Goal: Task Accomplishment & Management: Complete application form

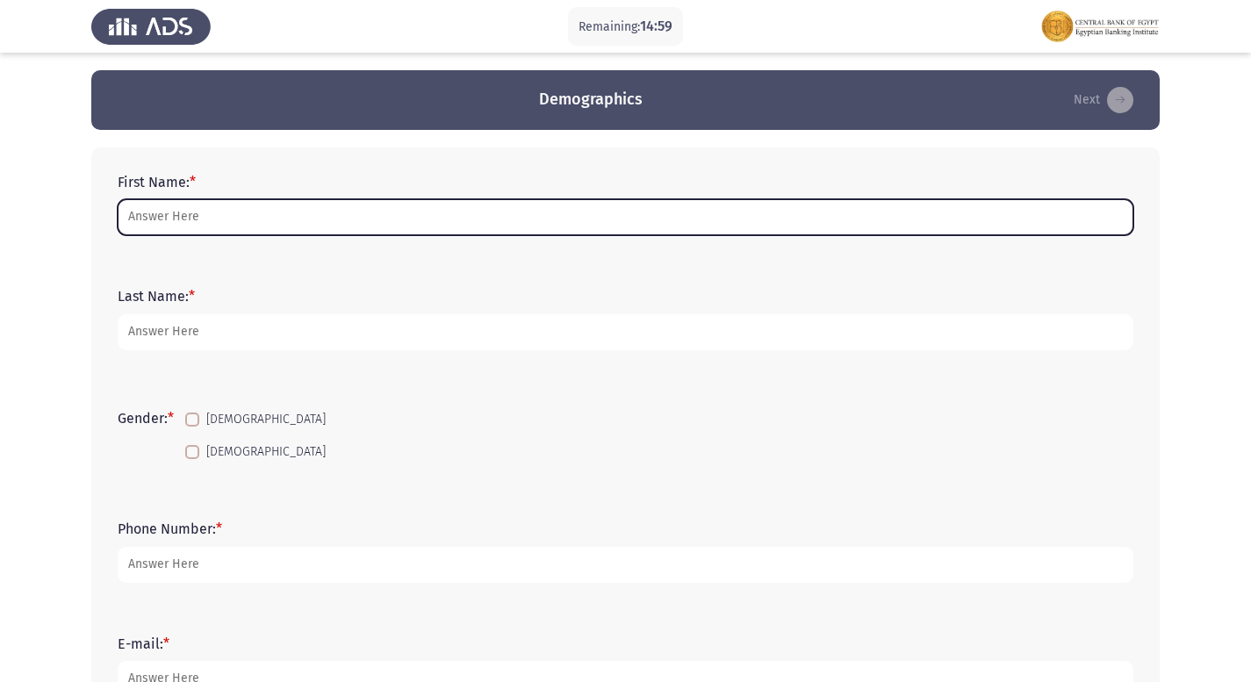
click at [359, 216] on input "First Name: *" at bounding box center [626, 217] width 1016 height 36
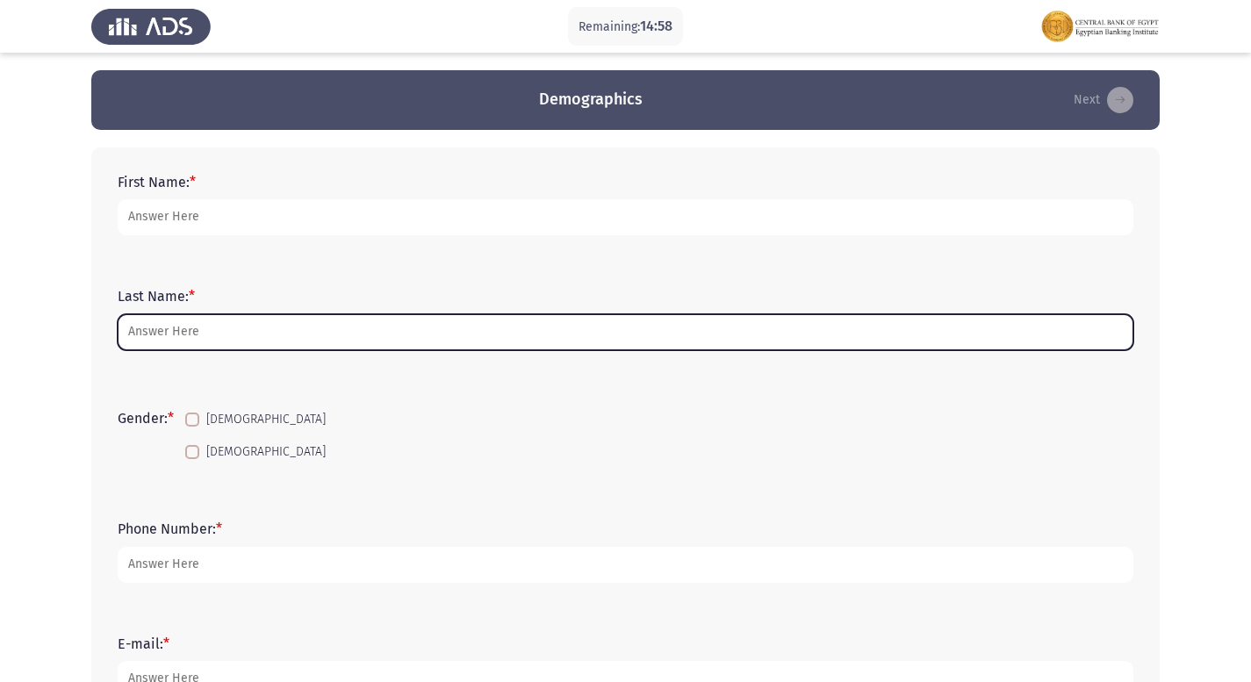
click at [212, 320] on input "Last Name: *" at bounding box center [626, 332] width 1016 height 36
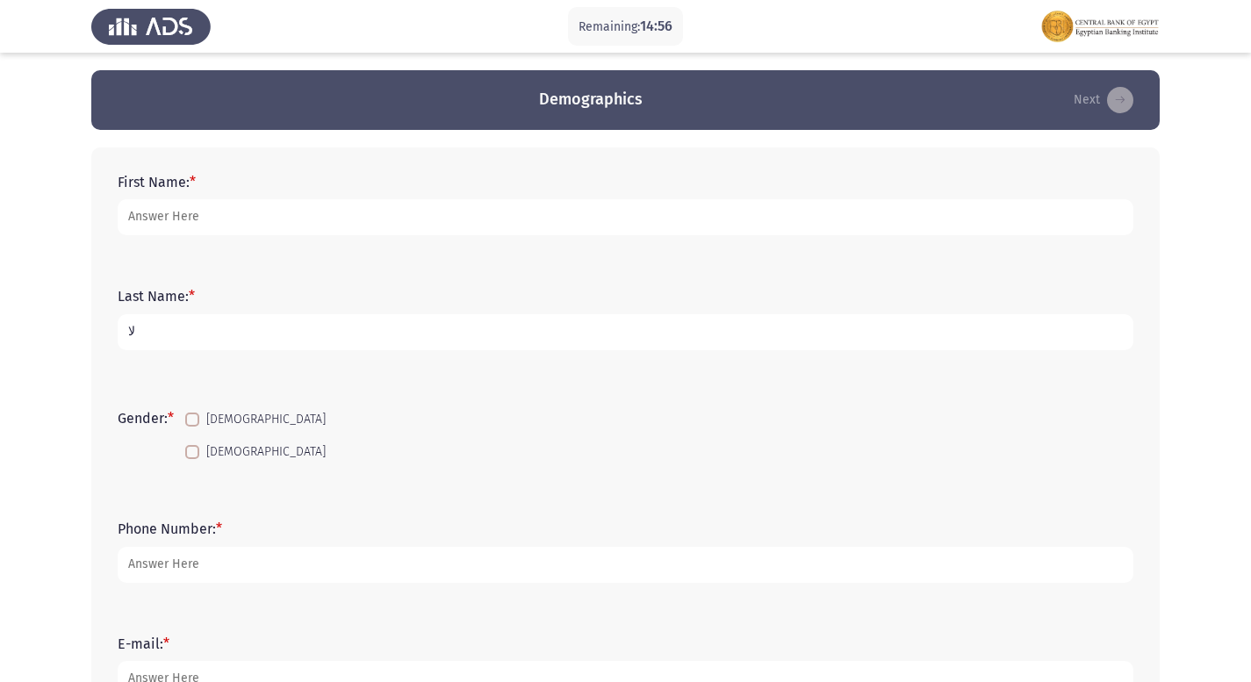
type input "ل"
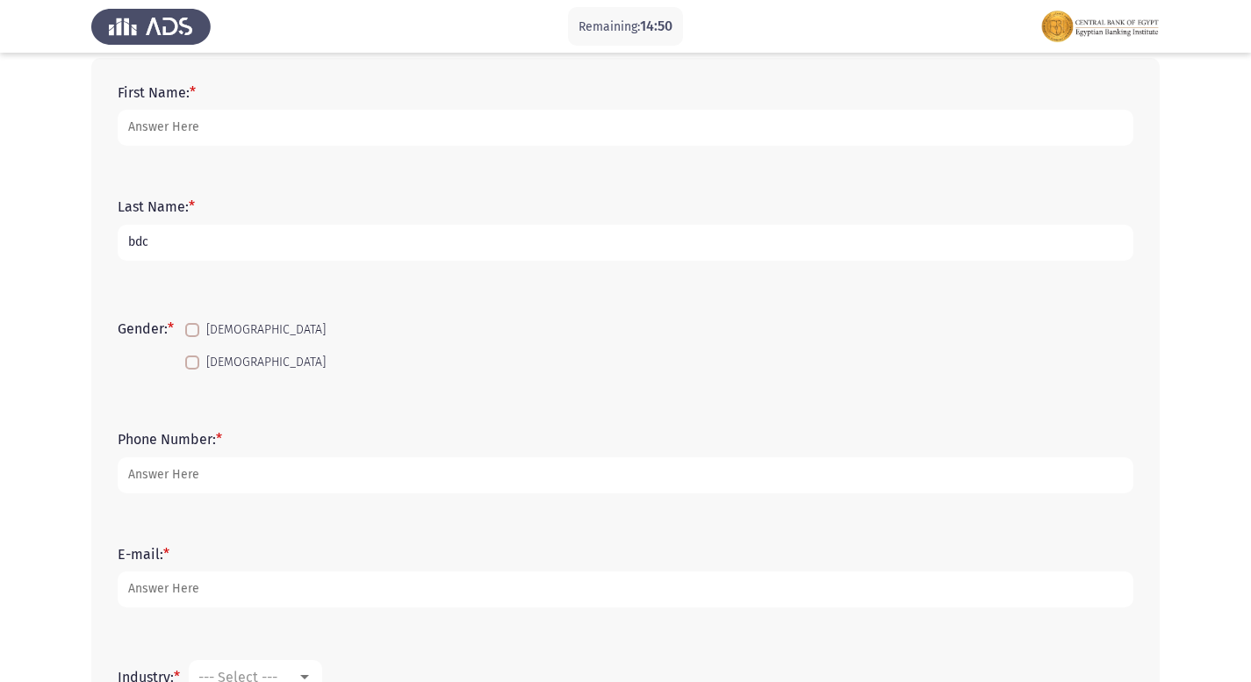
scroll to position [88, 0]
type input "bdc"
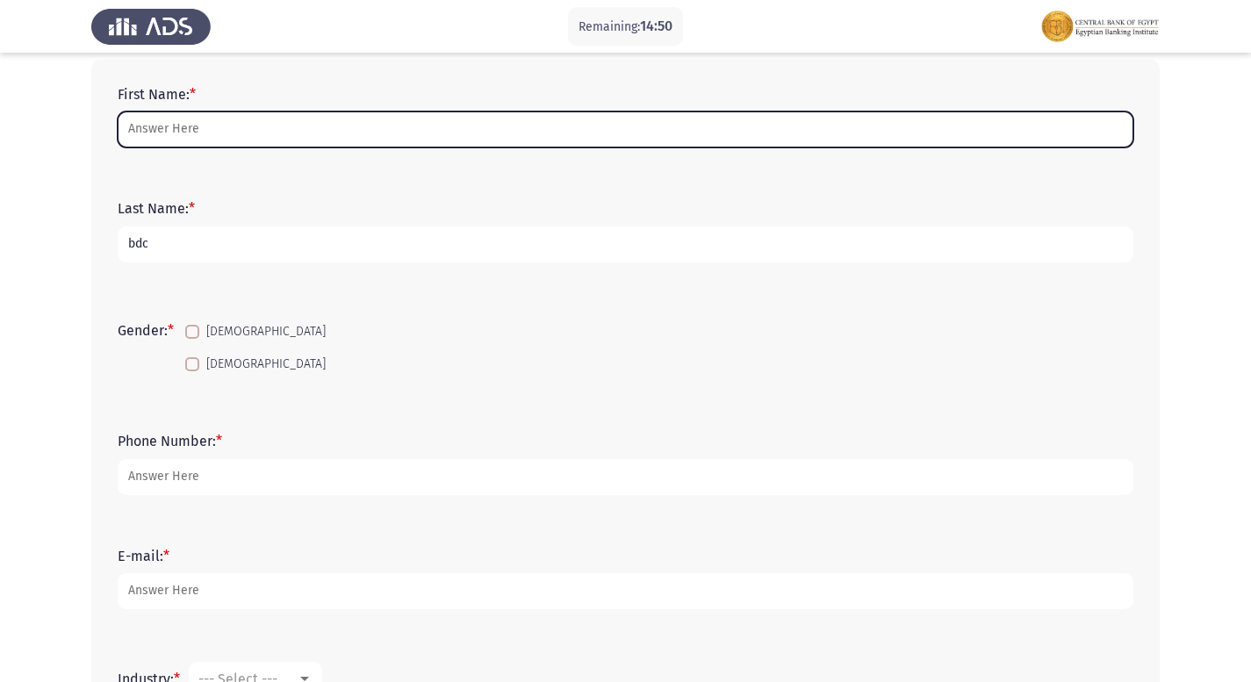
click at [181, 133] on input "First Name: *" at bounding box center [626, 129] width 1016 height 36
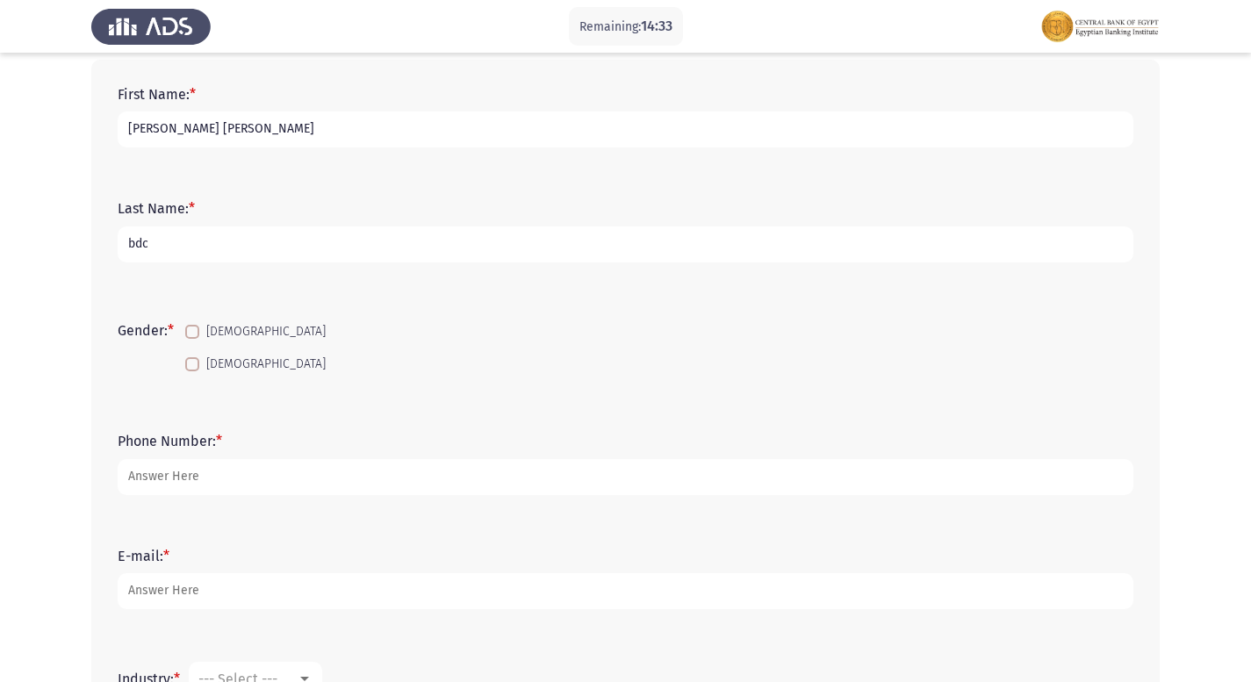
type input "[PERSON_NAME] [PERSON_NAME]"
drag, startPoint x: 197, startPoint y: 333, endPoint x: 200, endPoint y: 354, distance: 21.4
click at [197, 337] on span at bounding box center [192, 332] width 14 height 14
click at [192, 339] on input "[DEMOGRAPHIC_DATA]" at bounding box center [191, 339] width 1 height 1
checkbox input "true"
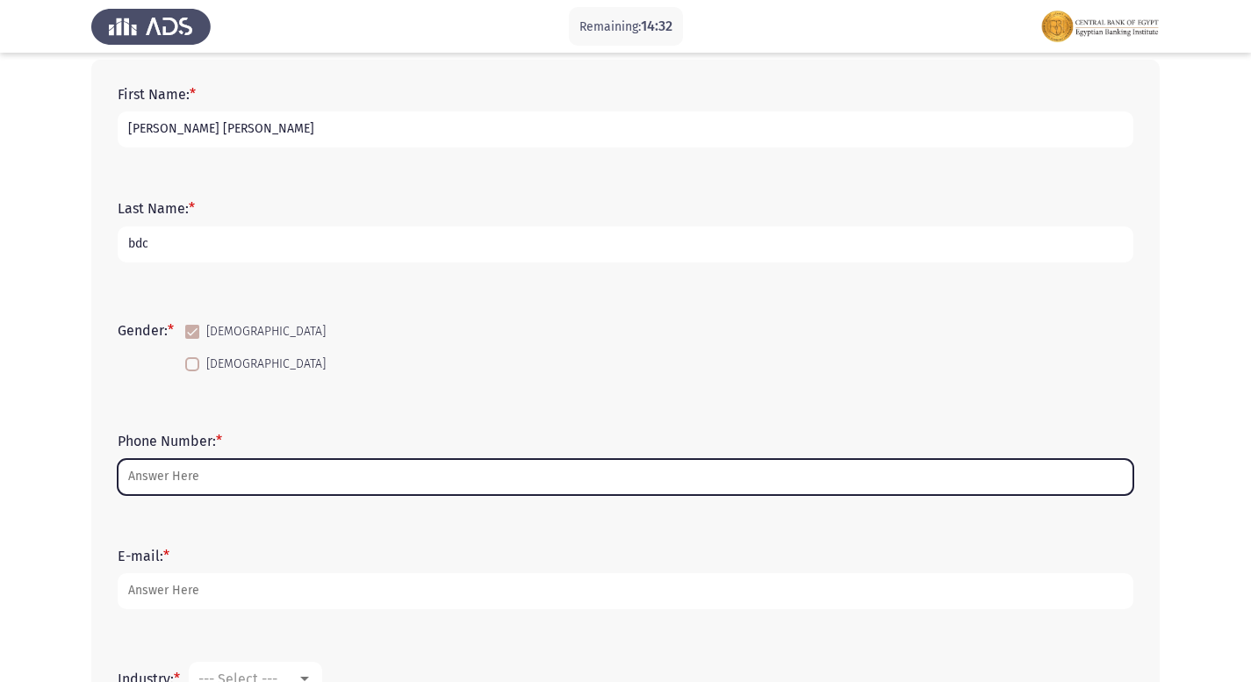
click at [168, 494] on input "Phone Number: *" at bounding box center [626, 477] width 1016 height 36
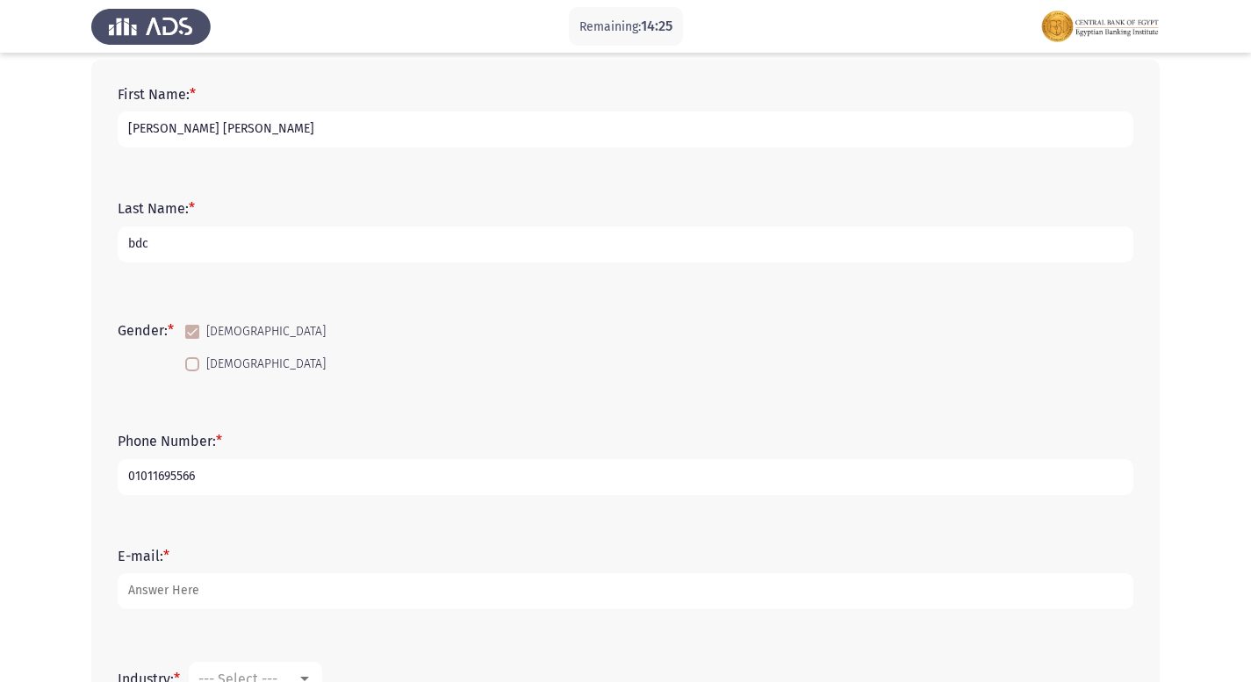
type input "01011695566"
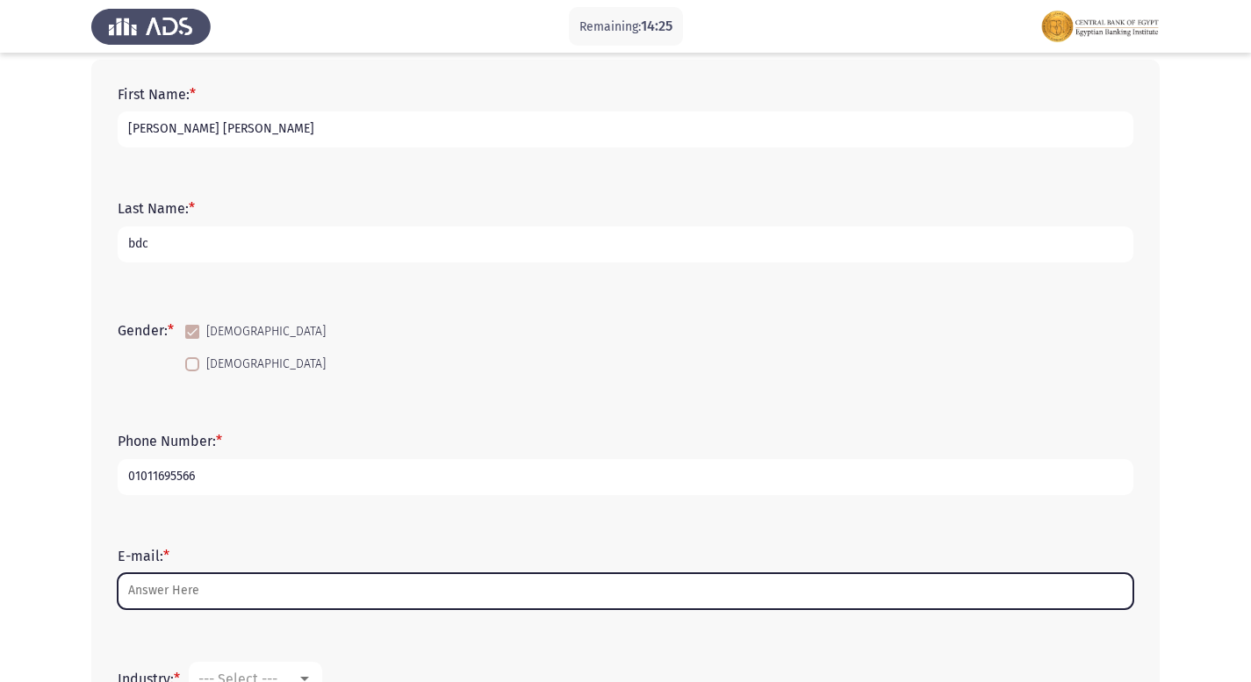
click at [142, 579] on input "E-mail: *" at bounding box center [626, 591] width 1016 height 36
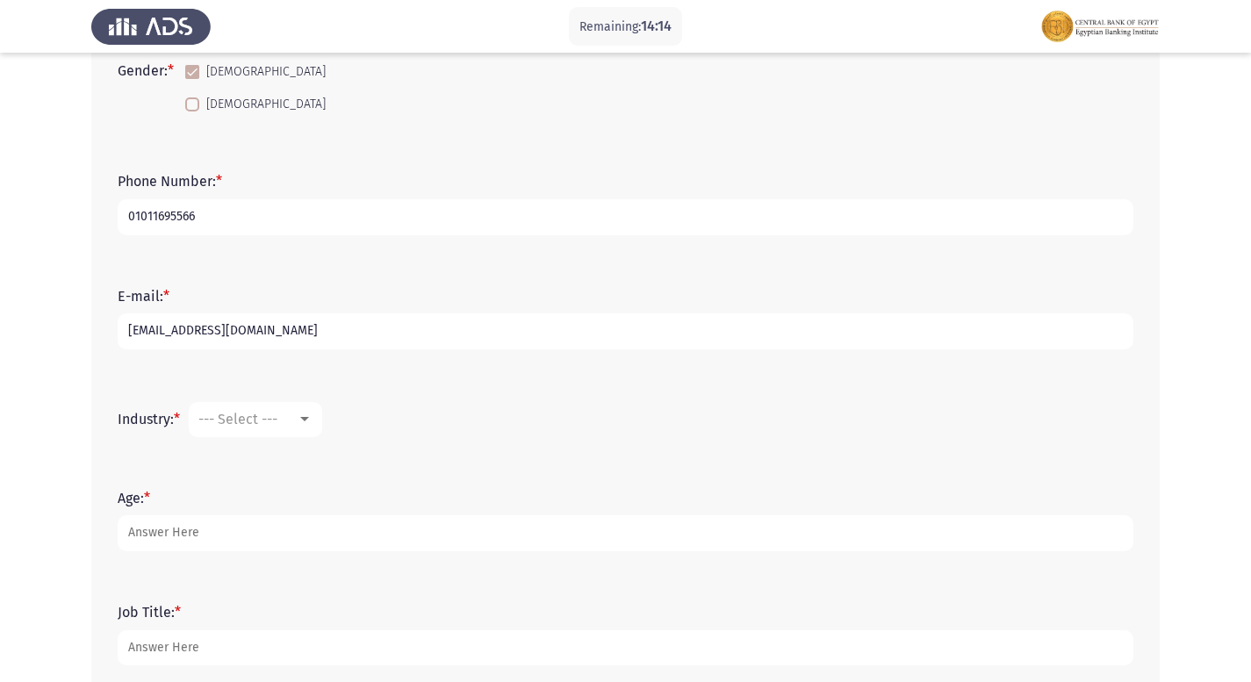
scroll to position [351, 0]
type input "[EMAIL_ADDRESS][DOMAIN_NAME]"
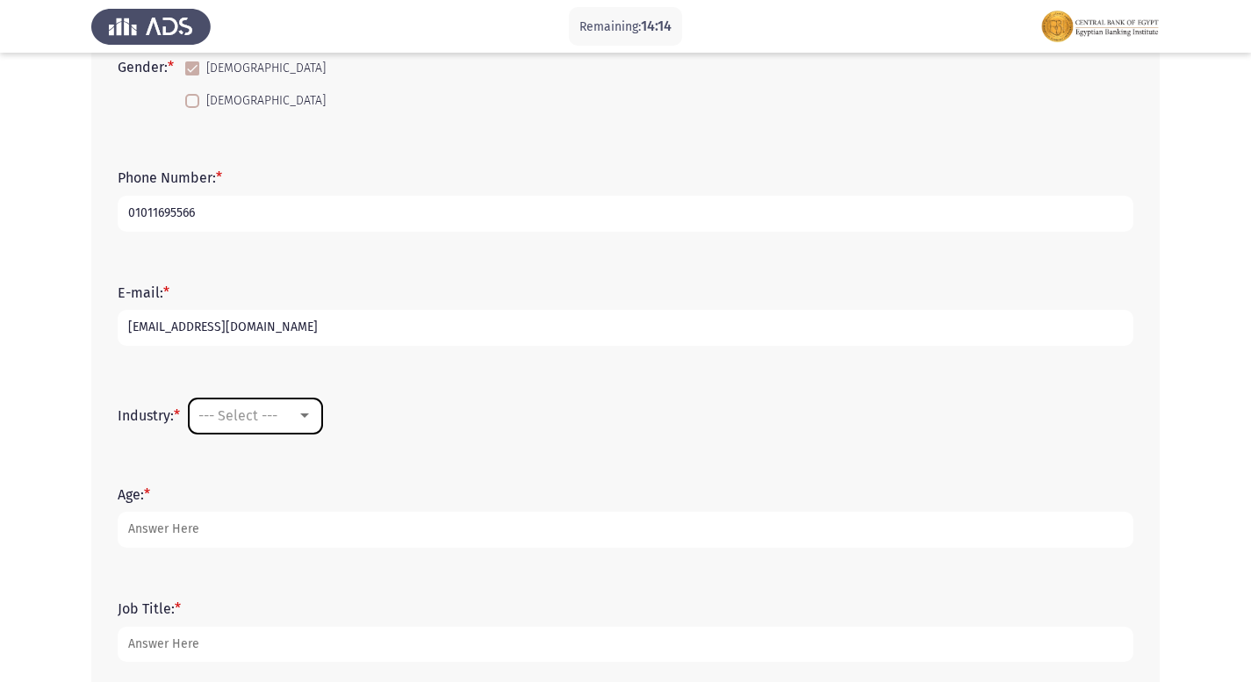
click at [253, 424] on span "--- Select ---" at bounding box center [237, 415] width 79 height 17
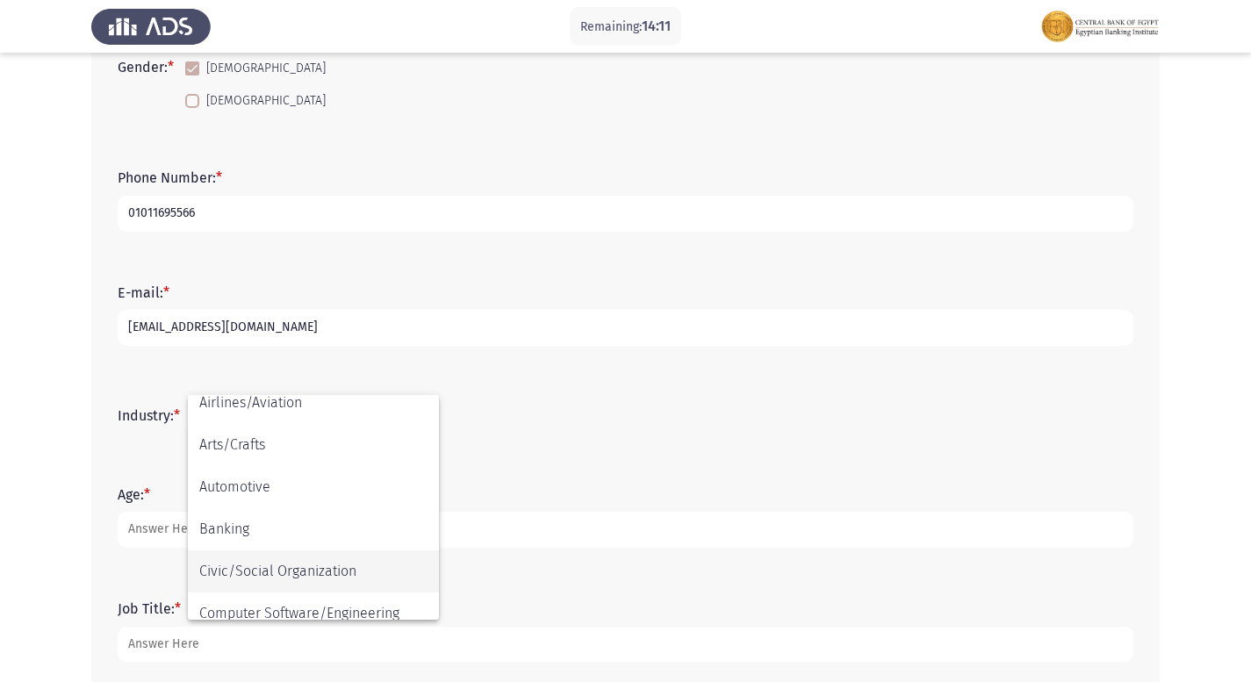
scroll to position [176, 0]
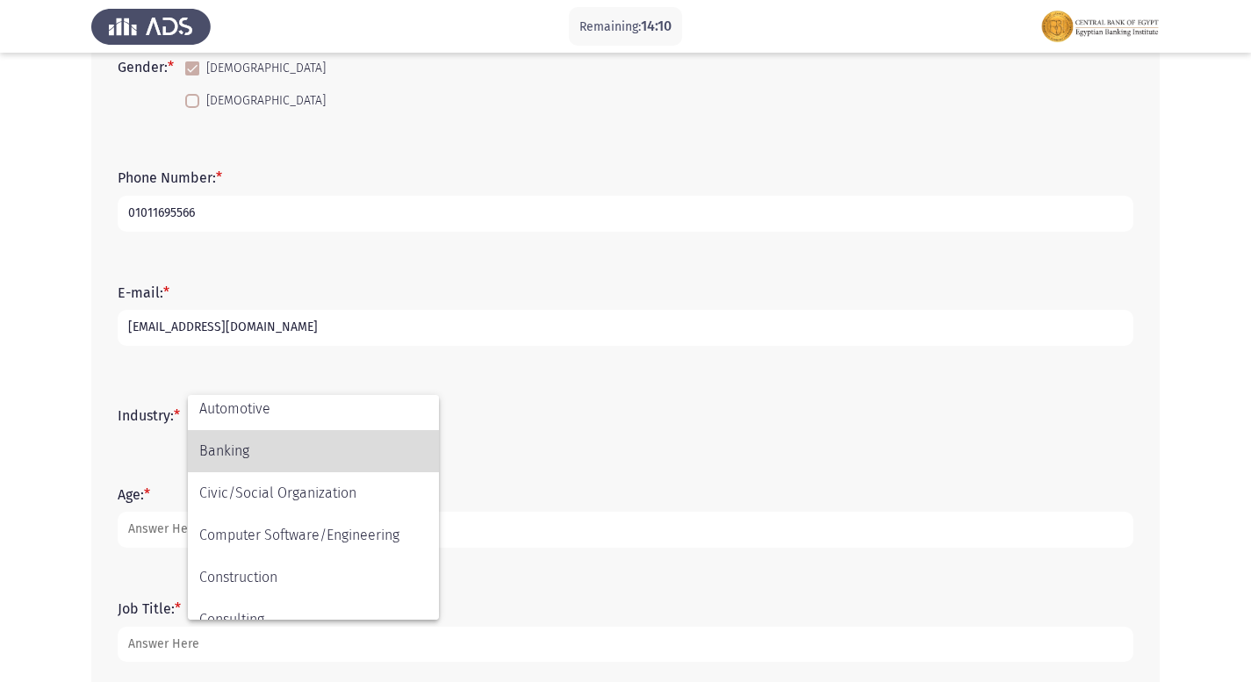
click at [275, 450] on span "Banking" at bounding box center [313, 451] width 228 height 42
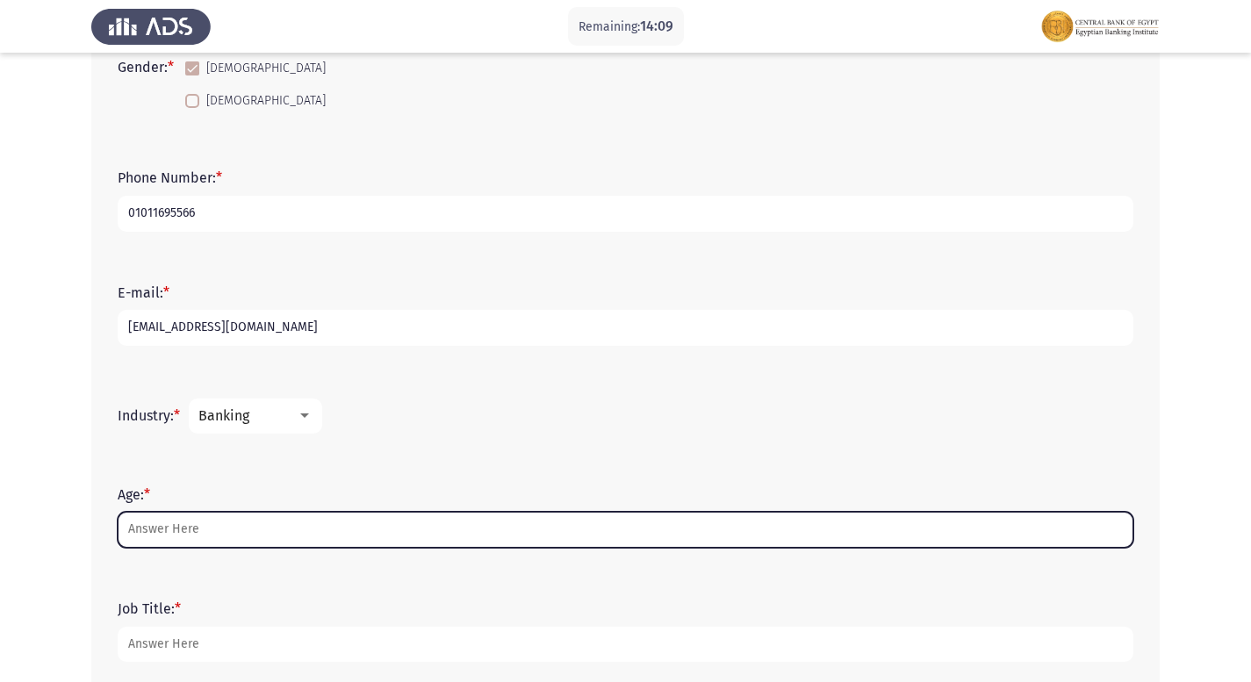
click at [224, 532] on input "Age: *" at bounding box center [626, 530] width 1016 height 36
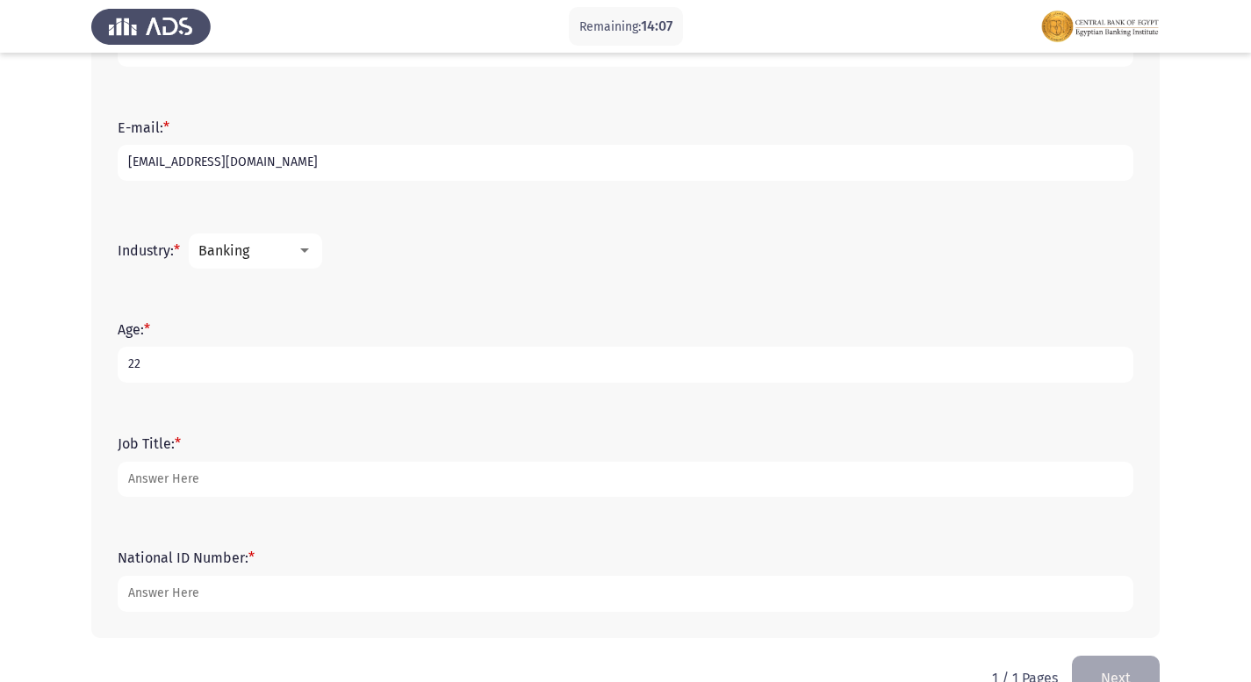
scroll to position [527, 0]
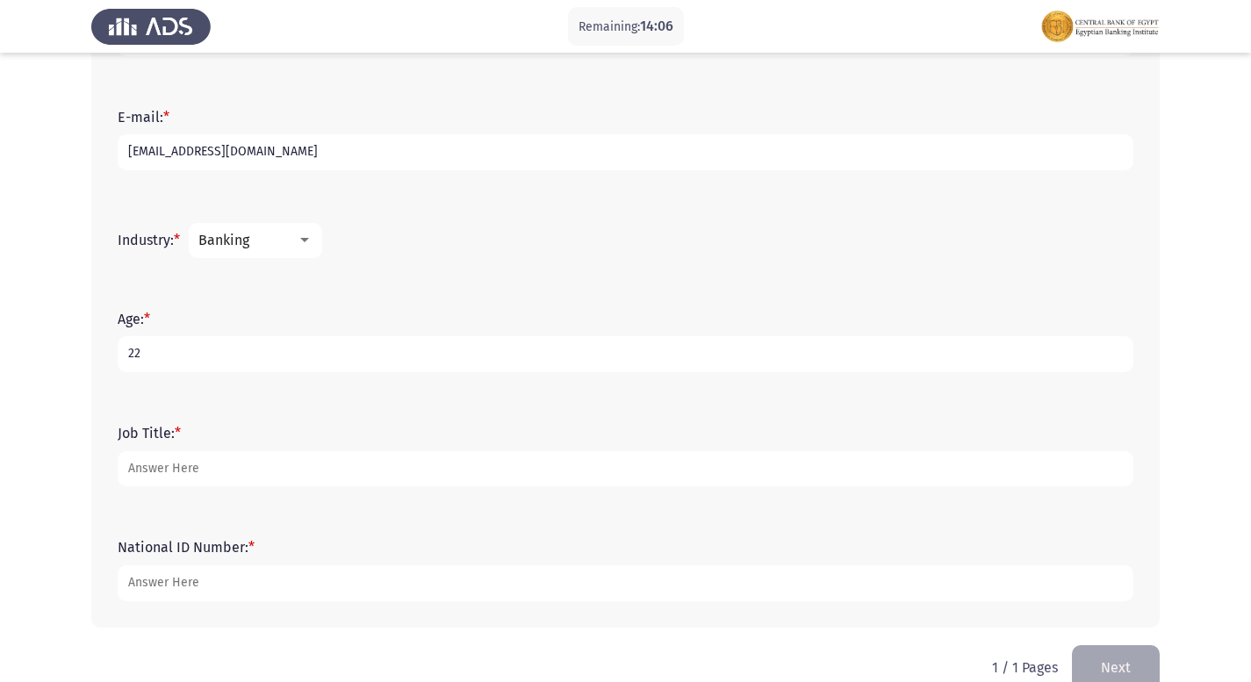
type input "22"
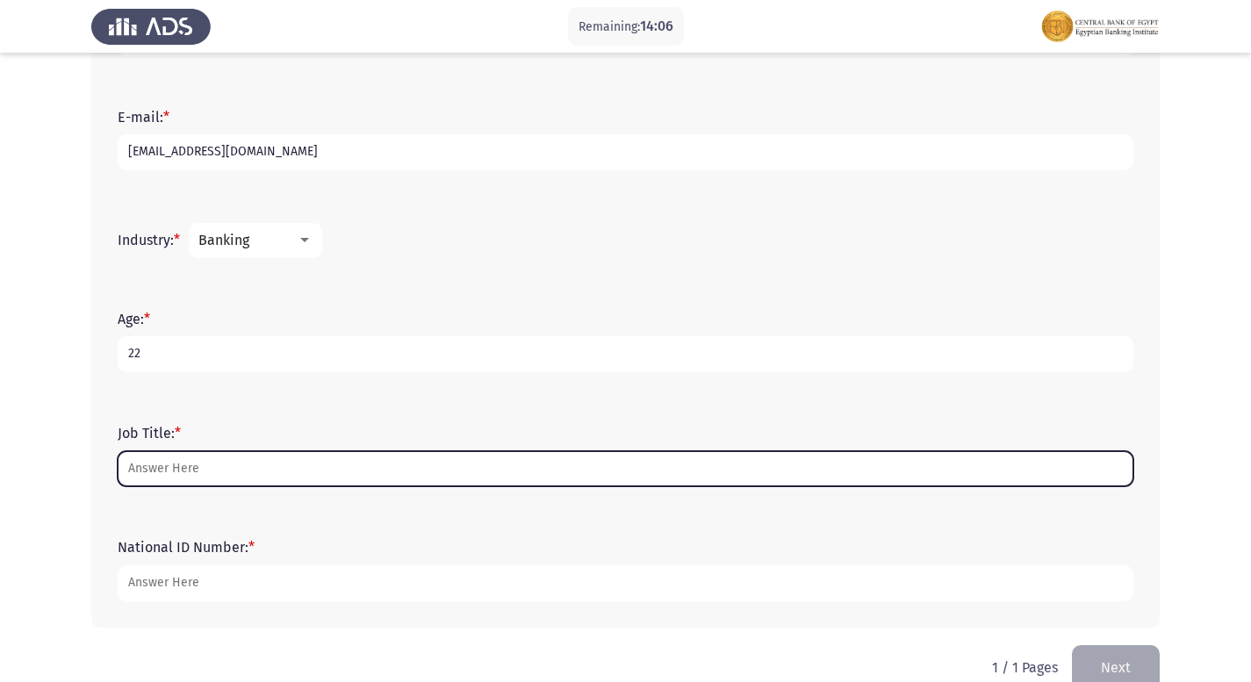
click at [243, 470] on input "Job Title: *" at bounding box center [626, 469] width 1016 height 36
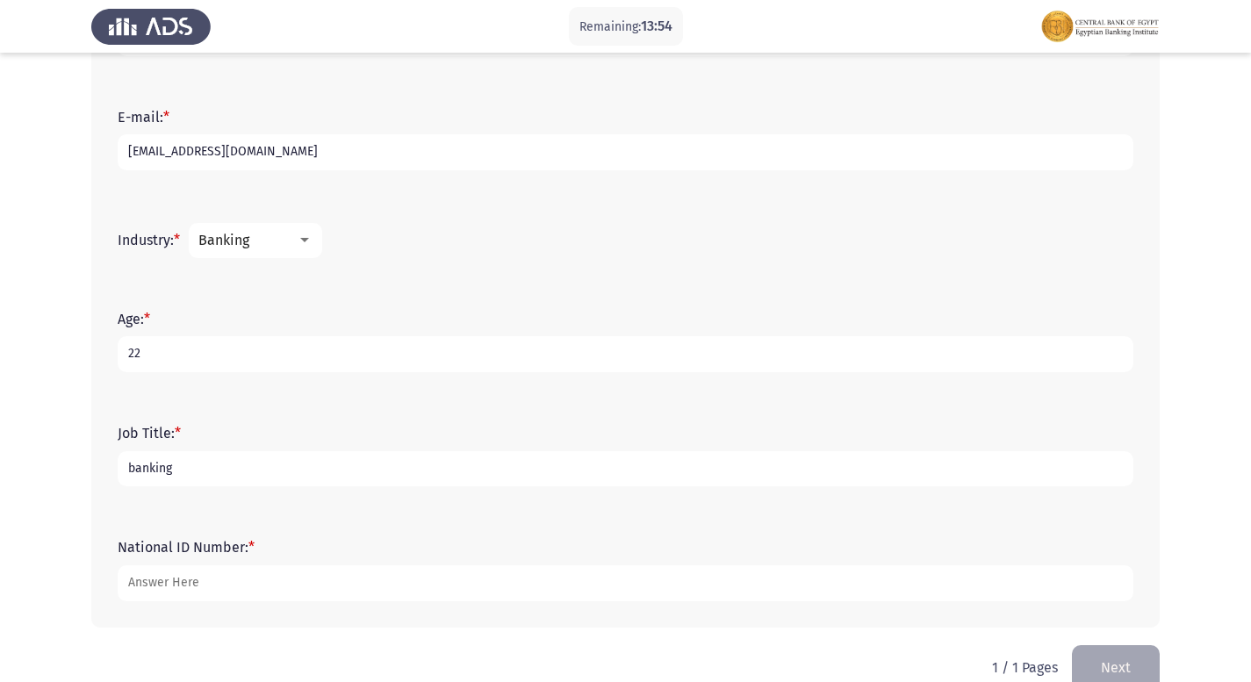
type input "banking"
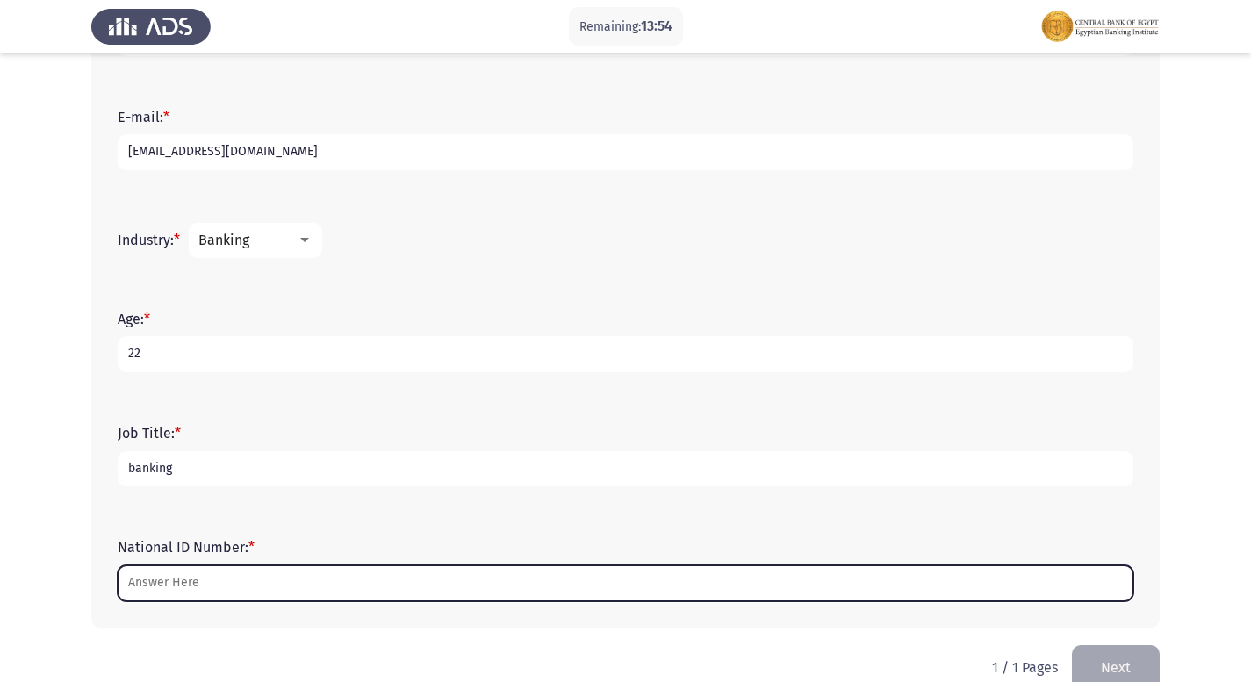
click at [193, 583] on input "National ID Number: *" at bounding box center [626, 583] width 1016 height 36
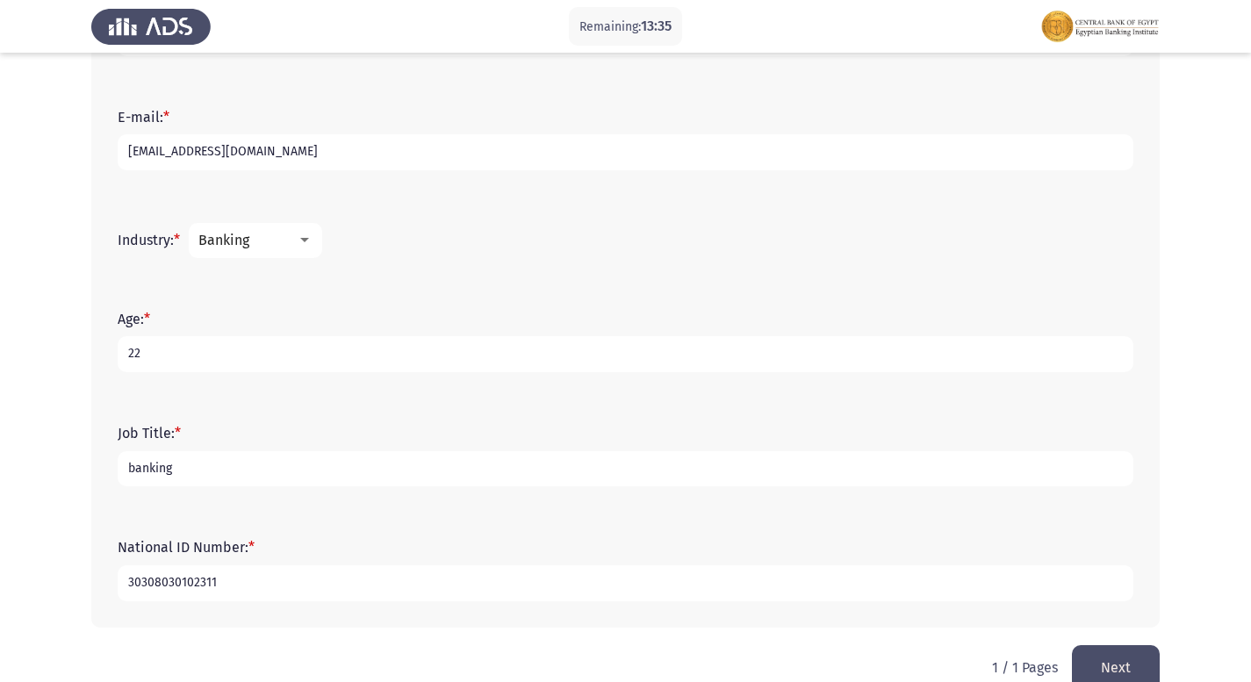
type input "30308030102311"
click at [1092, 660] on button "Next" at bounding box center [1116, 667] width 88 height 45
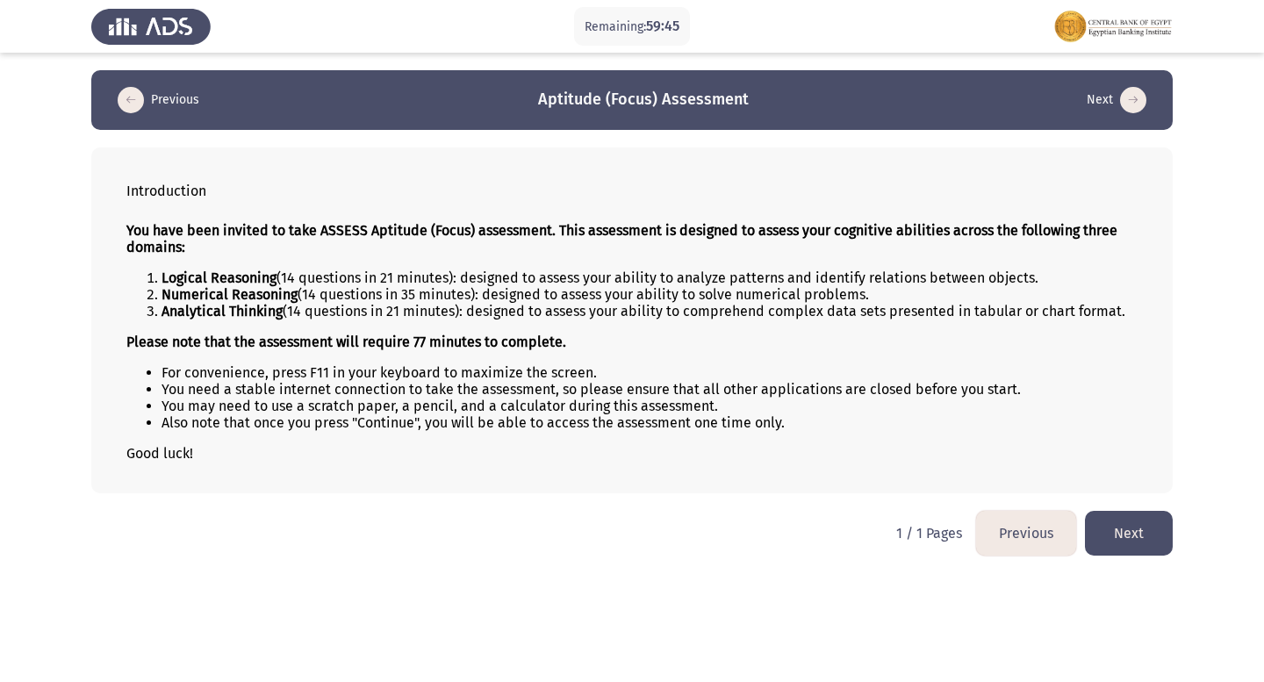
drag, startPoint x: 1036, startPoint y: 550, endPoint x: 1025, endPoint y: 549, distance: 10.7
click at [1034, 549] on button "Previous" at bounding box center [1026, 533] width 100 height 45
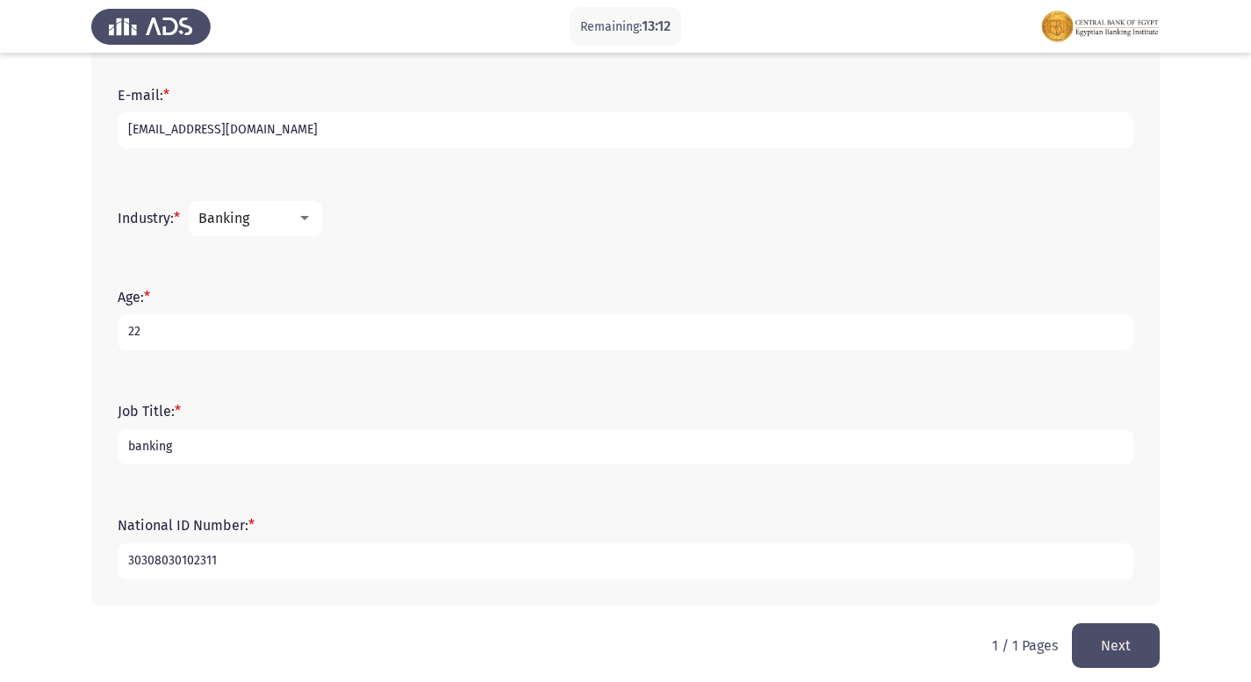
scroll to position [560, 0]
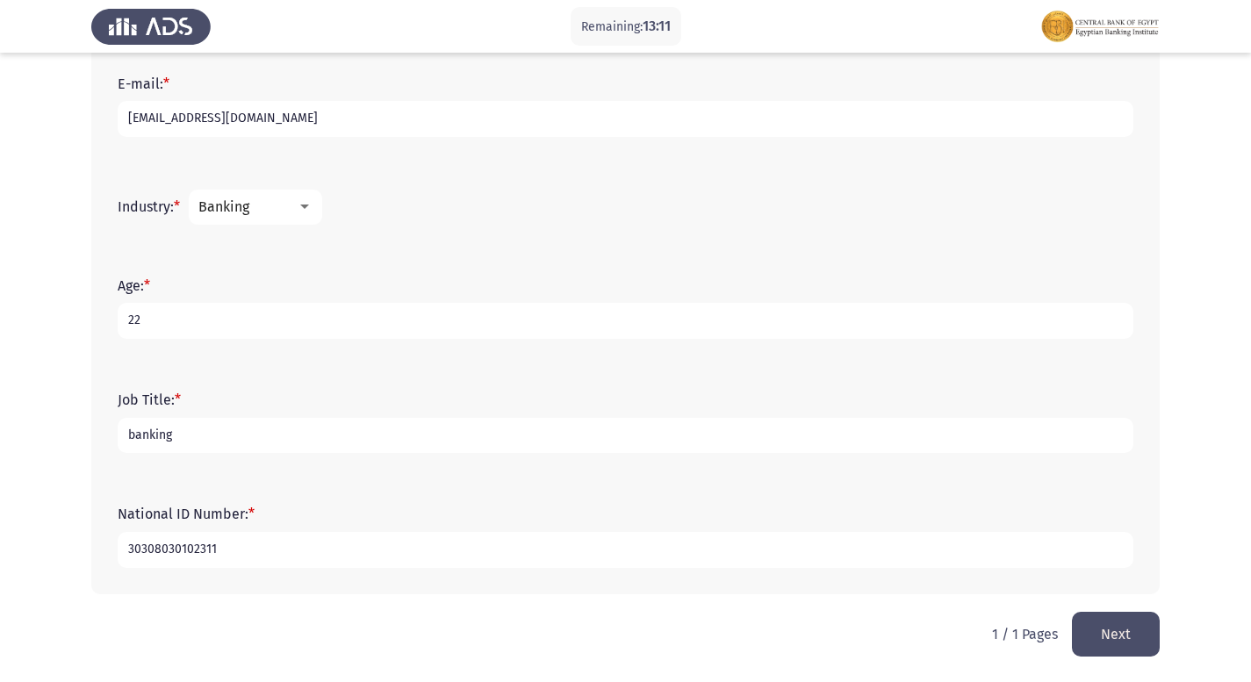
click at [1148, 636] on button "Next" at bounding box center [1116, 634] width 88 height 45
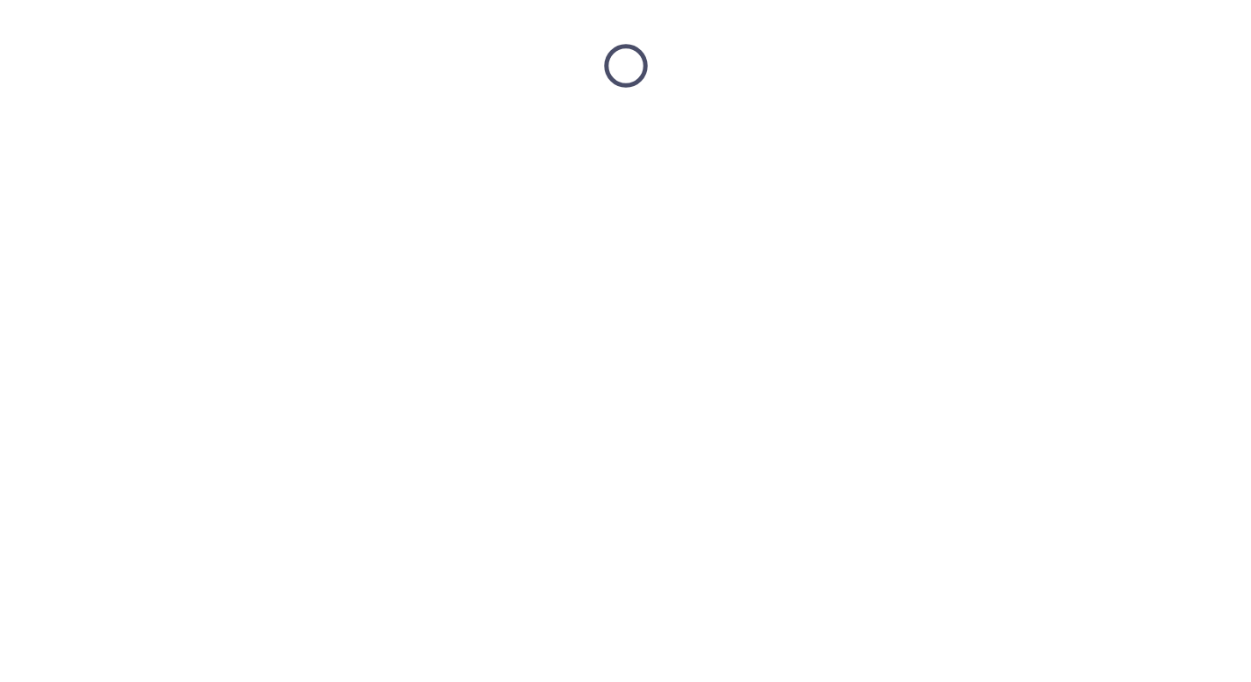
scroll to position [0, 0]
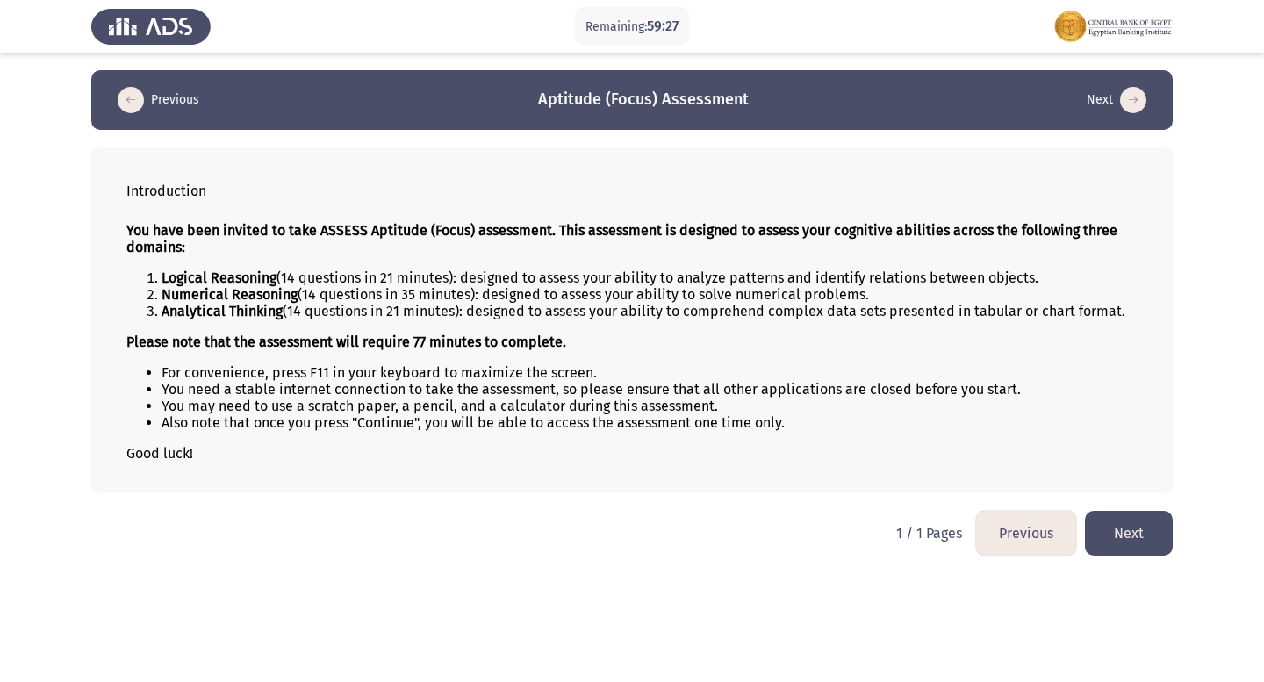
click at [1142, 540] on button "Next" at bounding box center [1129, 533] width 88 height 45
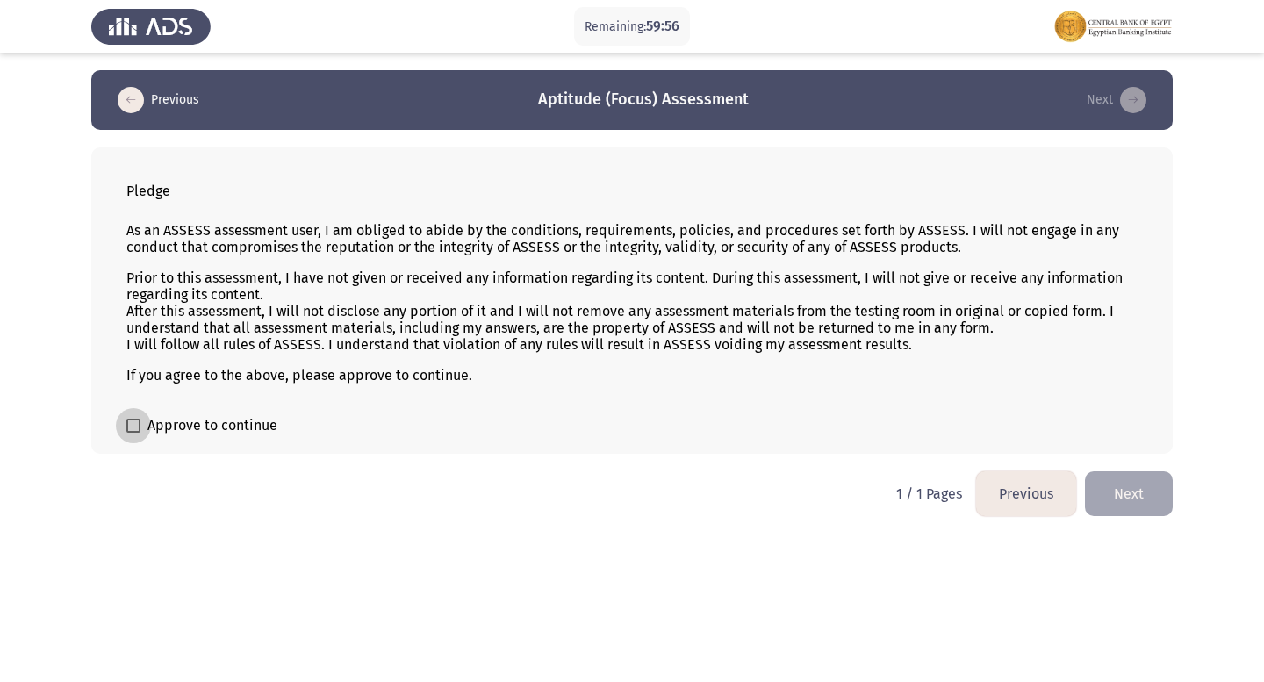
click at [142, 419] on label "Approve to continue" at bounding box center [201, 425] width 151 height 21
click at [133, 433] on input "Approve to continue" at bounding box center [133, 433] width 1 height 1
checkbox input "true"
click at [1117, 488] on button "Next" at bounding box center [1129, 493] width 88 height 45
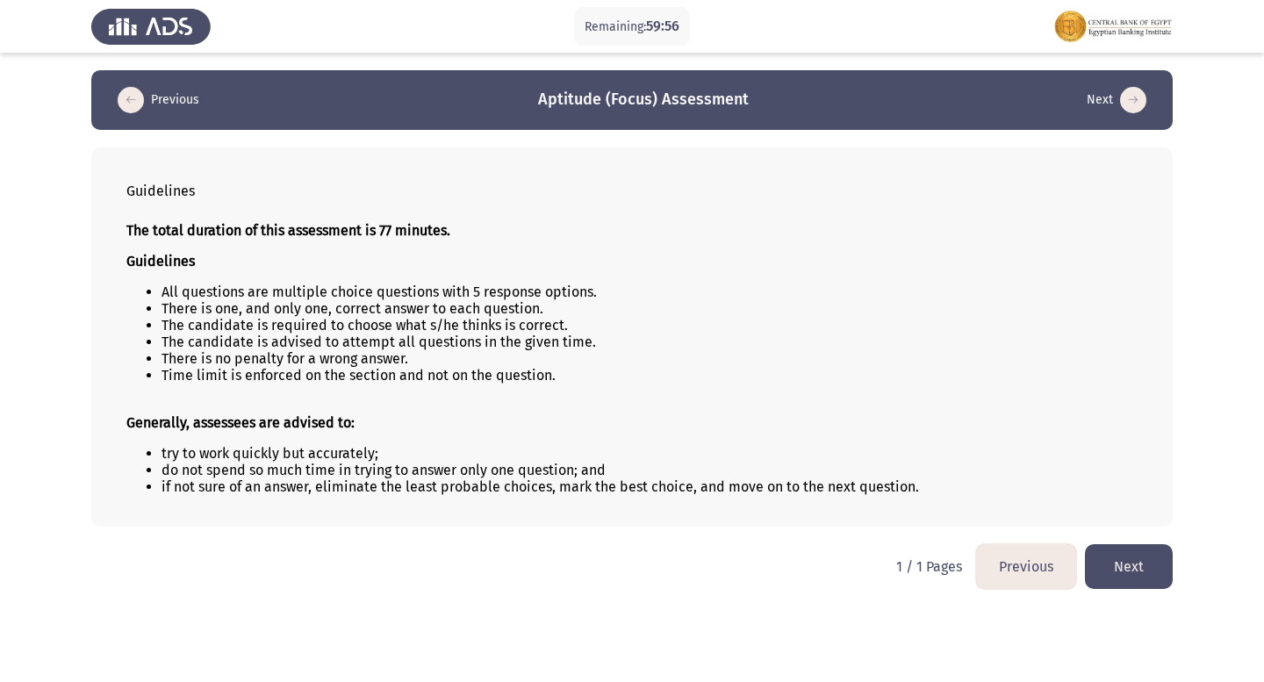
click at [1101, 551] on button "Next" at bounding box center [1129, 566] width 88 height 45
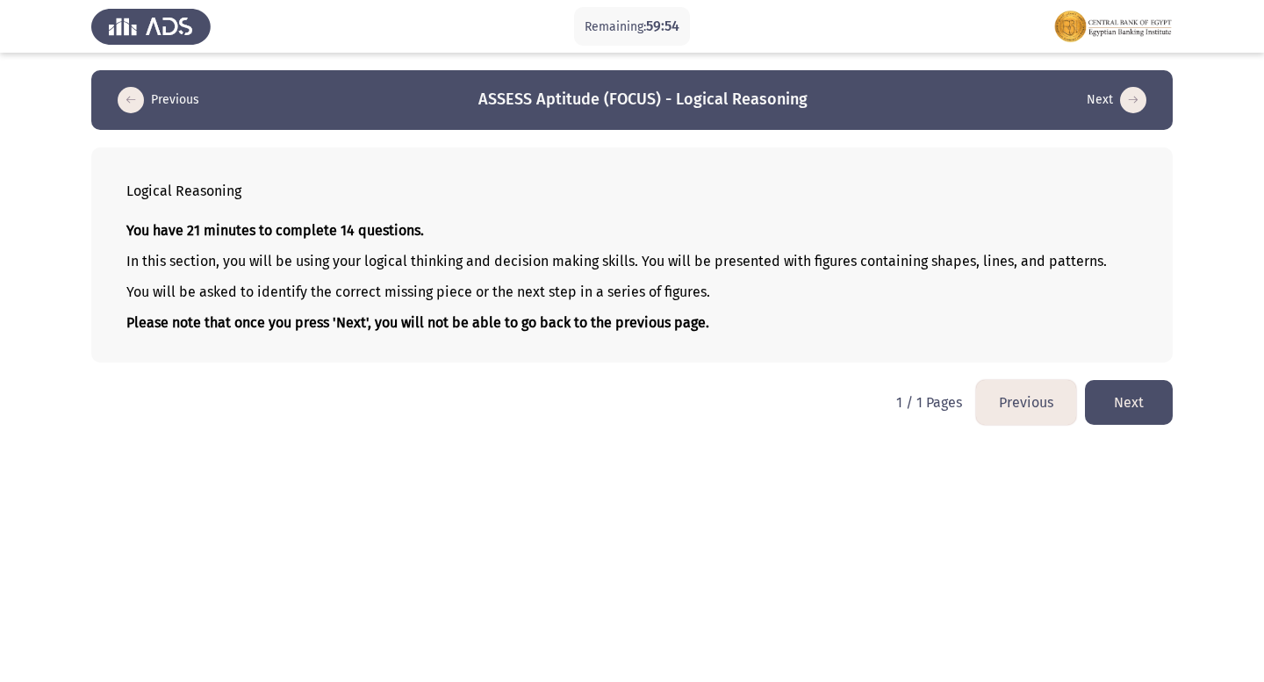
click at [1148, 392] on button "Next" at bounding box center [1129, 402] width 88 height 45
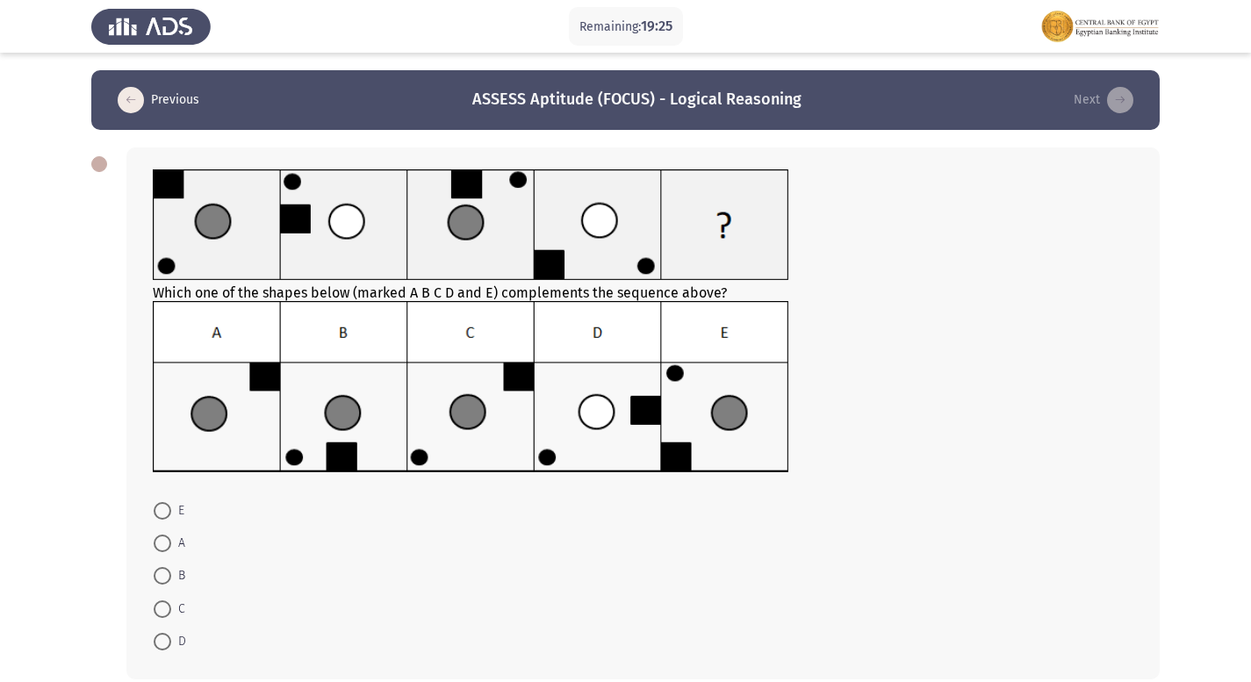
click at [732, 381] on img at bounding box center [471, 387] width 636 height 172
click at [161, 509] on span at bounding box center [163, 511] width 18 height 18
click at [161, 509] on input "E" at bounding box center [163, 511] width 18 height 18
radio input "true"
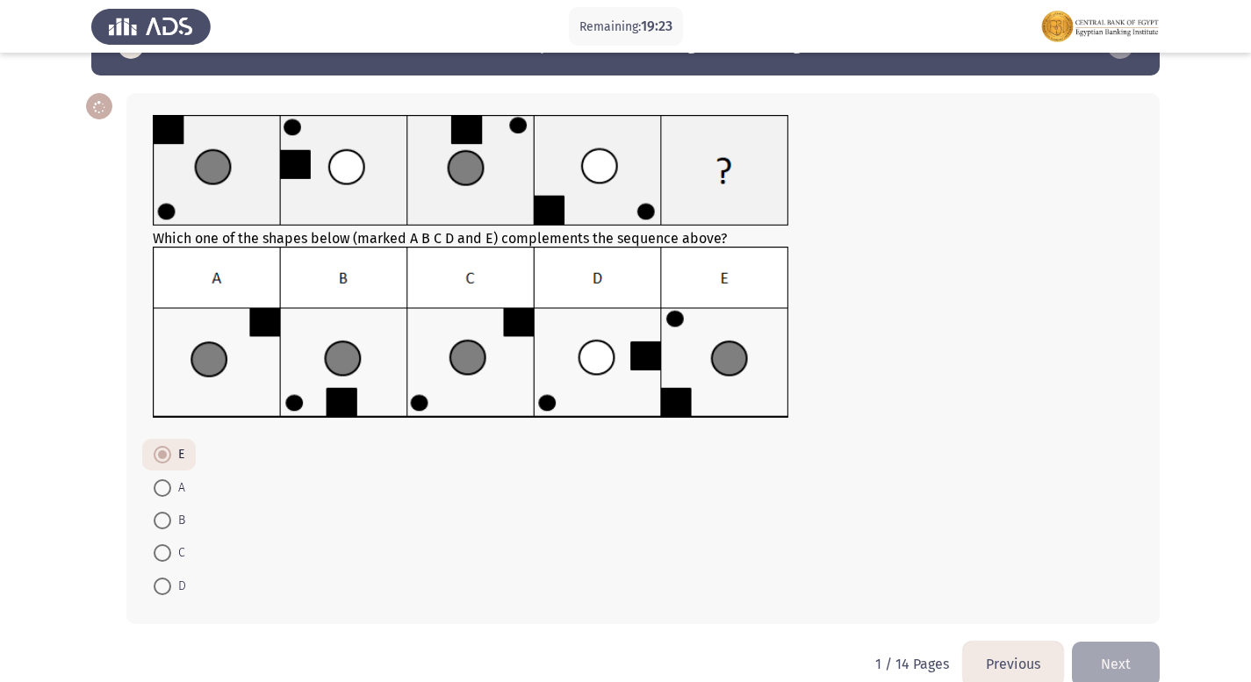
scroll to position [84, 0]
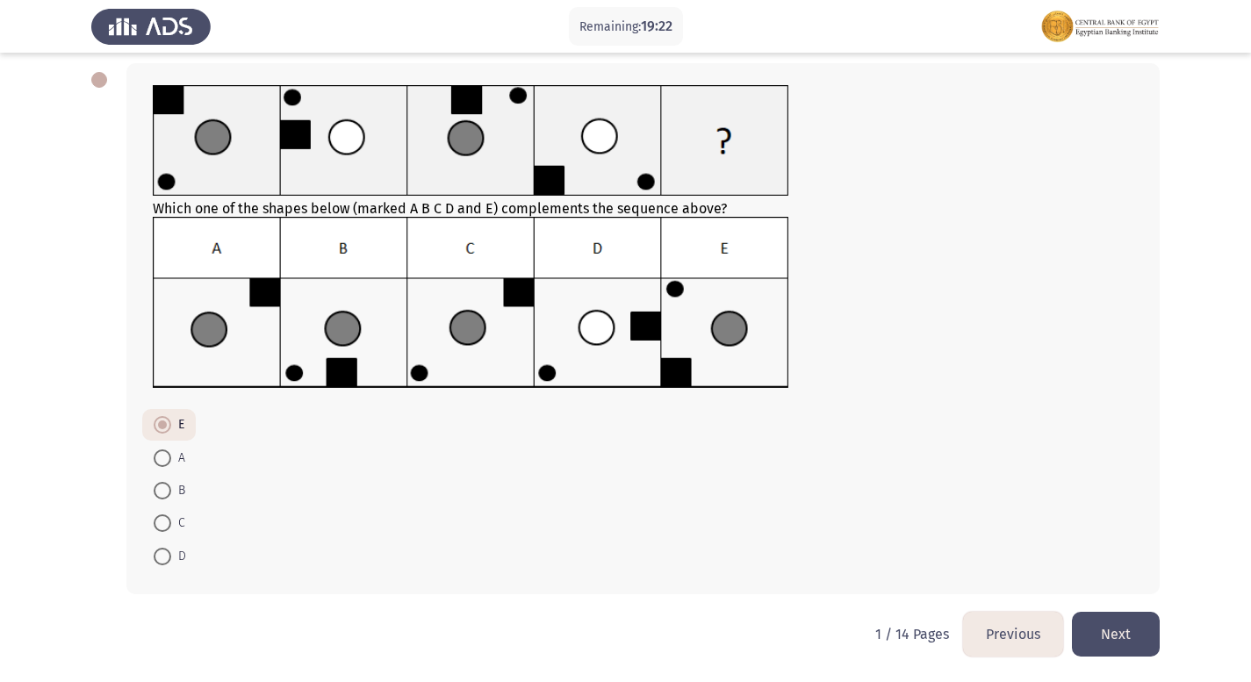
click at [1092, 619] on button "Next" at bounding box center [1116, 634] width 88 height 45
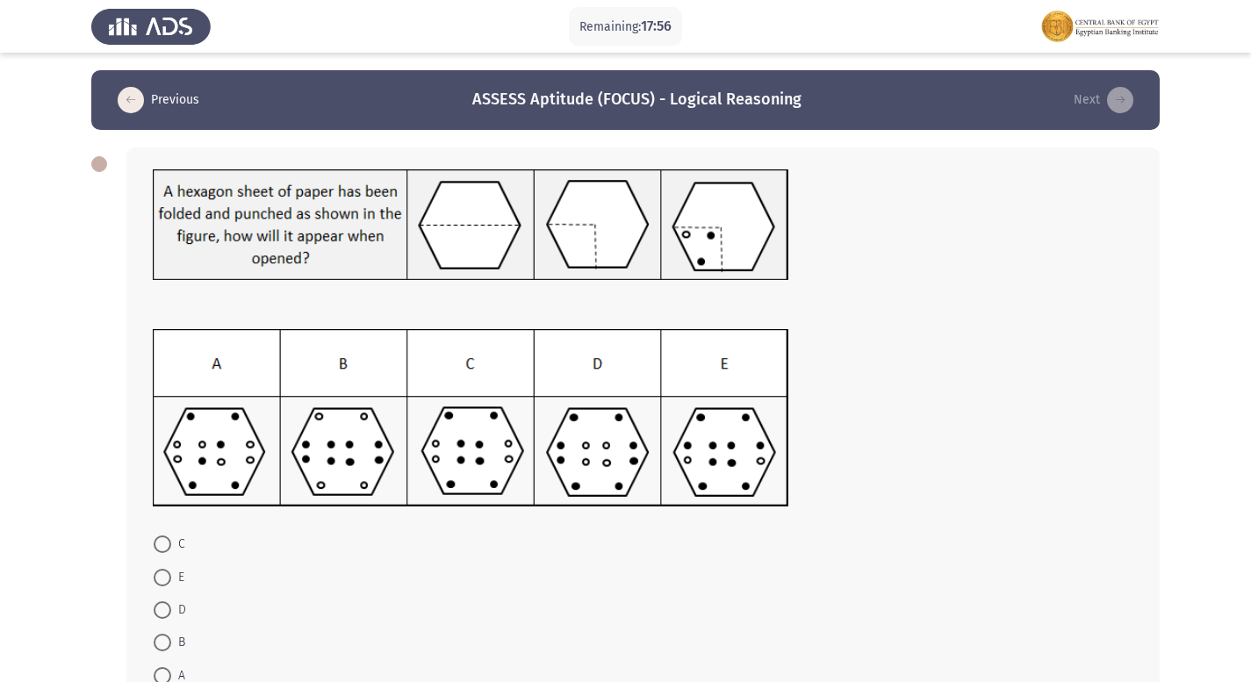
click at [161, 665] on label "A" at bounding box center [170, 675] width 32 height 21
click at [161, 667] on input "A" at bounding box center [163, 676] width 18 height 18
radio input "true"
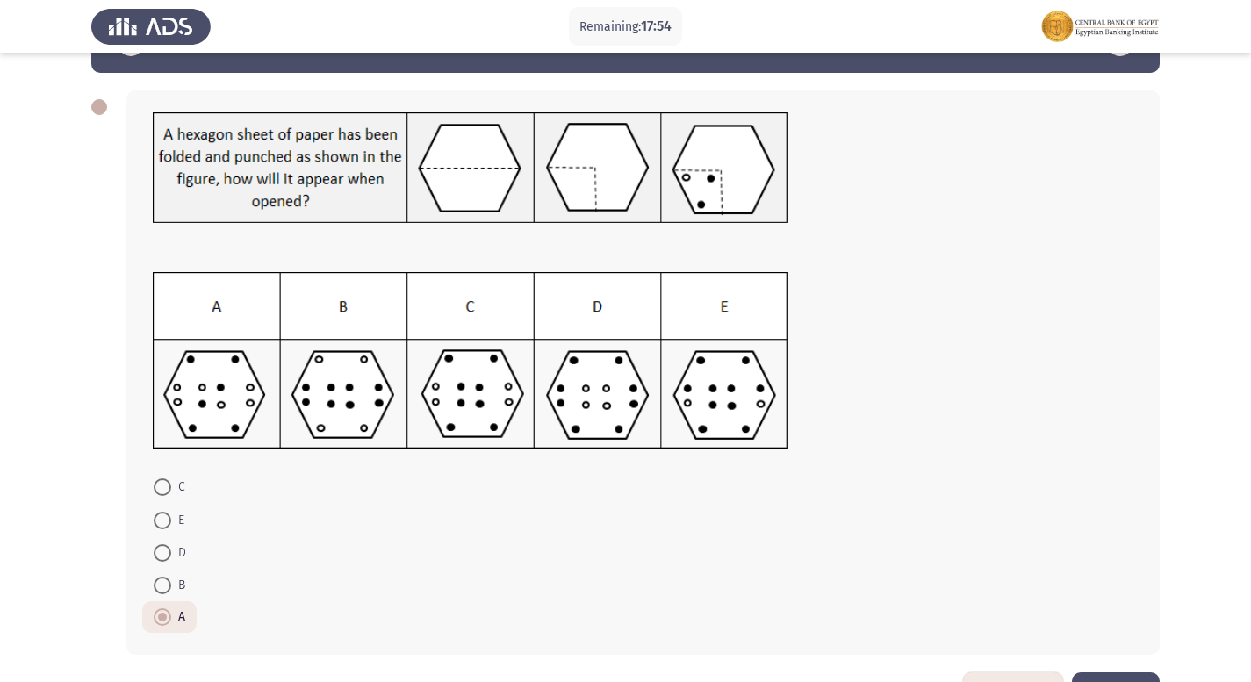
scroll to position [118, 0]
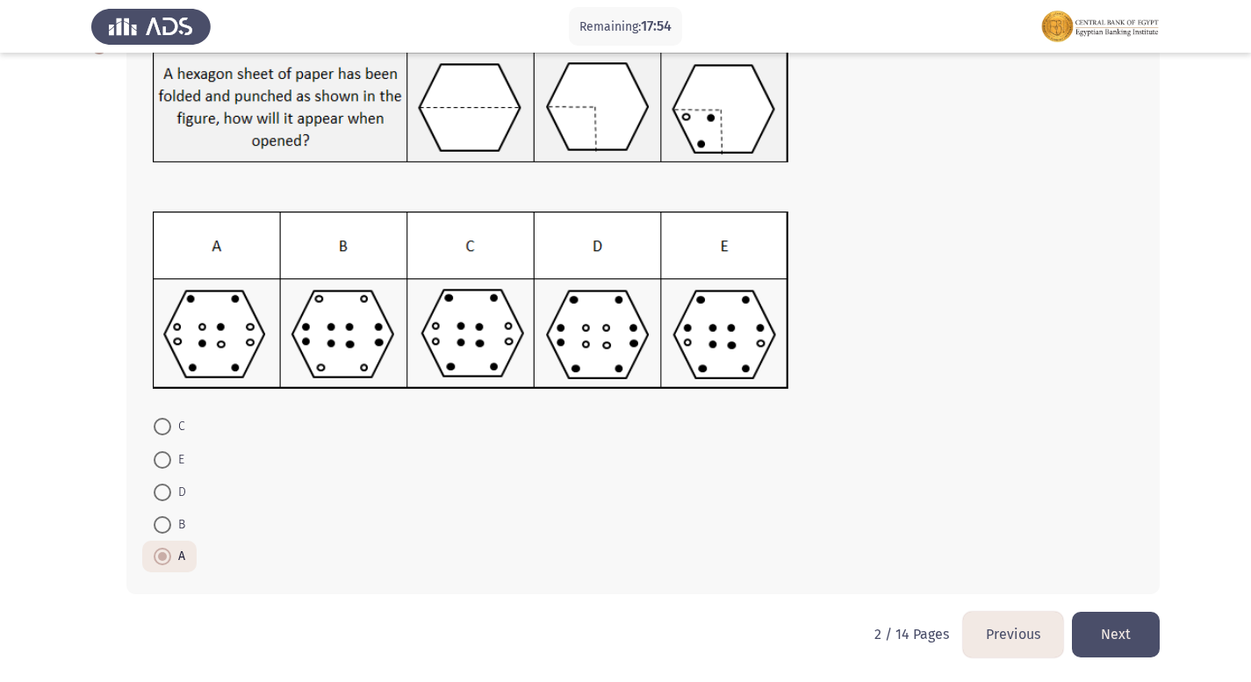
click at [1115, 639] on button "Next" at bounding box center [1116, 634] width 88 height 45
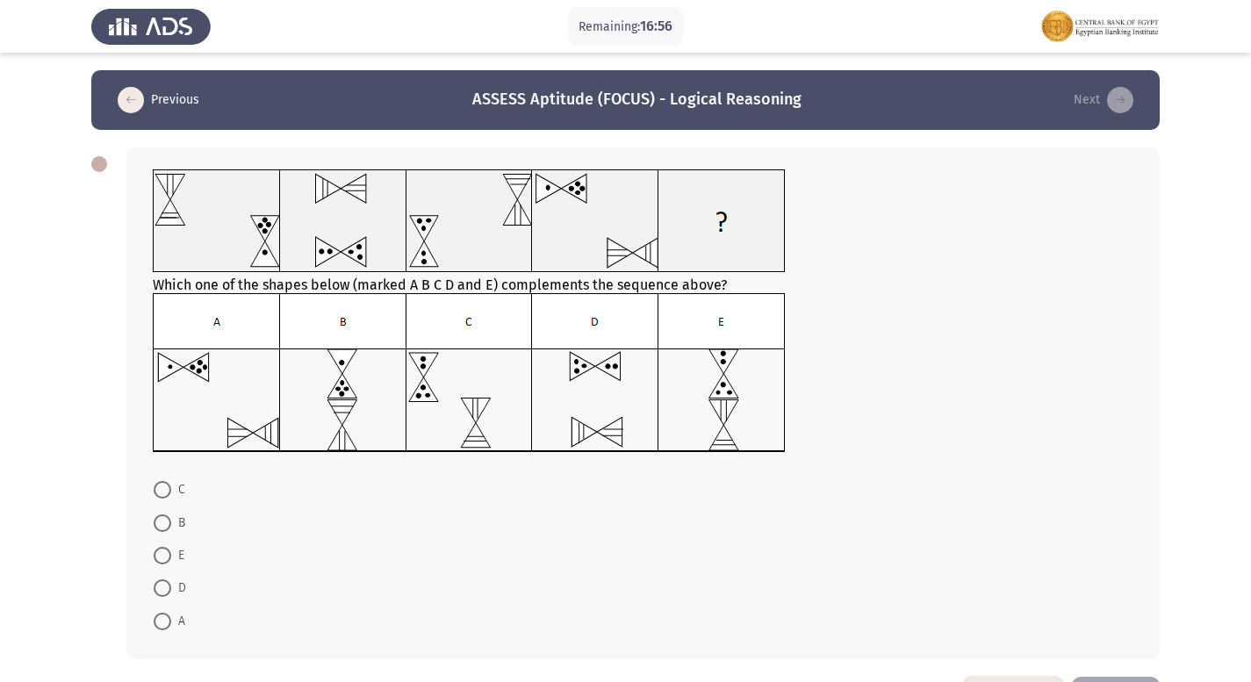
drag, startPoint x: 162, startPoint y: 618, endPoint x: 190, endPoint y: 607, distance: 31.1
click at [162, 618] on span at bounding box center [163, 622] width 18 height 18
click at [162, 618] on input "A" at bounding box center [163, 622] width 18 height 18
radio input "true"
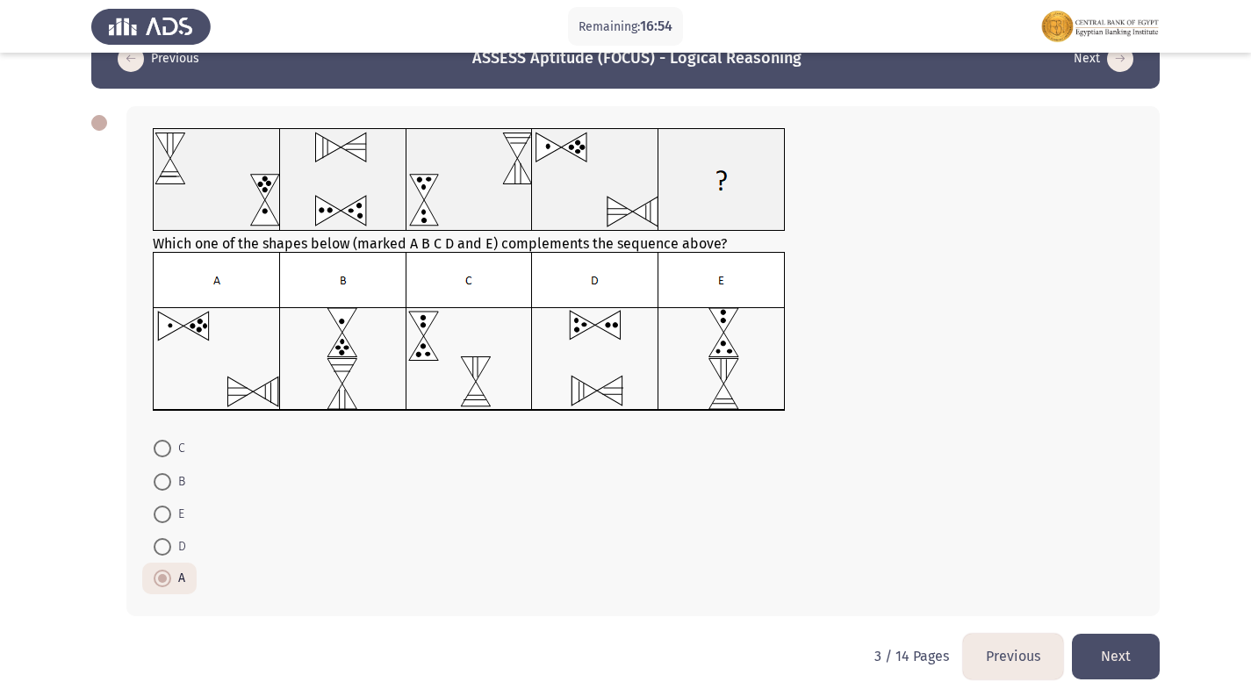
scroll to position [63, 0]
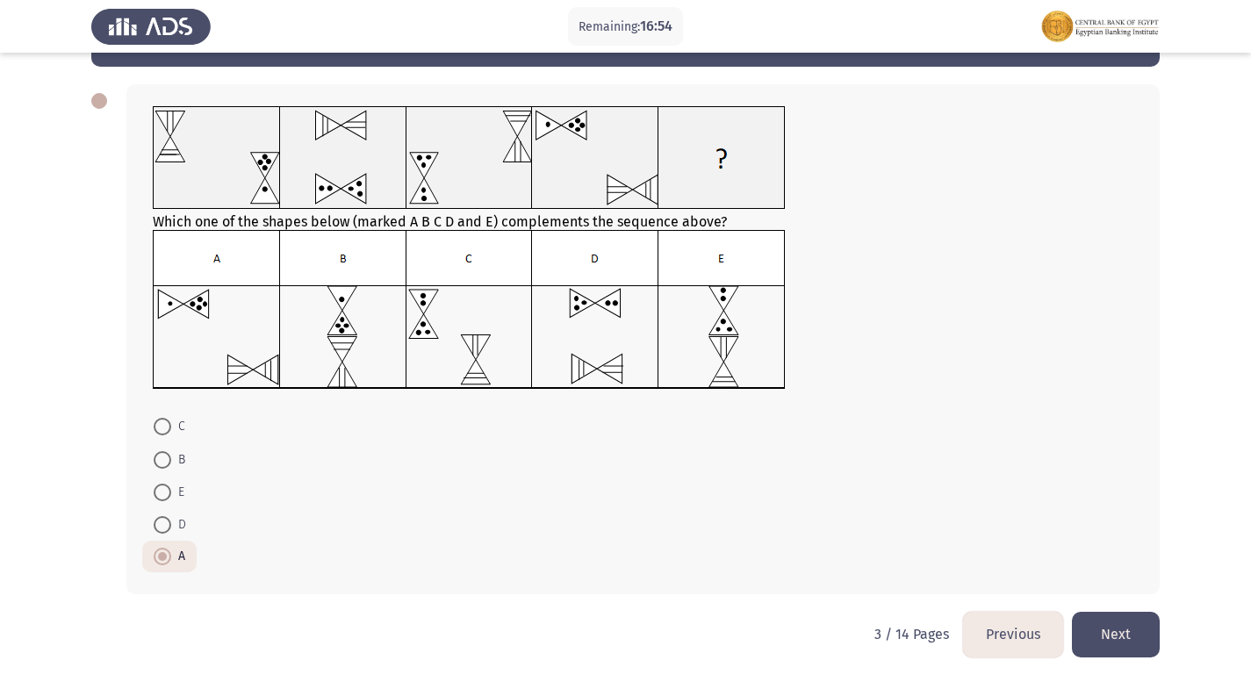
click at [1112, 635] on button "Next" at bounding box center [1116, 634] width 88 height 45
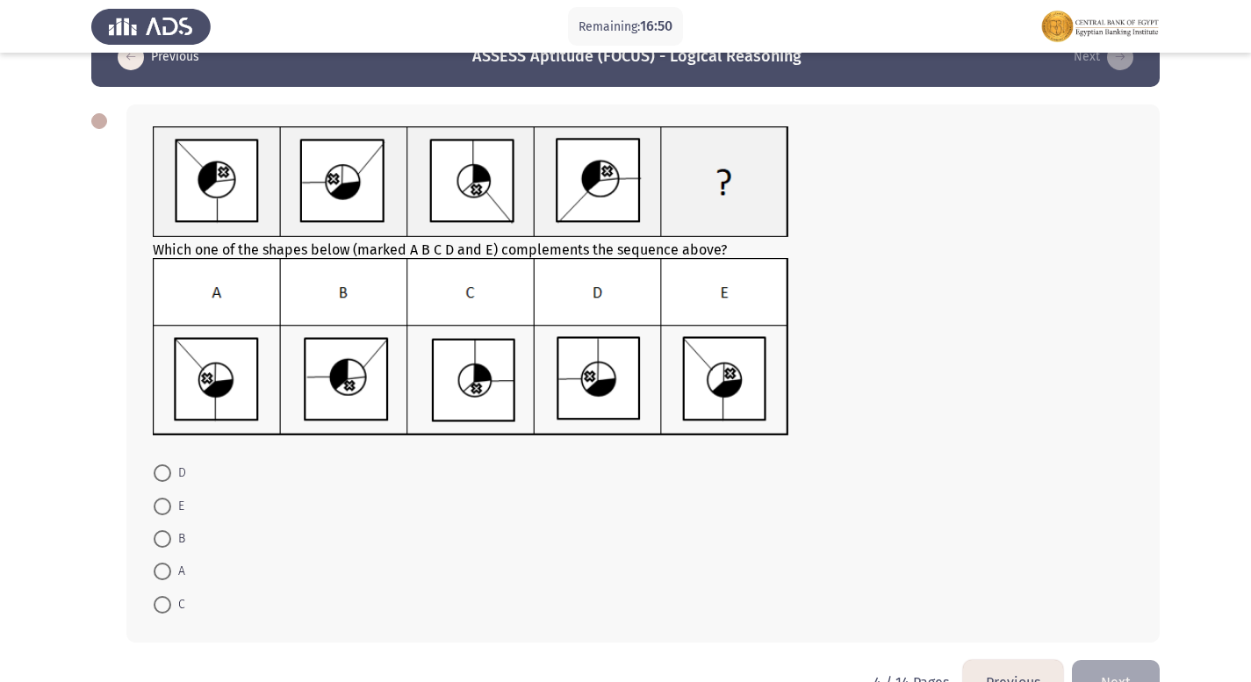
scroll to position [0, 0]
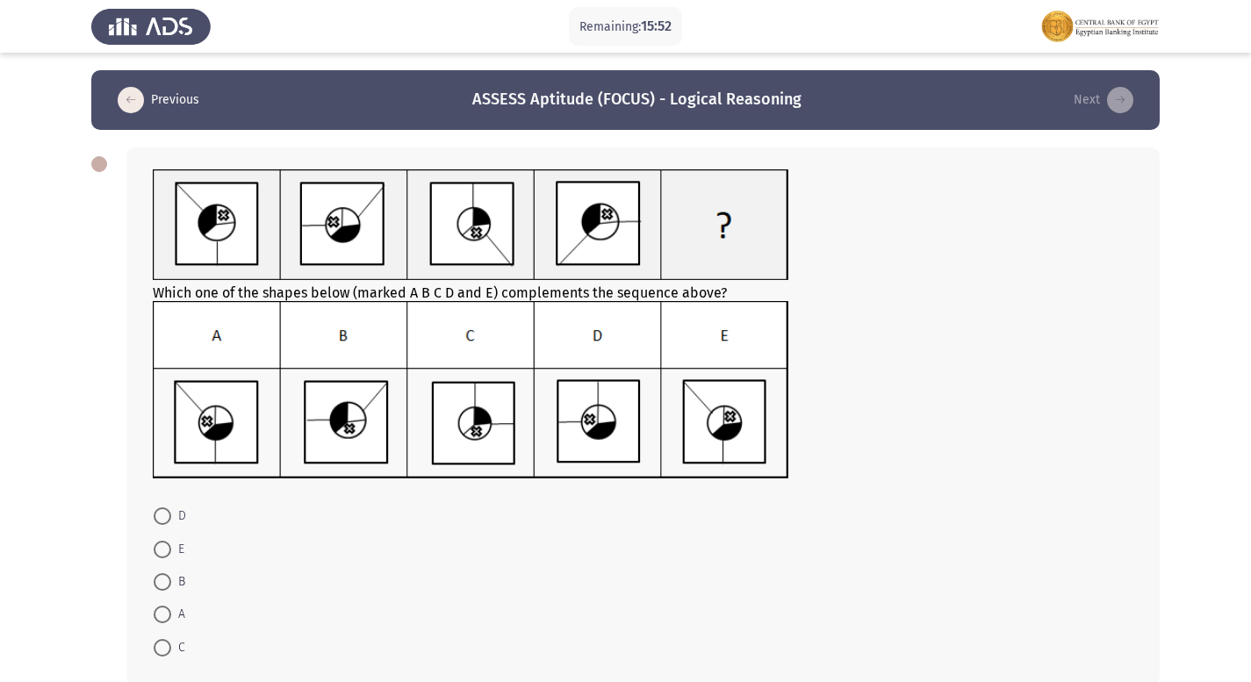
click at [603, 377] on img at bounding box center [471, 390] width 636 height 178
click at [165, 514] on span at bounding box center [163, 516] width 18 height 18
click at [165, 514] on input "D" at bounding box center [163, 516] width 18 height 18
radio input "true"
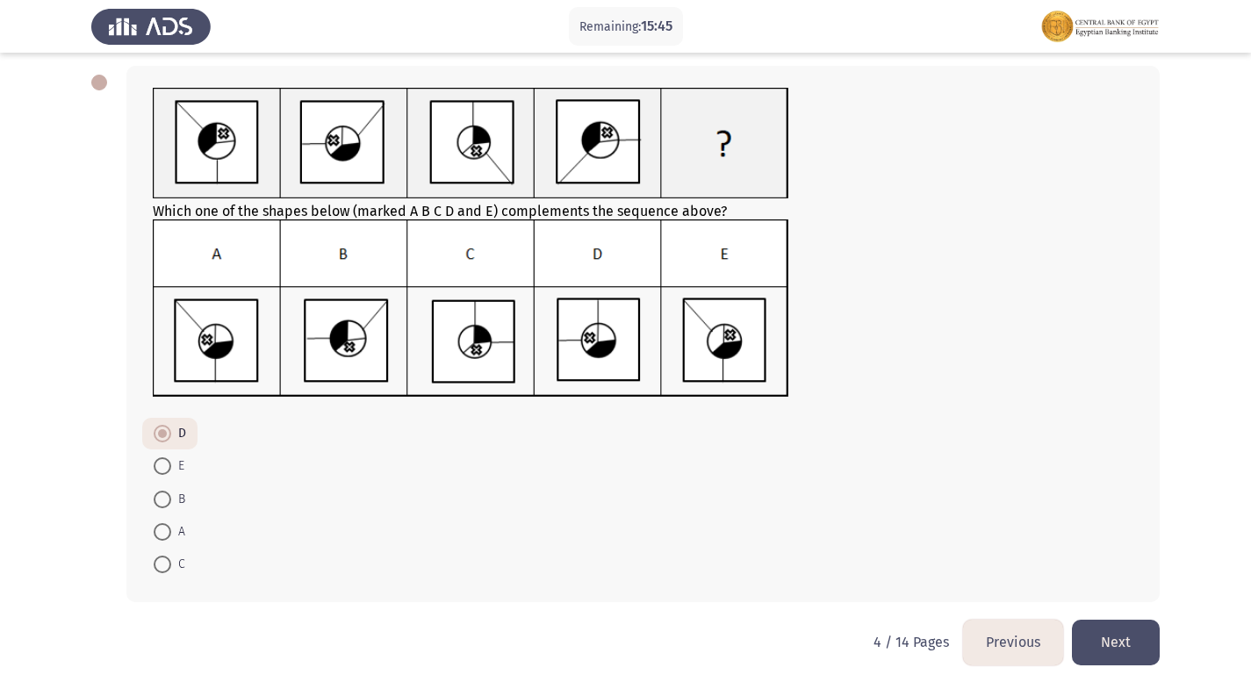
scroll to position [90, 0]
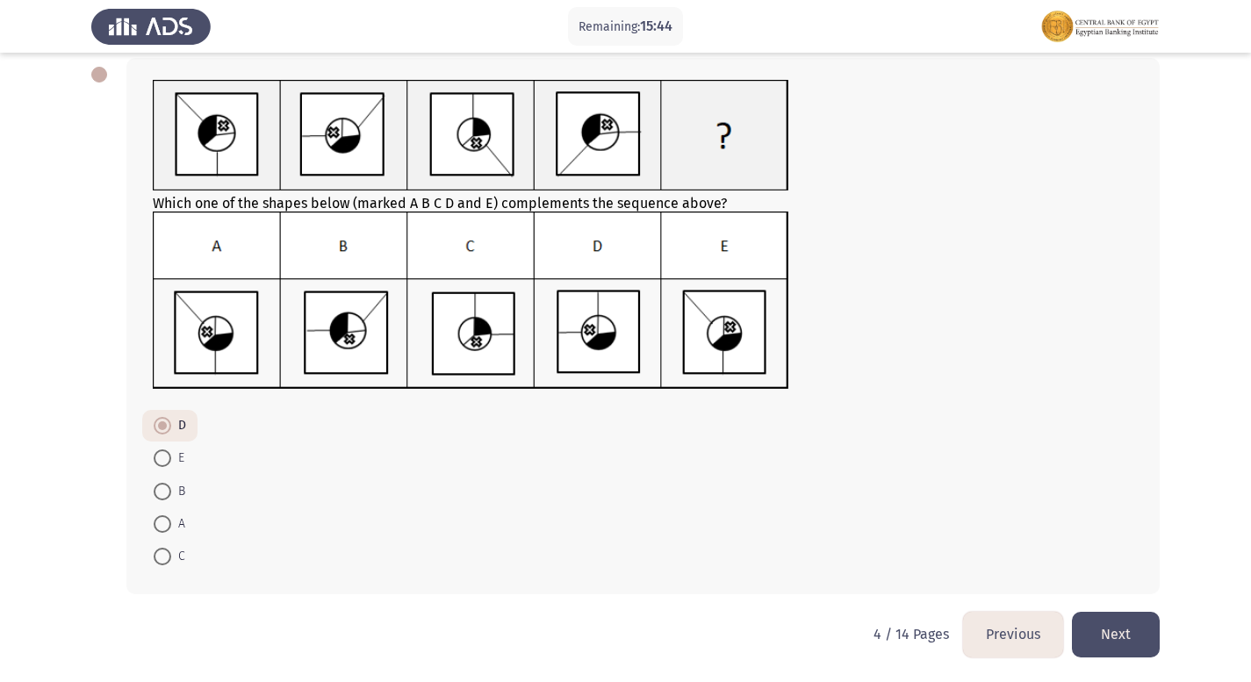
click at [1138, 620] on button "Next" at bounding box center [1116, 634] width 88 height 45
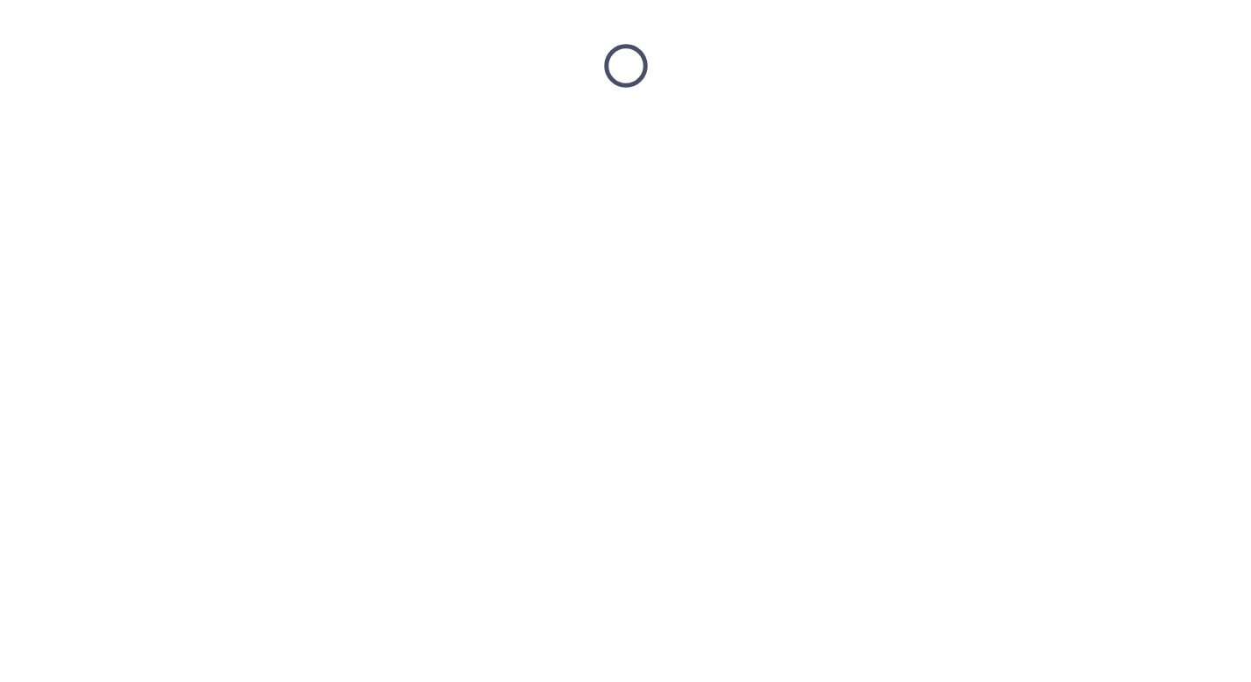
scroll to position [0, 0]
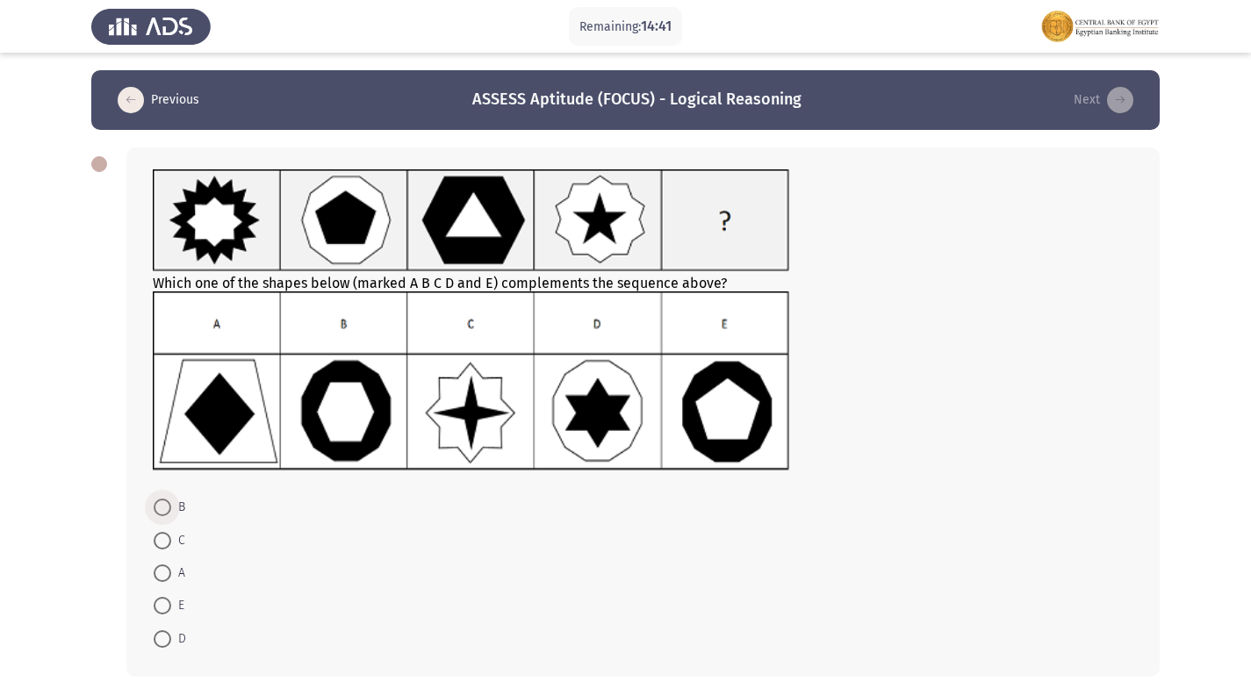
click at [164, 506] on span at bounding box center [163, 508] width 18 height 18
click at [164, 506] on input "B" at bounding box center [163, 508] width 18 height 18
radio input "true"
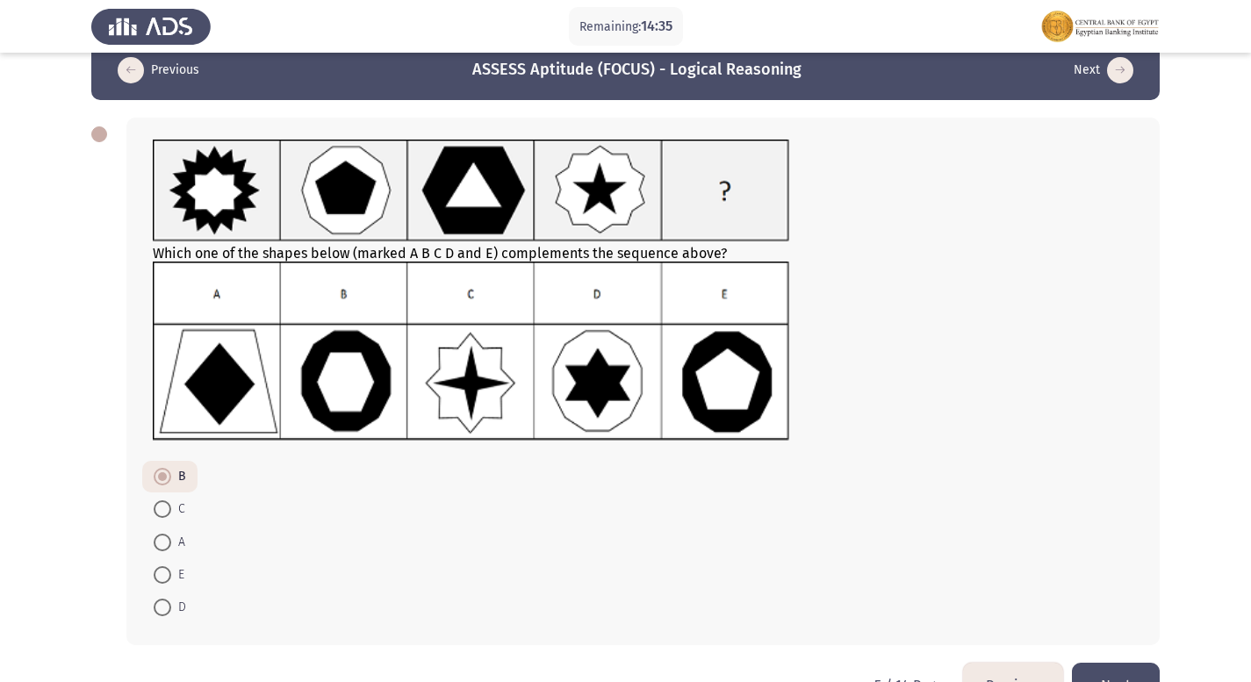
scroll to position [81, 0]
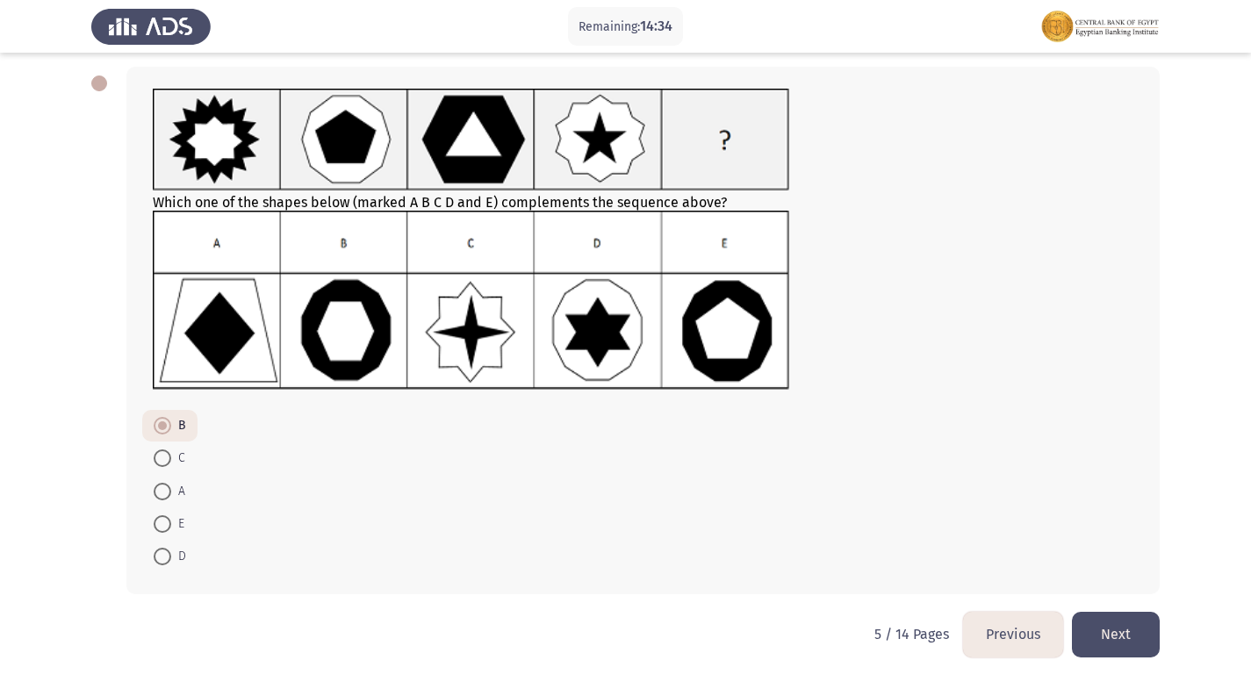
click at [1138, 636] on button "Next" at bounding box center [1116, 634] width 88 height 45
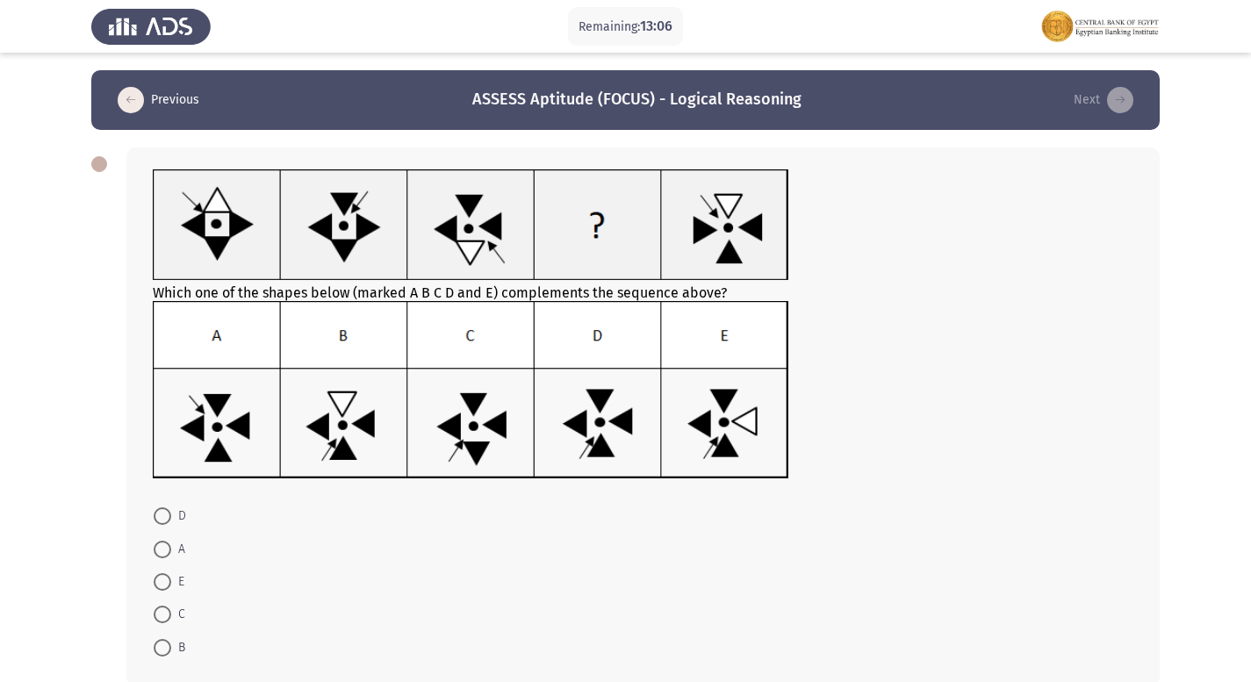
click at [167, 644] on span at bounding box center [163, 648] width 18 height 18
click at [167, 644] on input "B" at bounding box center [163, 648] width 18 height 18
radio input "true"
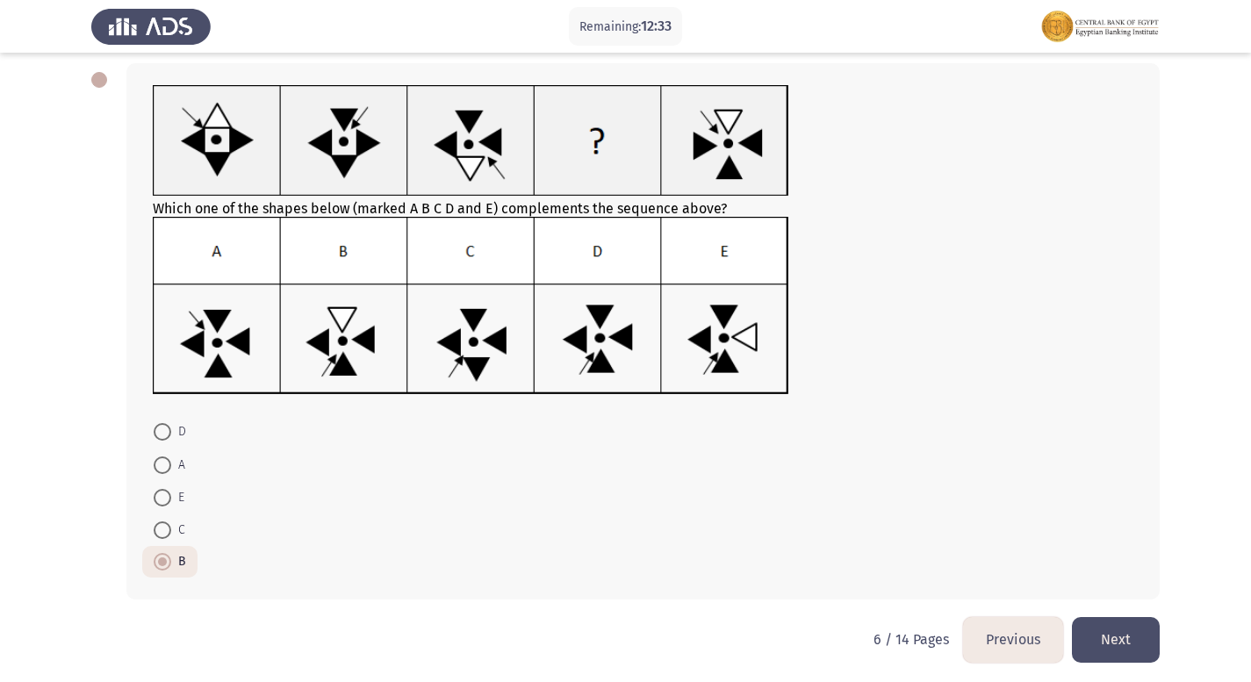
scroll to position [90, 0]
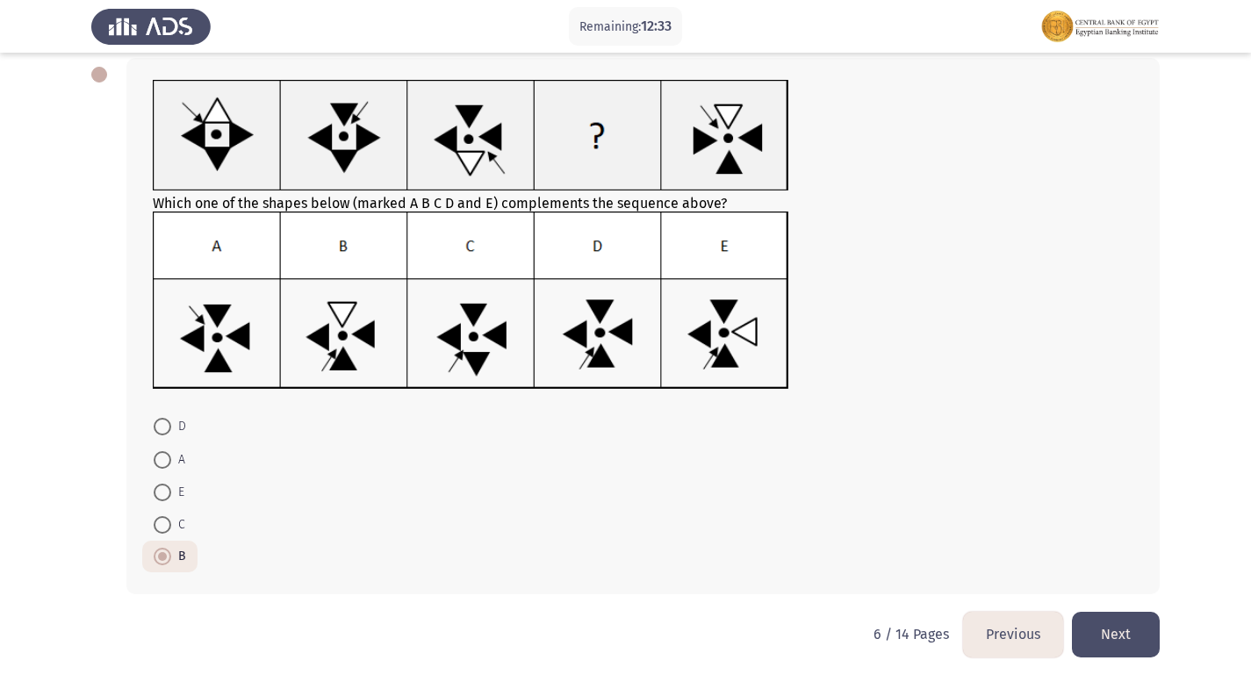
click at [1111, 628] on button "Next" at bounding box center [1116, 634] width 88 height 45
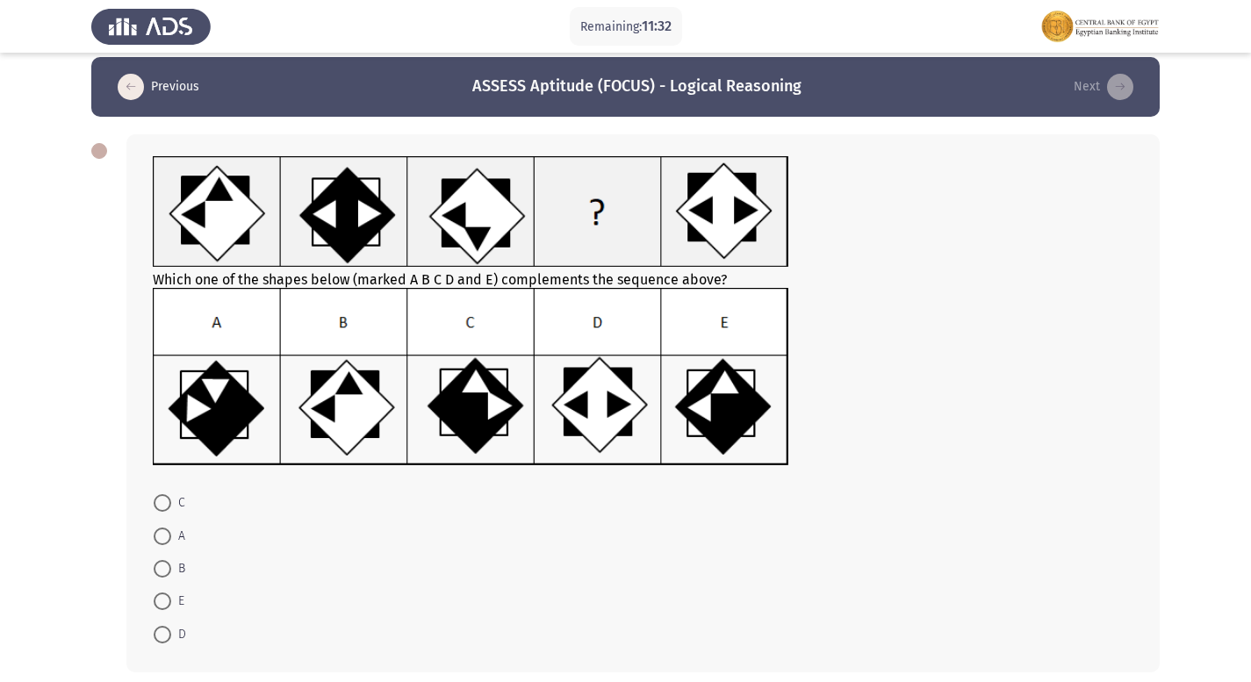
scroll to position [0, 0]
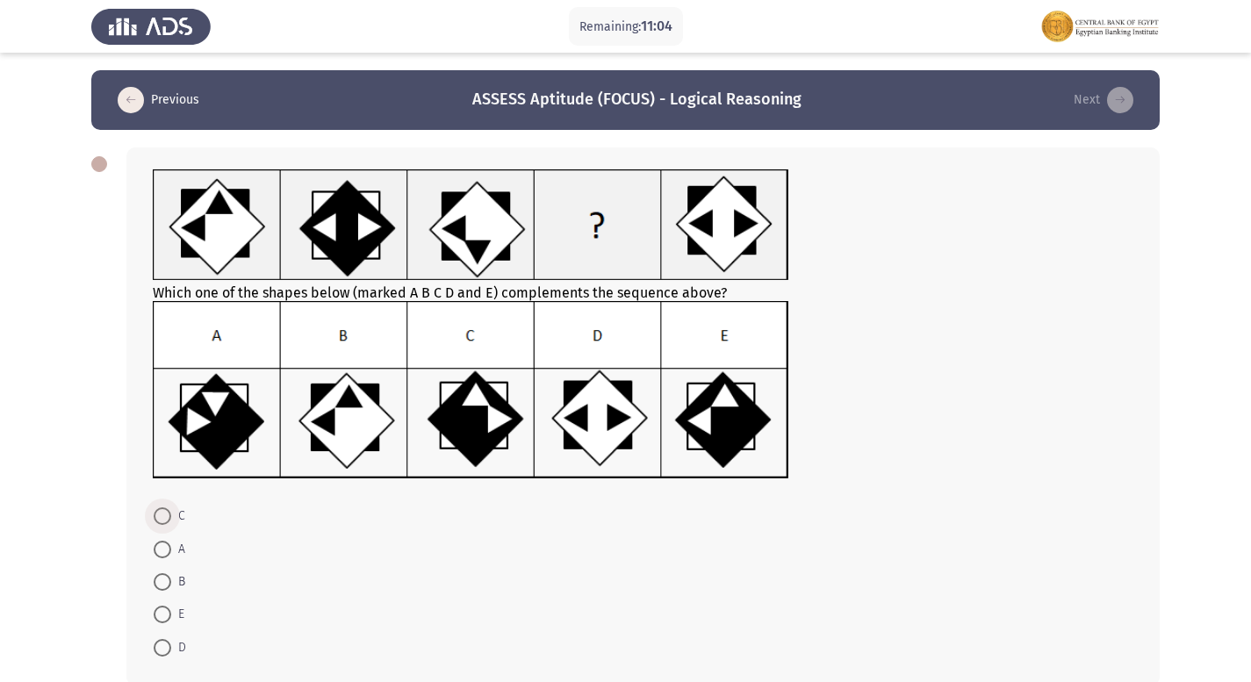
click at [162, 522] on span at bounding box center [163, 516] width 18 height 18
click at [162, 522] on input "C" at bounding box center [163, 516] width 18 height 18
radio input "true"
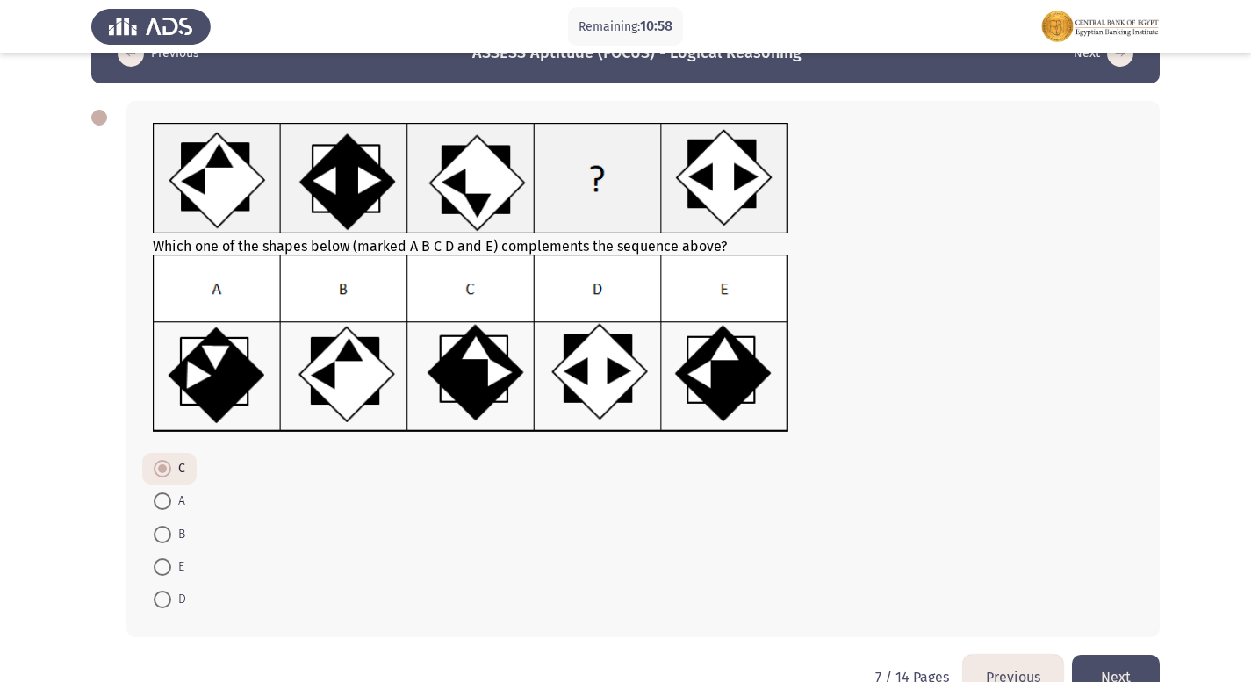
scroll to position [90, 0]
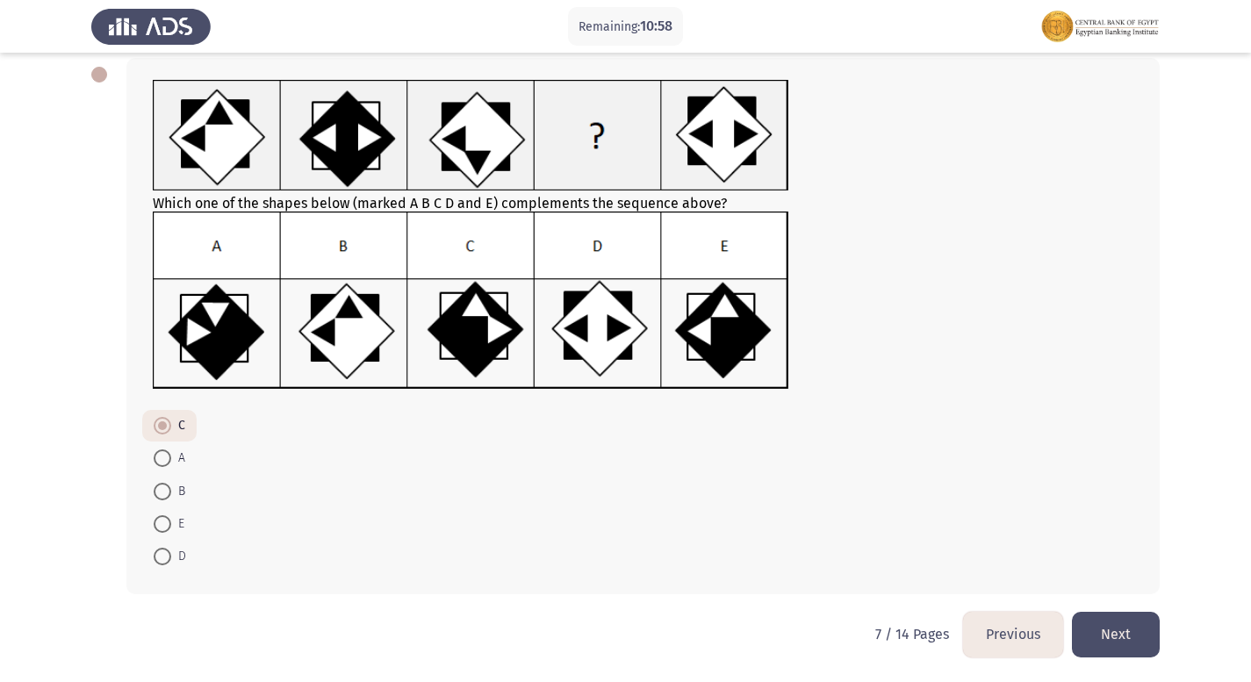
click at [1130, 617] on button "Next" at bounding box center [1116, 634] width 88 height 45
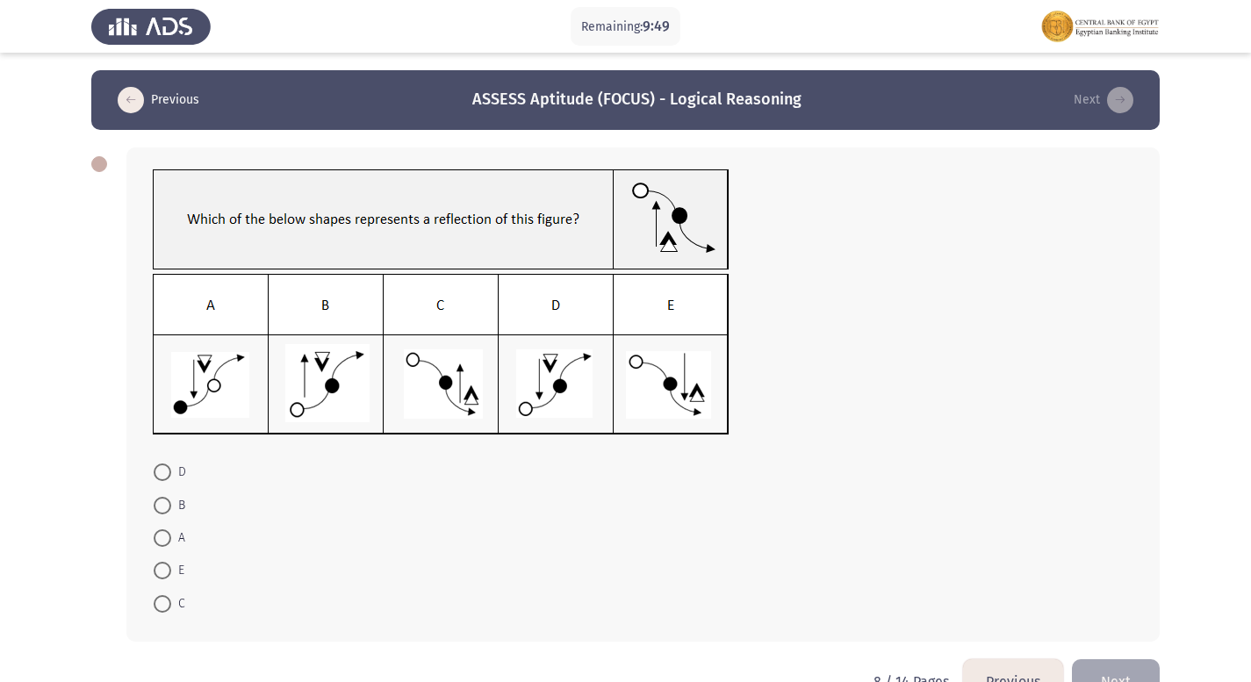
click at [161, 500] on span at bounding box center [163, 506] width 18 height 18
click at [161, 500] on input "B" at bounding box center [163, 506] width 18 height 18
radio input "true"
click at [1129, 675] on button "Next" at bounding box center [1116, 679] width 88 height 45
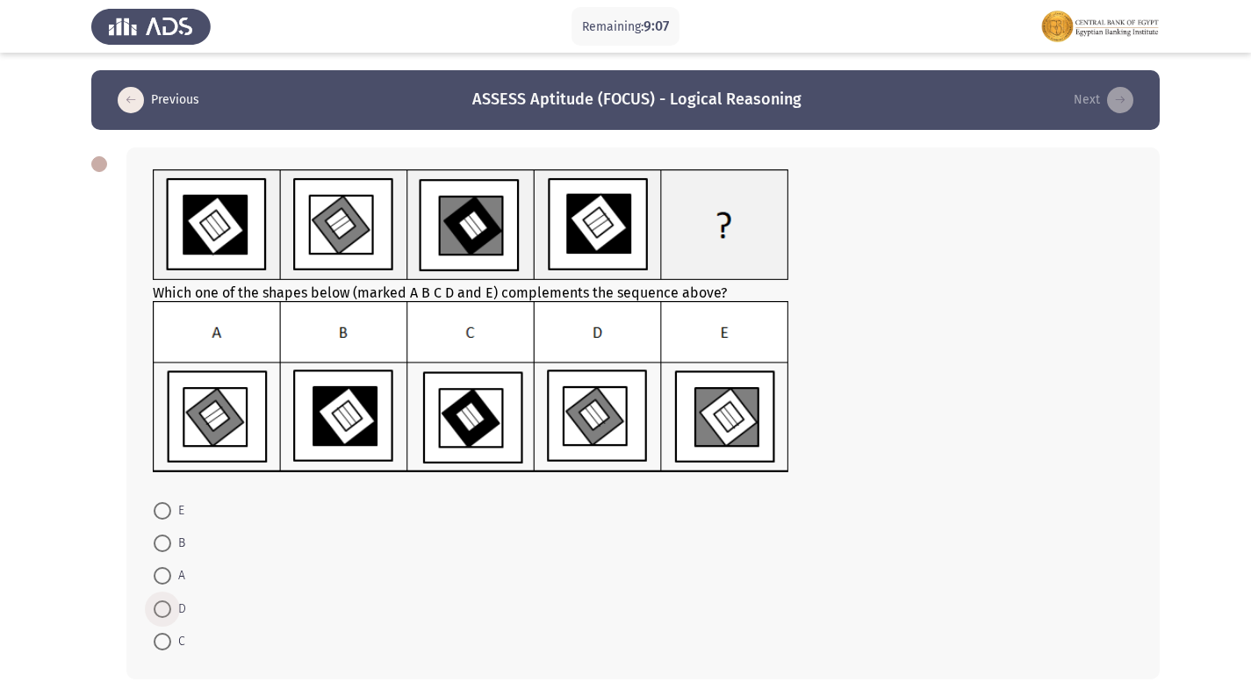
click at [165, 600] on span at bounding box center [163, 609] width 18 height 18
click at [165, 600] on input "D" at bounding box center [163, 609] width 18 height 18
radio input "true"
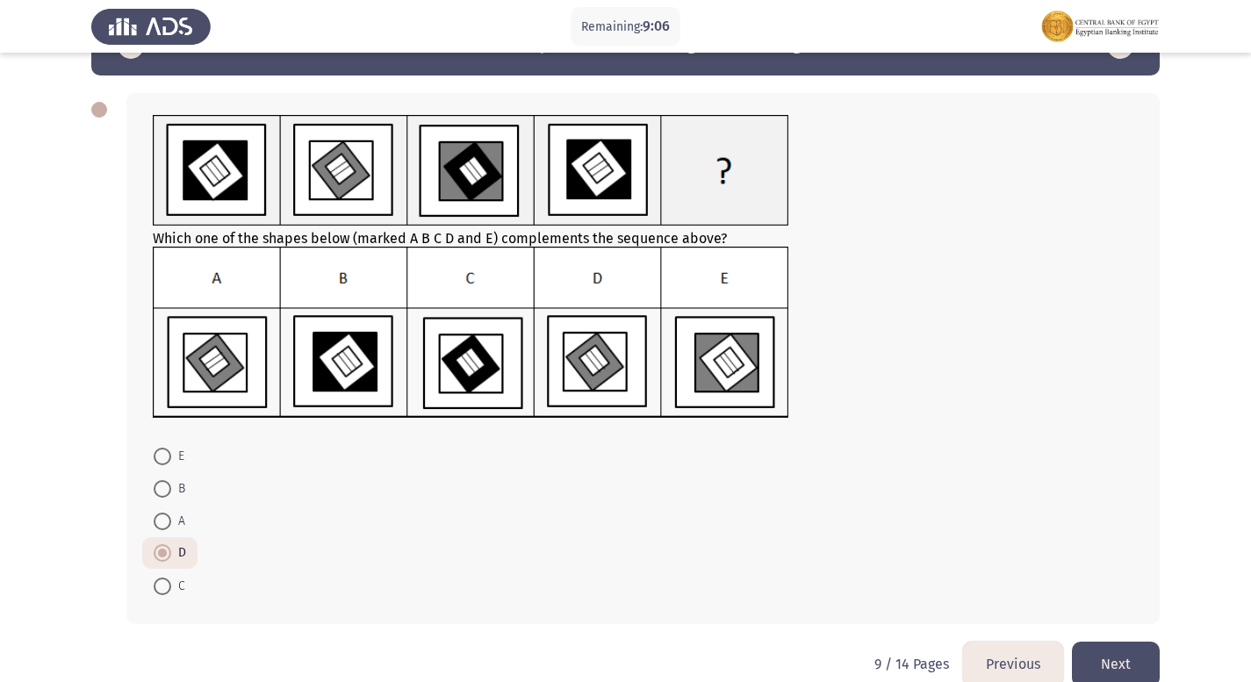
scroll to position [84, 0]
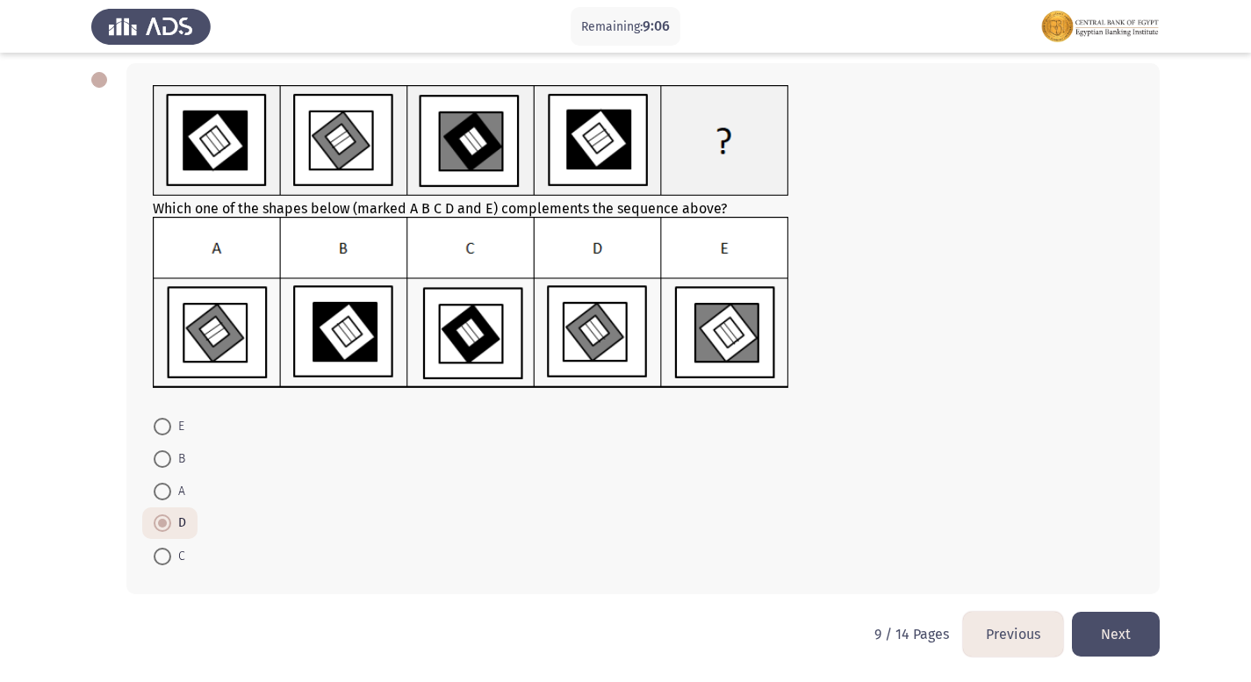
click at [1118, 615] on button "Next" at bounding box center [1116, 634] width 88 height 45
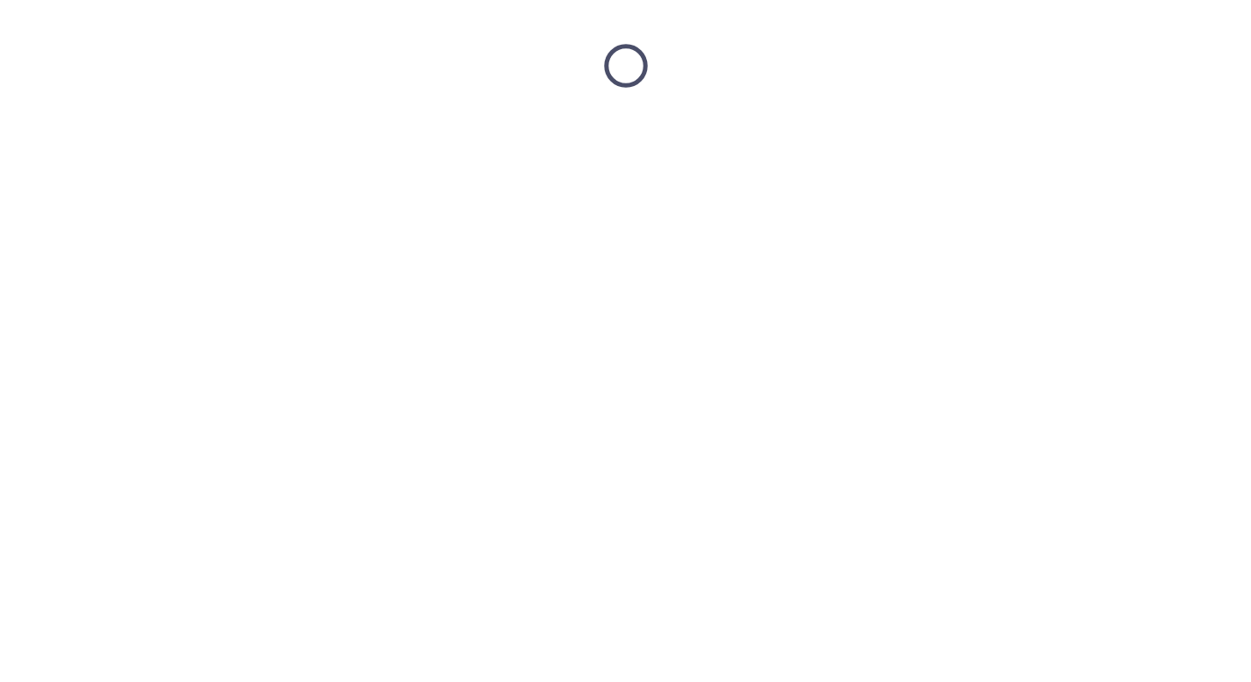
scroll to position [0, 0]
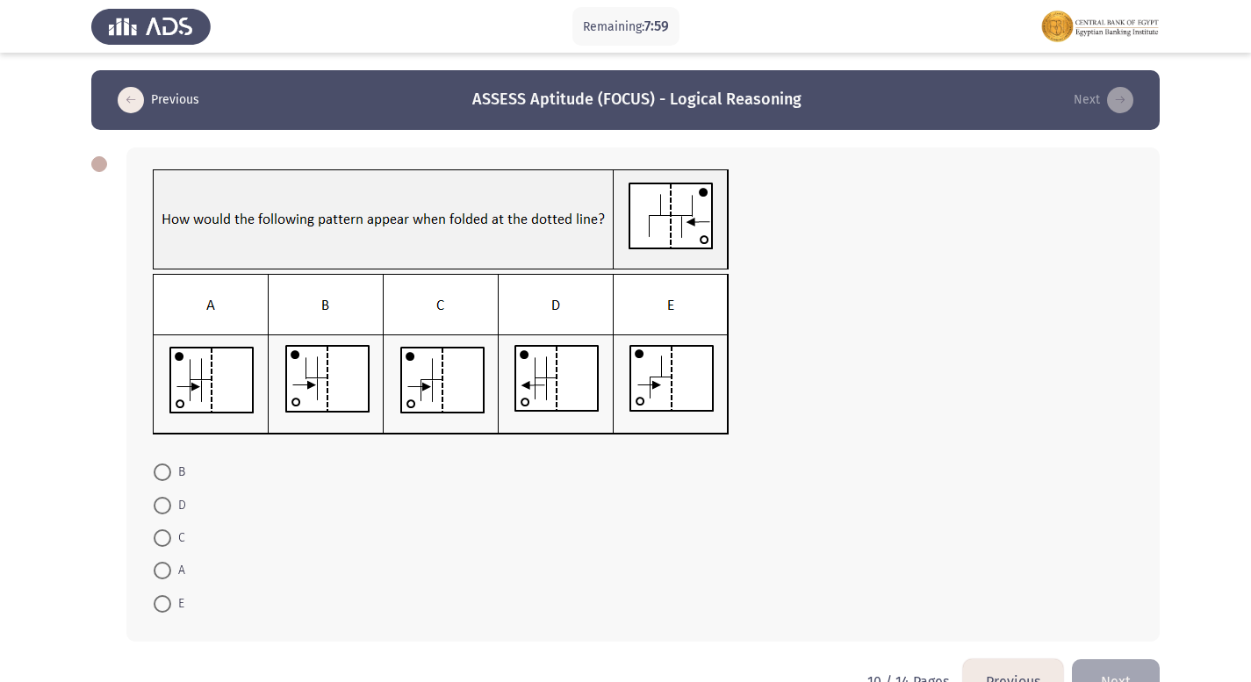
click at [169, 568] on span at bounding box center [163, 571] width 18 height 18
click at [169, 568] on input "A" at bounding box center [163, 571] width 18 height 18
radio input "true"
drag, startPoint x: 1161, startPoint y: 662, endPoint x: 1137, endPoint y: 679, distance: 29.7
click at [1137, 679] on button "Next" at bounding box center [1116, 679] width 88 height 45
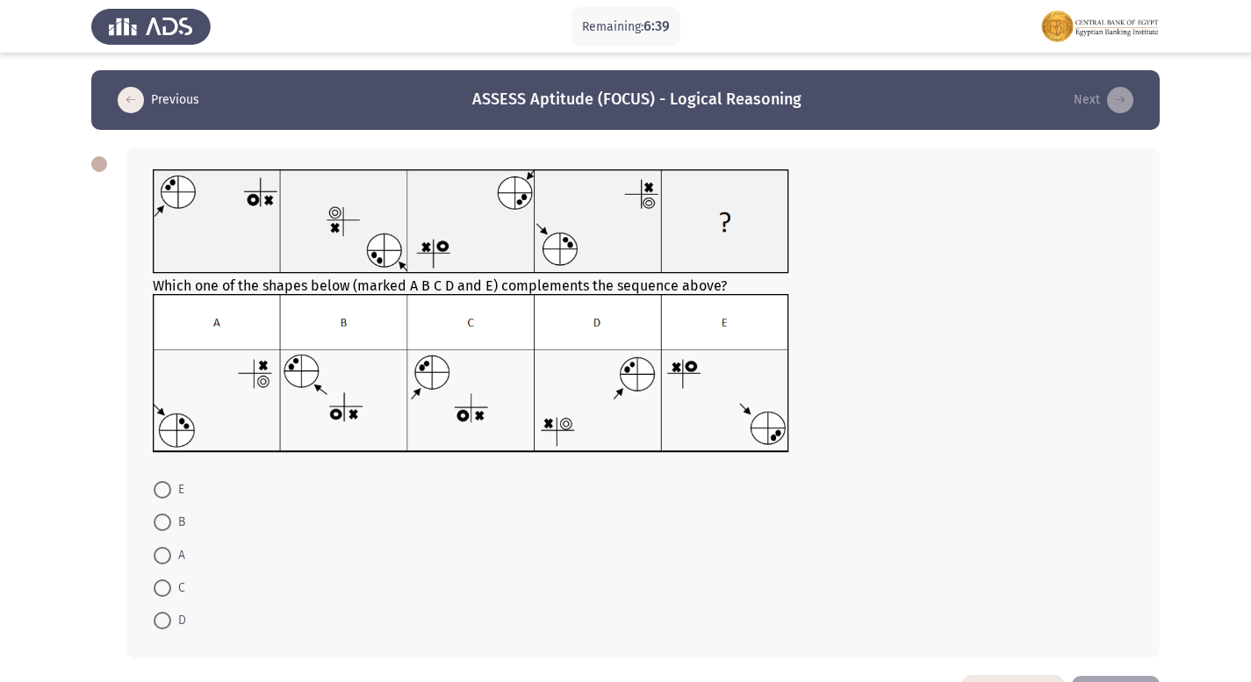
click at [161, 494] on span at bounding box center [163, 490] width 18 height 18
click at [161, 494] on input "E" at bounding box center [163, 490] width 18 height 18
radio input "true"
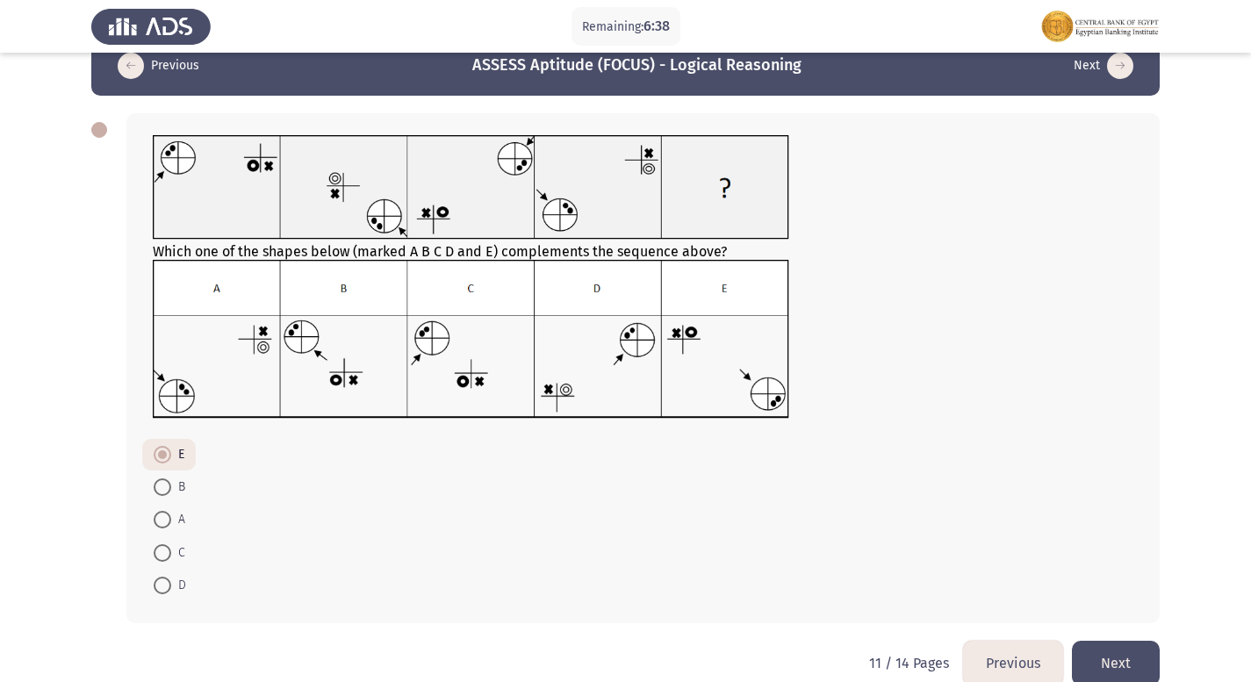
scroll to position [63, 0]
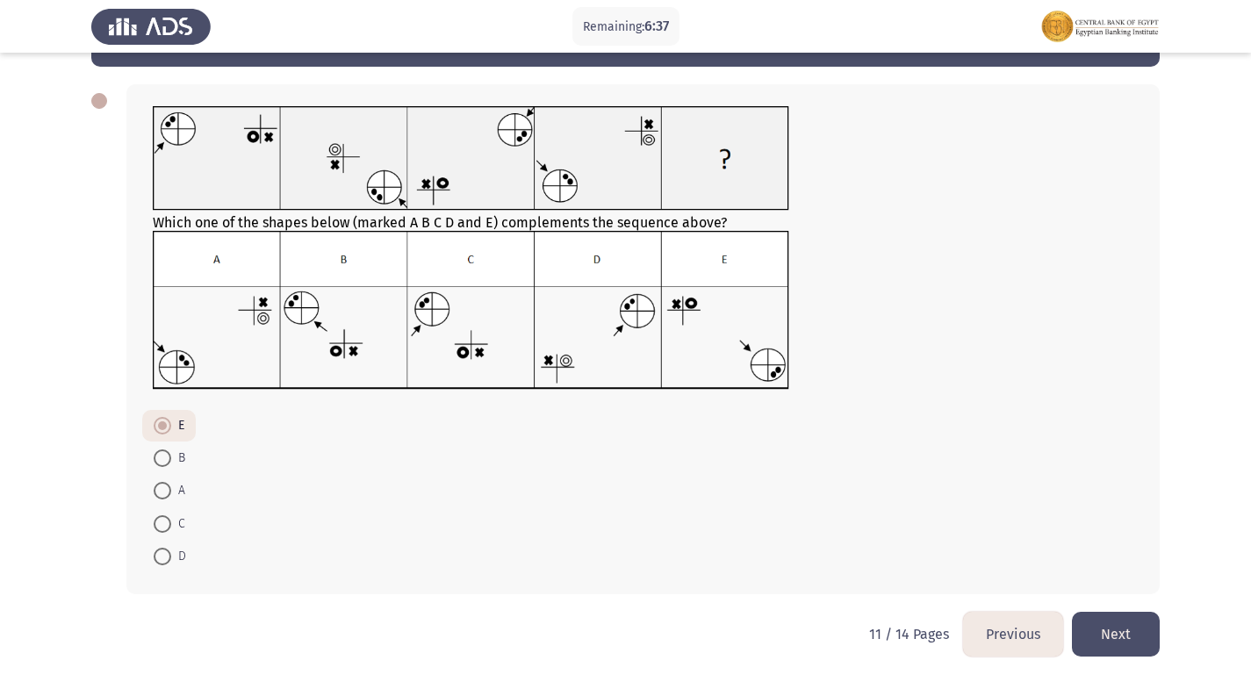
click at [1114, 629] on button "Next" at bounding box center [1116, 634] width 88 height 45
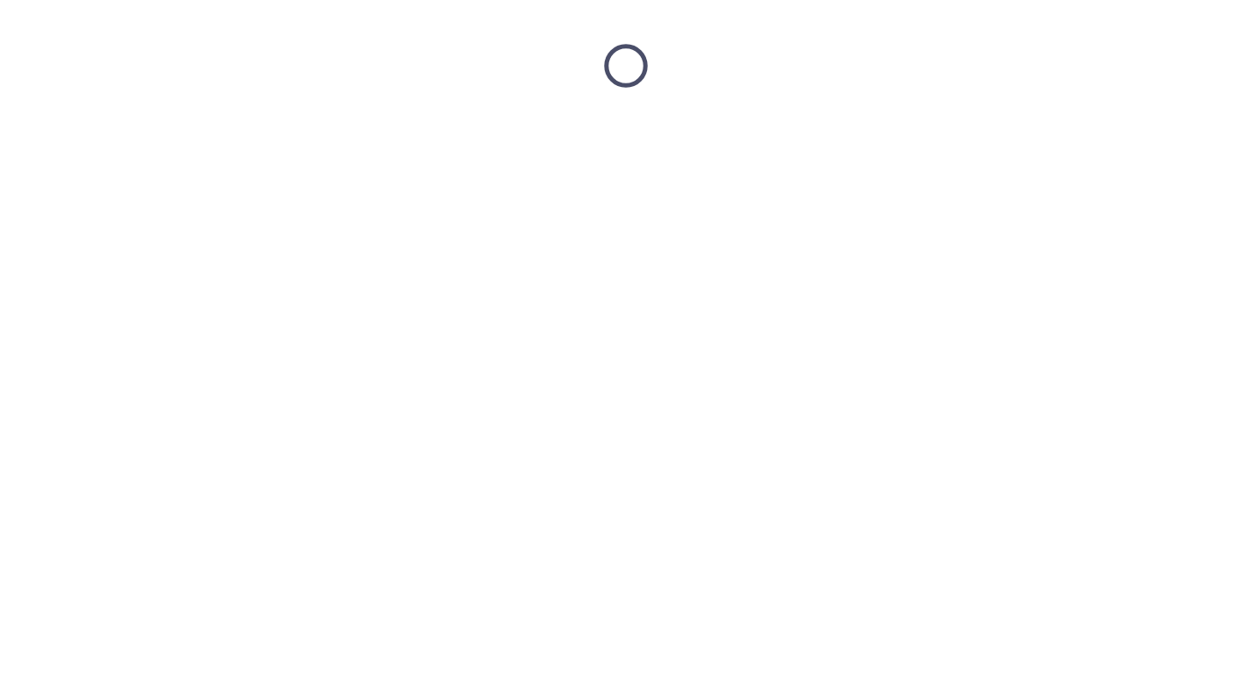
scroll to position [0, 0]
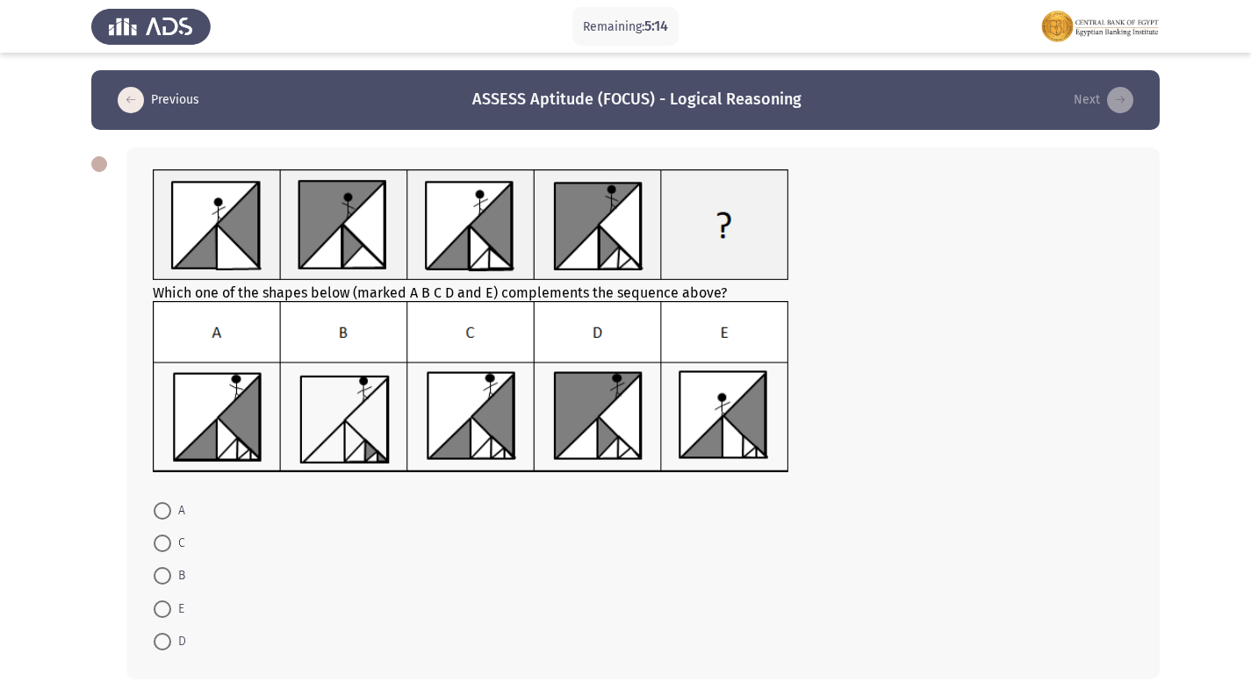
drag, startPoint x: 161, startPoint y: 614, endPoint x: 209, endPoint y: 614, distance: 48.3
click at [162, 614] on span at bounding box center [163, 609] width 18 height 18
click at [162, 614] on input "E" at bounding box center [163, 609] width 18 height 18
radio input "true"
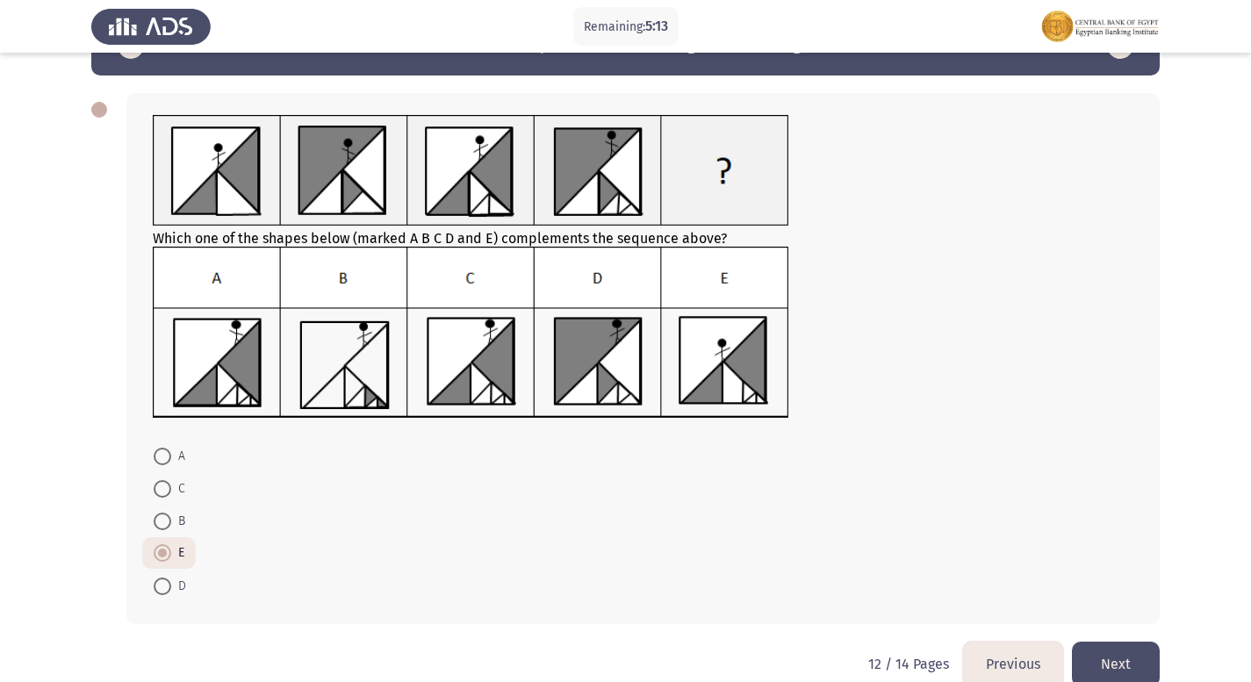
scroll to position [84, 0]
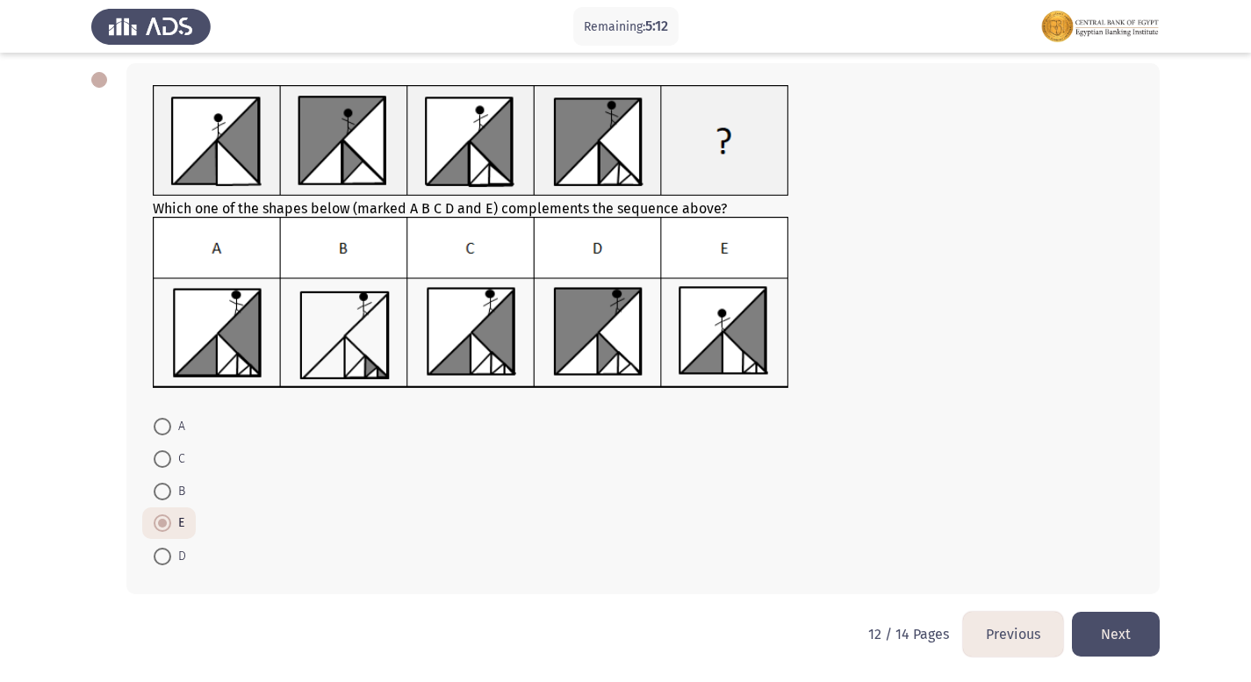
click at [1136, 636] on button "Next" at bounding box center [1116, 634] width 88 height 45
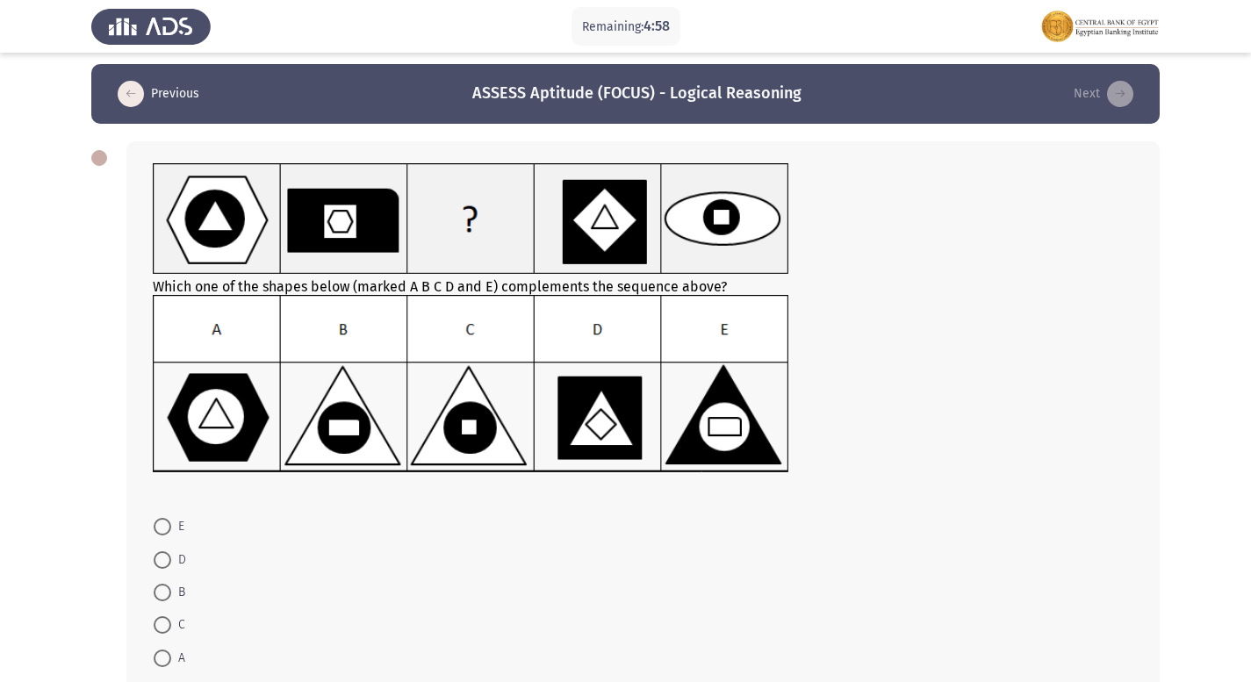
scroll to position [0, 0]
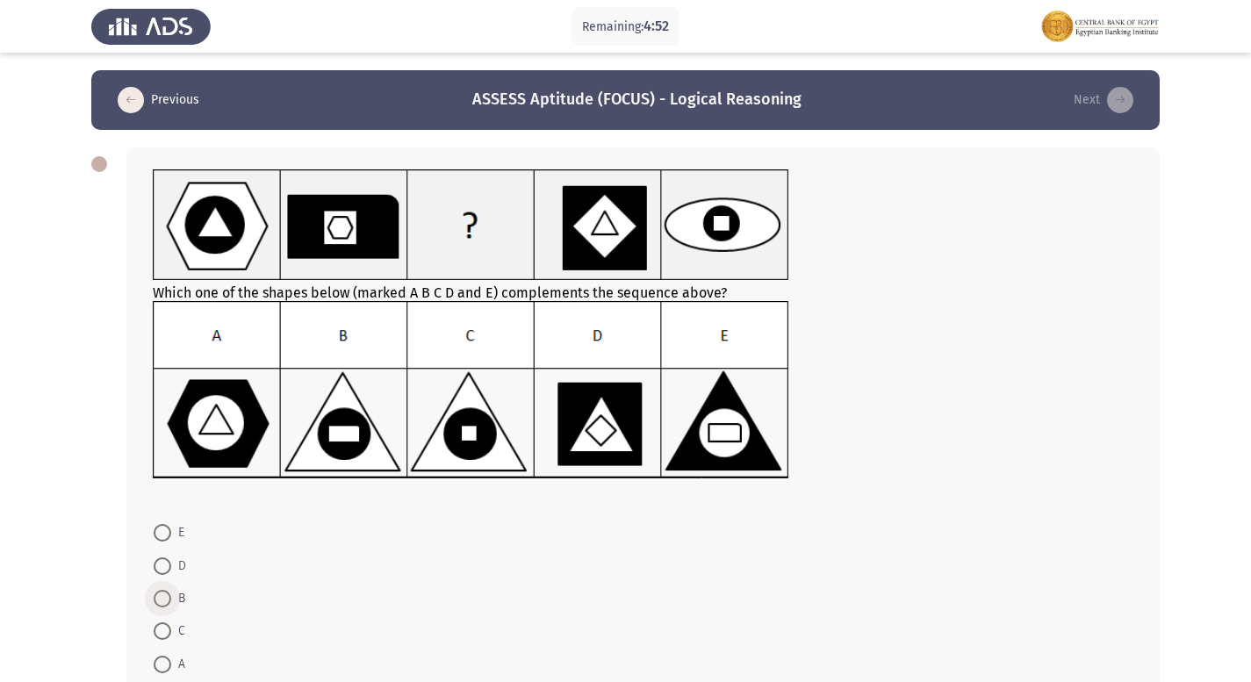
click at [160, 596] on span at bounding box center [163, 599] width 18 height 18
click at [160, 596] on input "B" at bounding box center [163, 599] width 18 height 18
radio input "true"
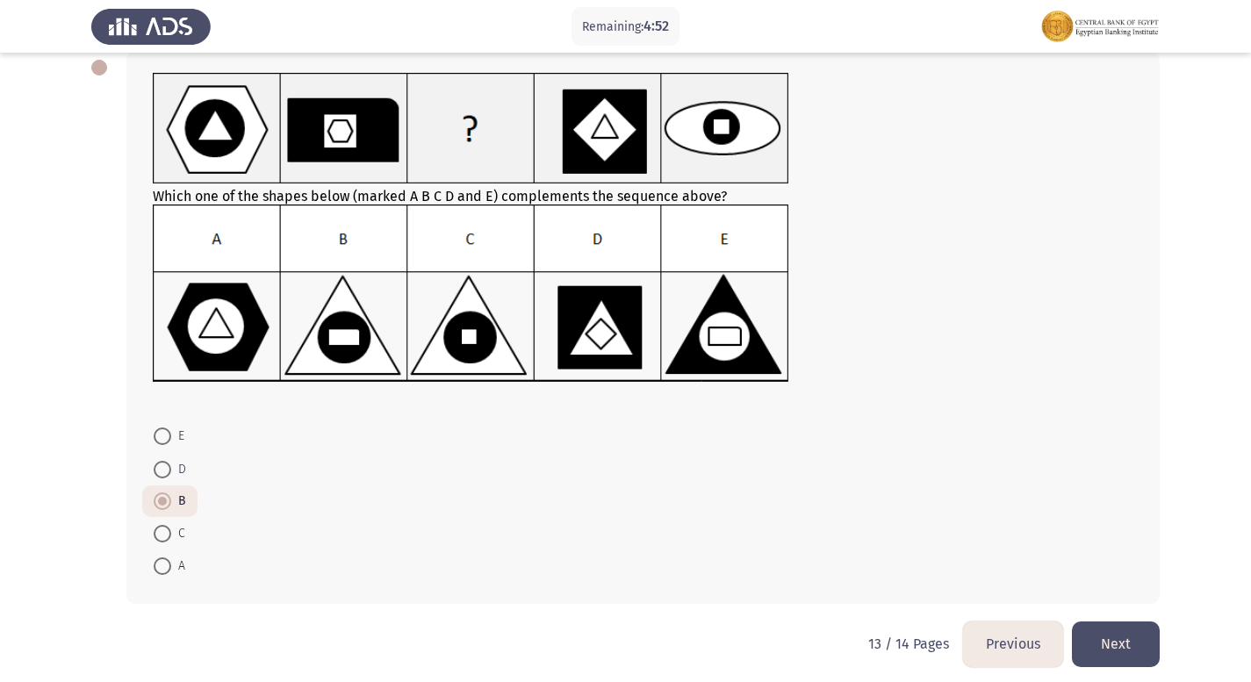
scroll to position [106, 0]
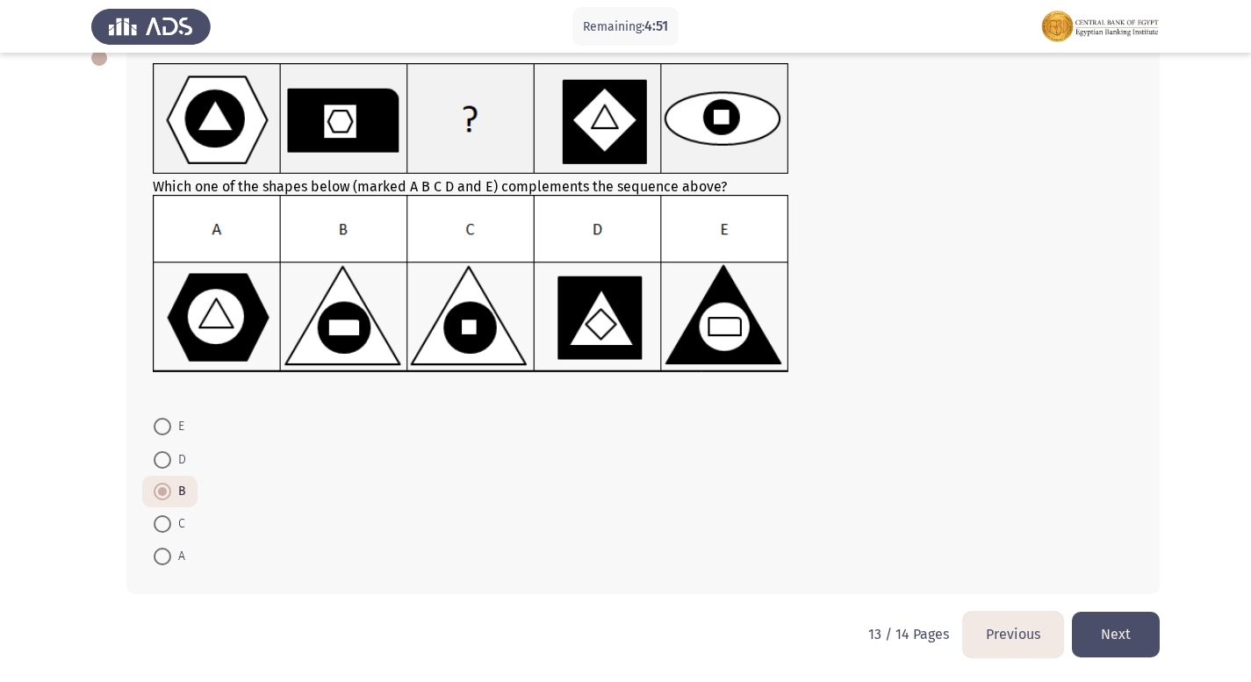
click at [1116, 628] on button "Next" at bounding box center [1116, 634] width 88 height 45
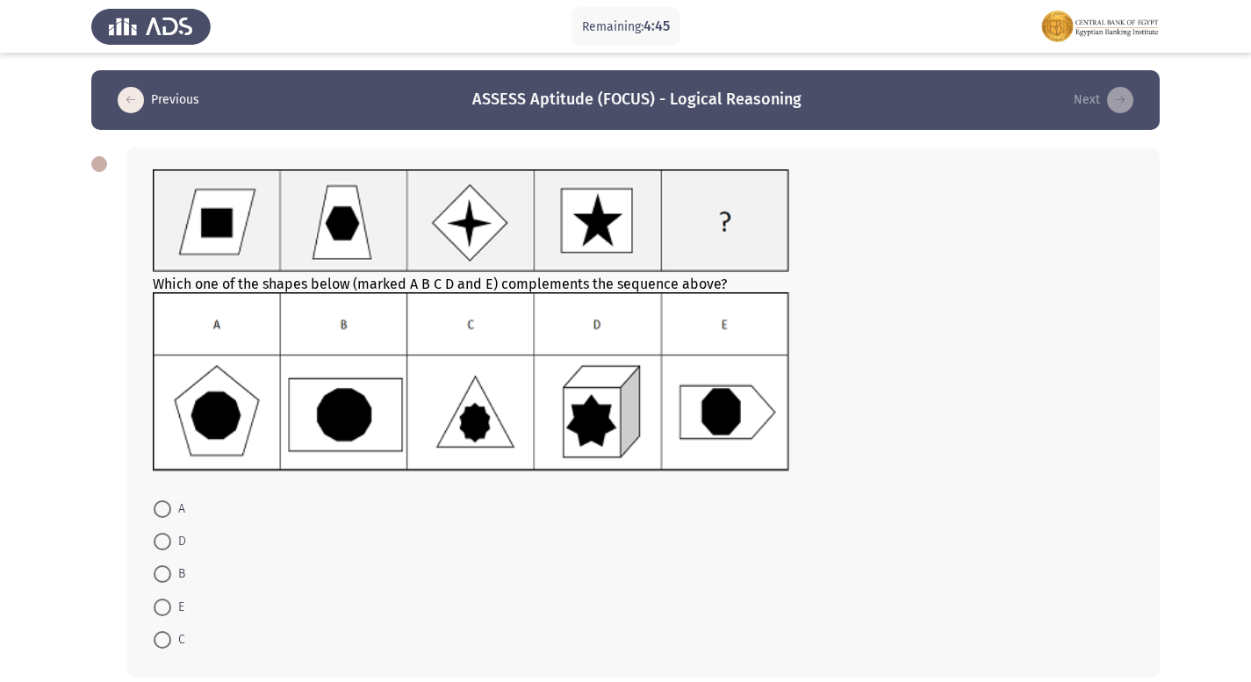
click at [171, 571] on span "B" at bounding box center [178, 574] width 14 height 21
click at [171, 571] on input "B" at bounding box center [163, 574] width 18 height 18
radio input "true"
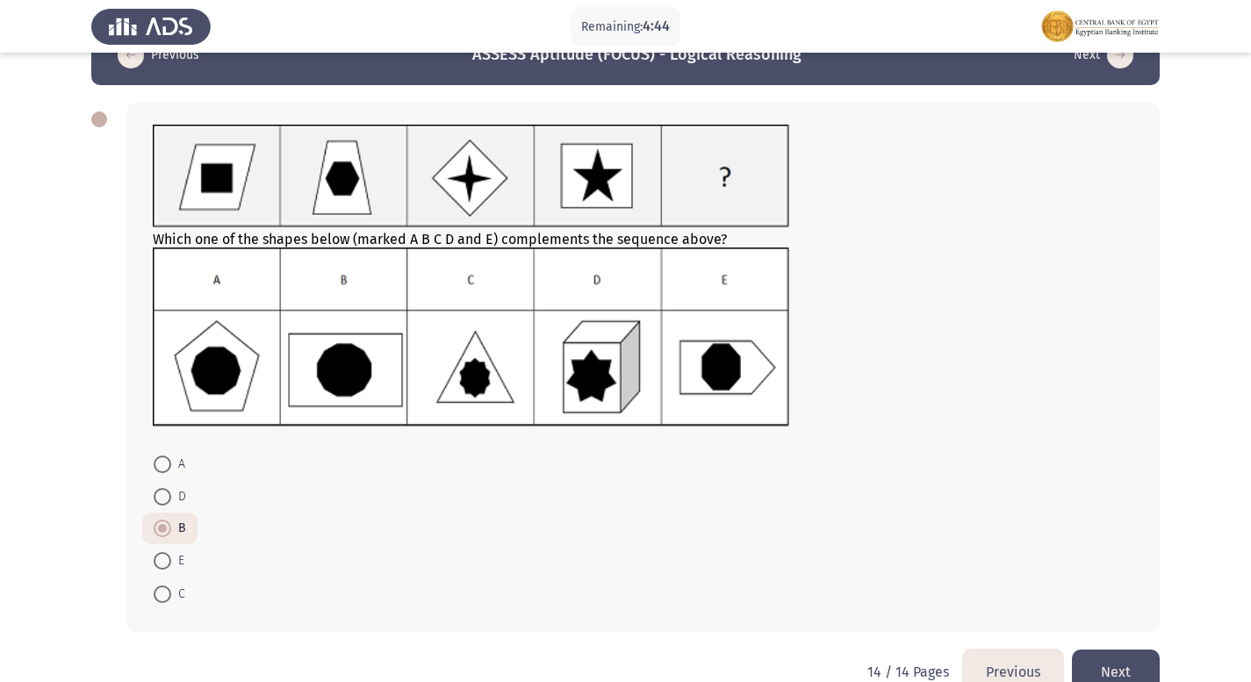
scroll to position [83, 0]
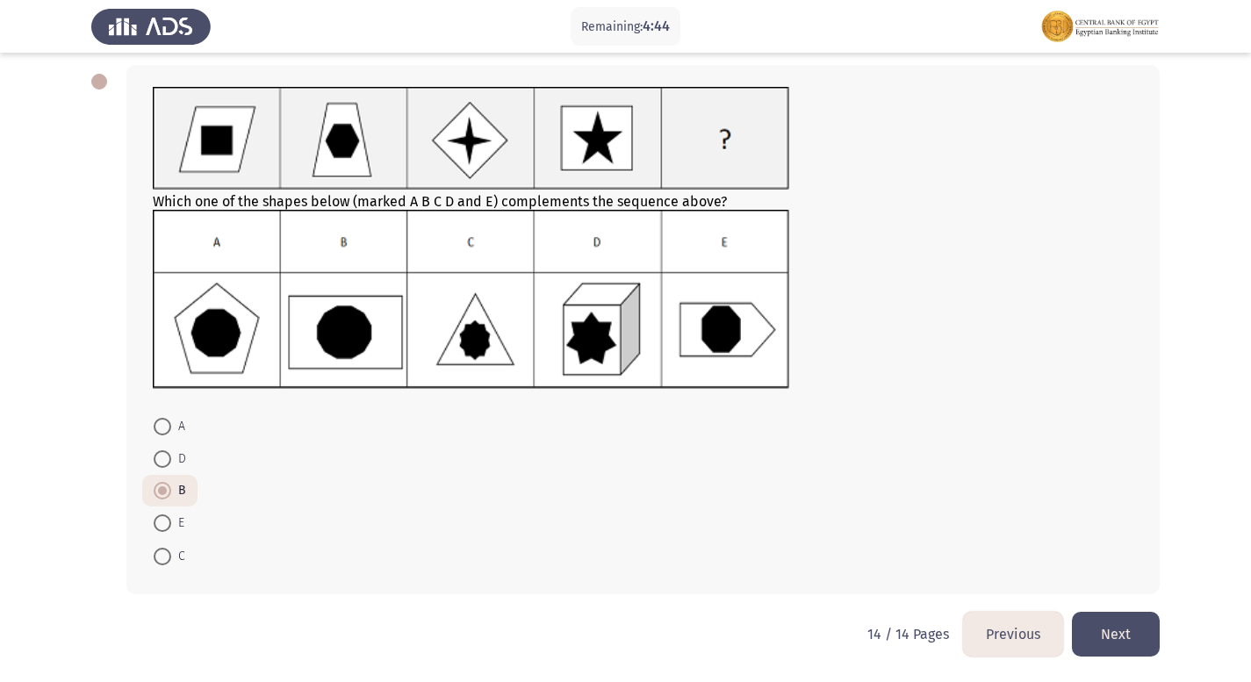
click at [1133, 634] on button "Next" at bounding box center [1116, 634] width 88 height 45
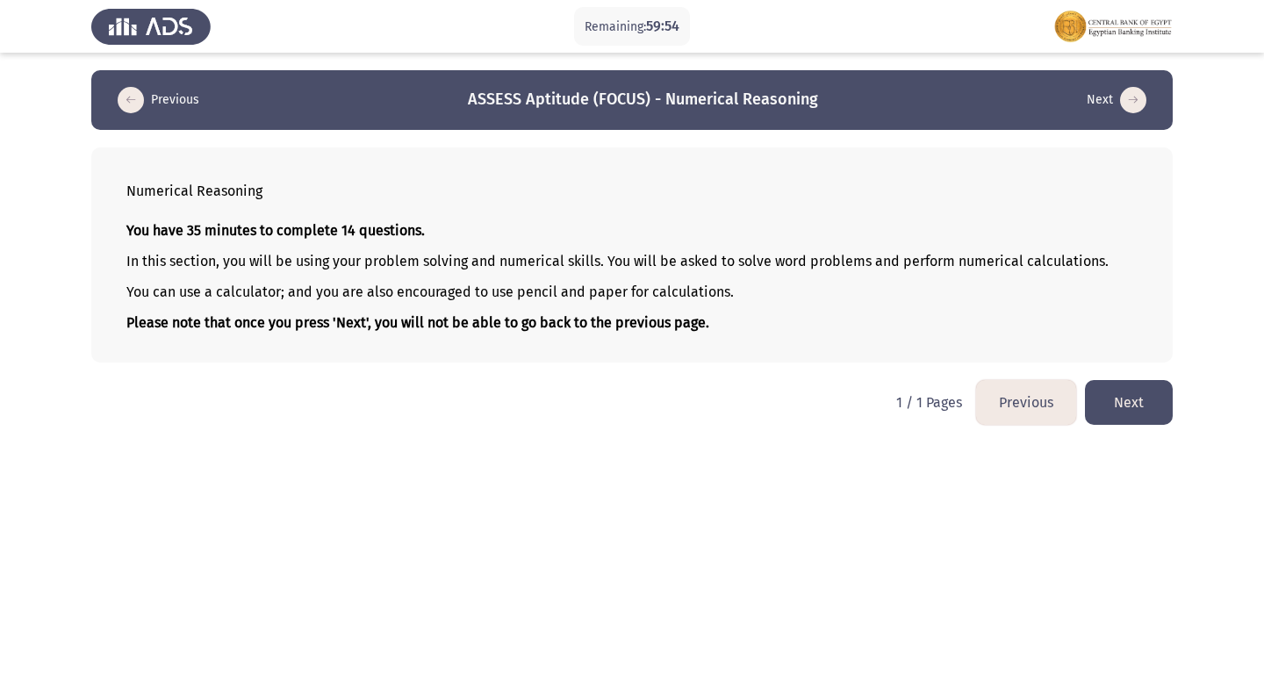
click at [1138, 406] on button "Next" at bounding box center [1129, 402] width 88 height 45
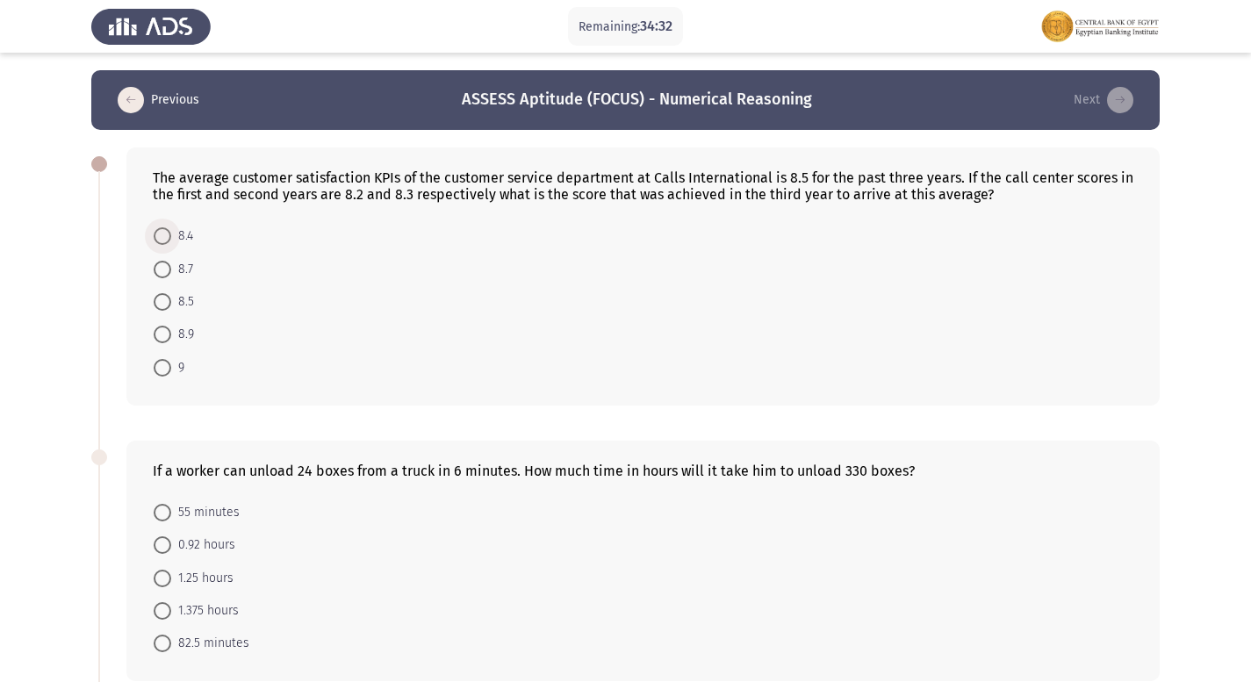
click at [169, 241] on span at bounding box center [163, 236] width 18 height 18
click at [169, 241] on input "8.4" at bounding box center [163, 236] width 18 height 18
radio input "true"
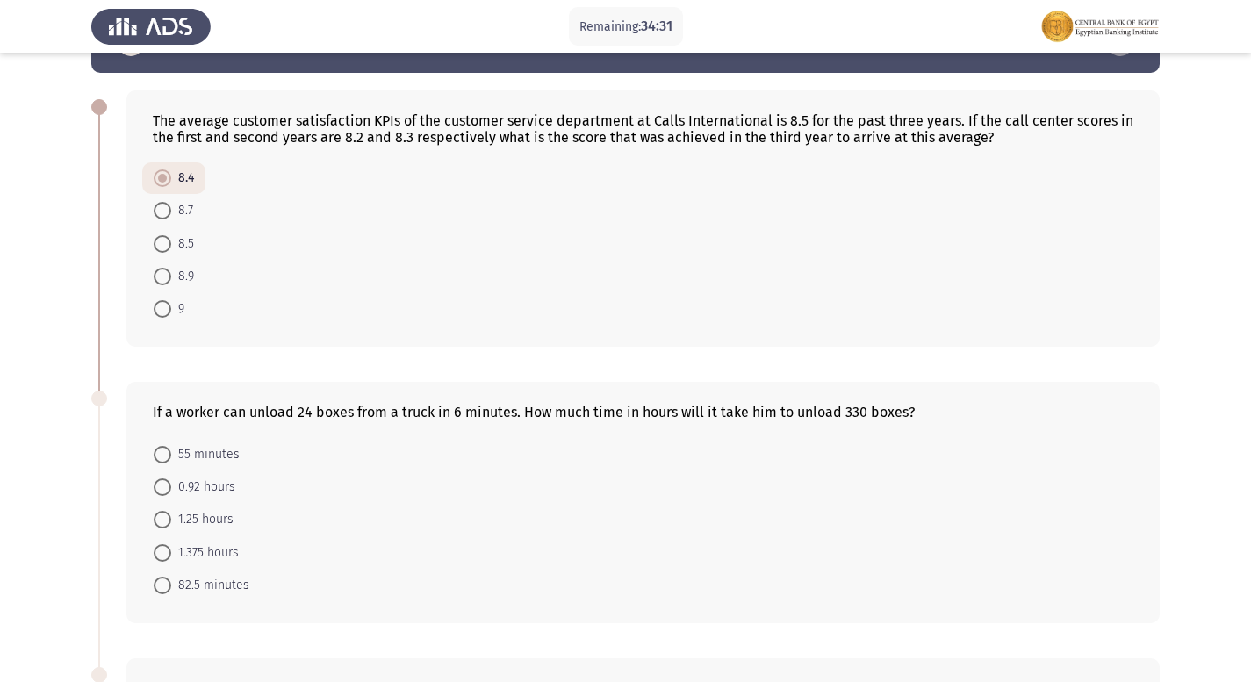
scroll to position [176, 0]
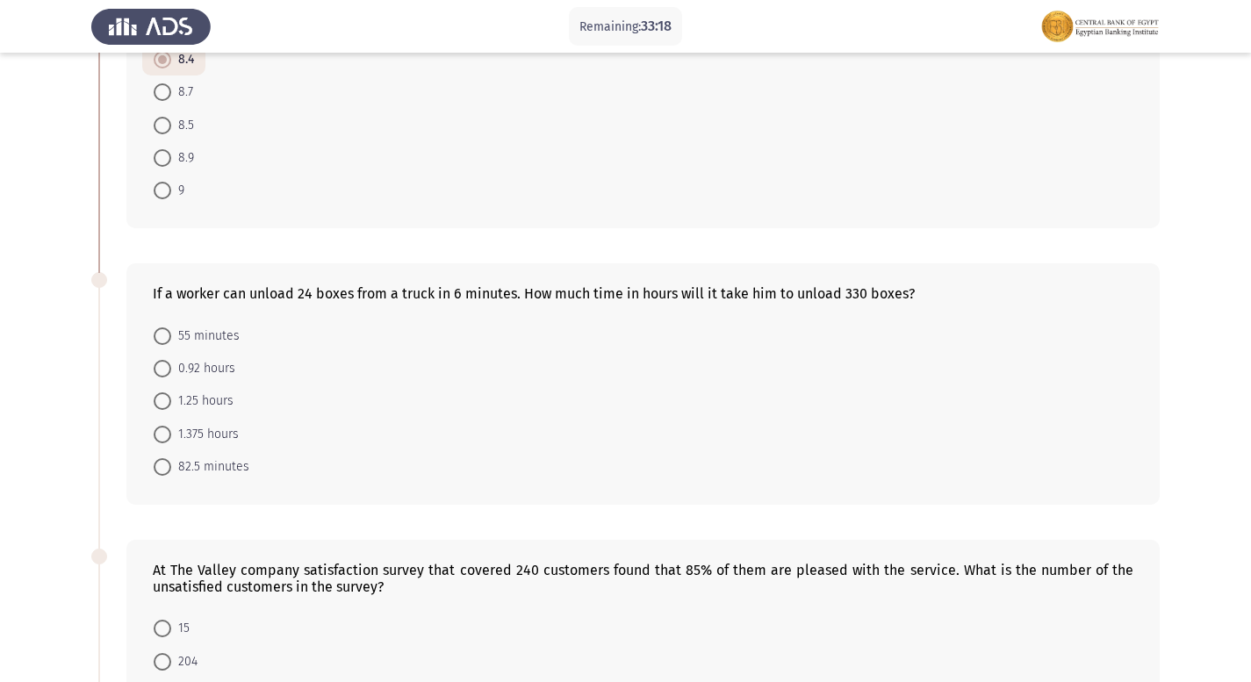
click at [172, 329] on span "55 minutes" at bounding box center [205, 336] width 68 height 21
click at [171, 329] on input "55 minutes" at bounding box center [163, 336] width 18 height 18
radio input "true"
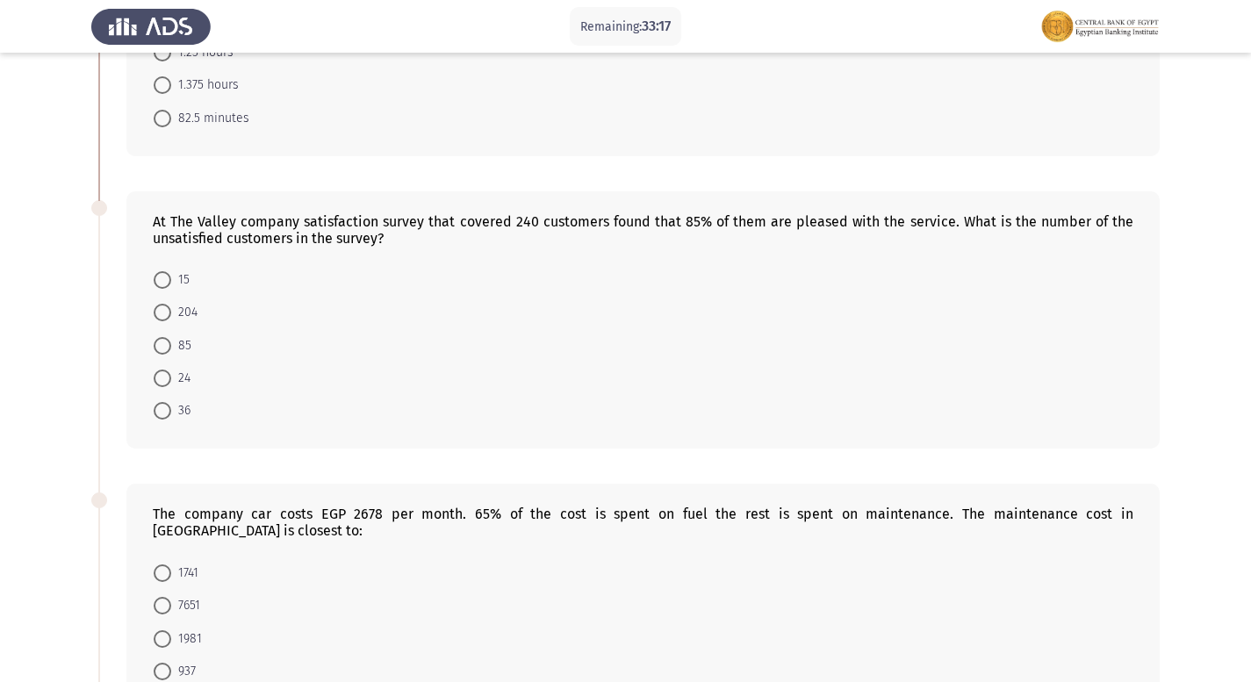
scroll to position [527, 0]
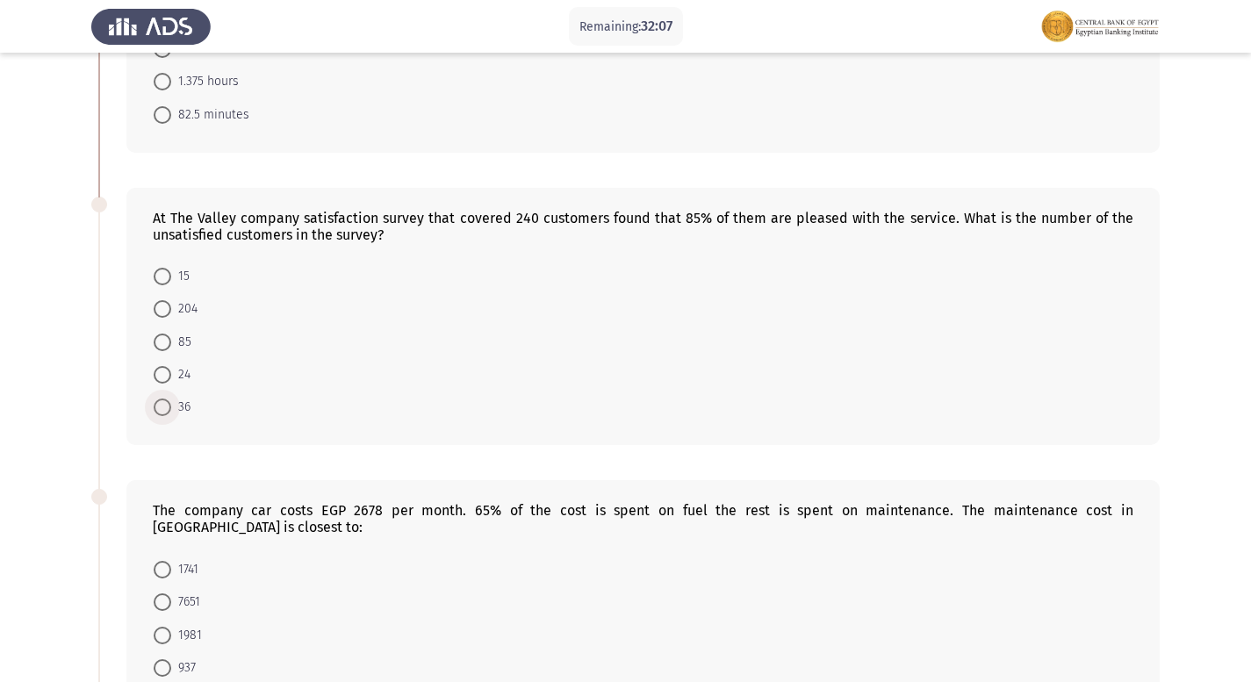
click at [173, 408] on span "36" at bounding box center [180, 407] width 19 height 21
click at [171, 408] on input "36" at bounding box center [163, 408] width 18 height 18
radio input "true"
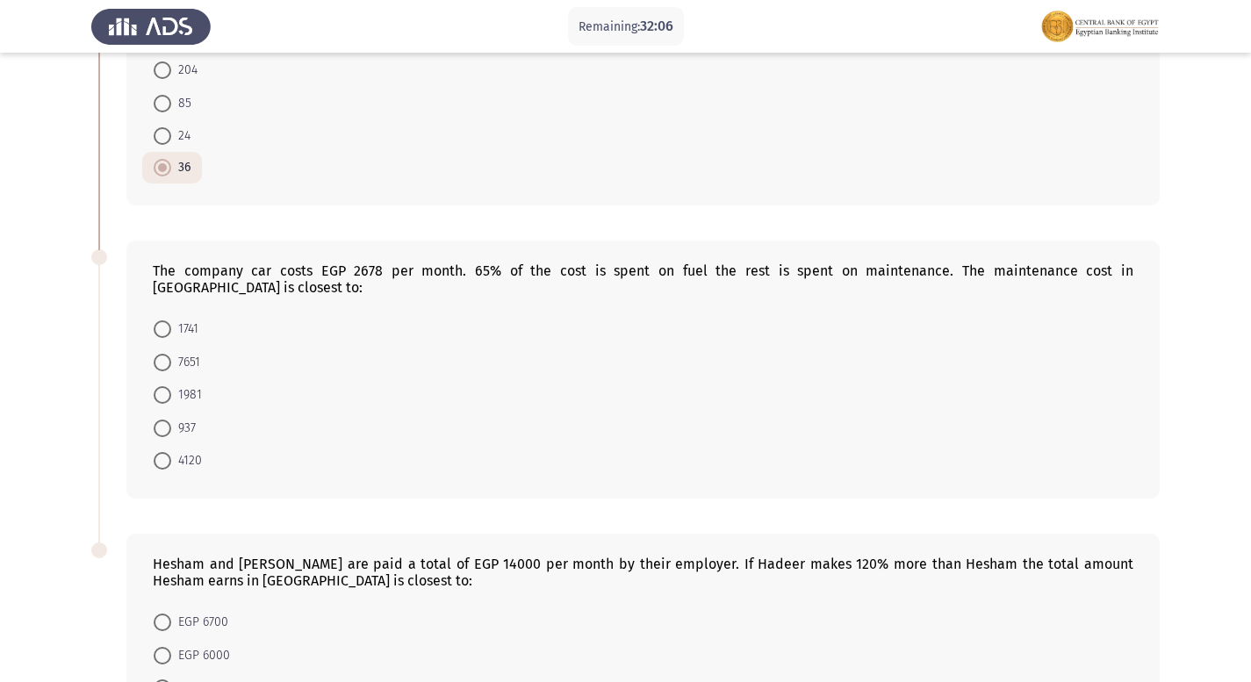
scroll to position [790, 0]
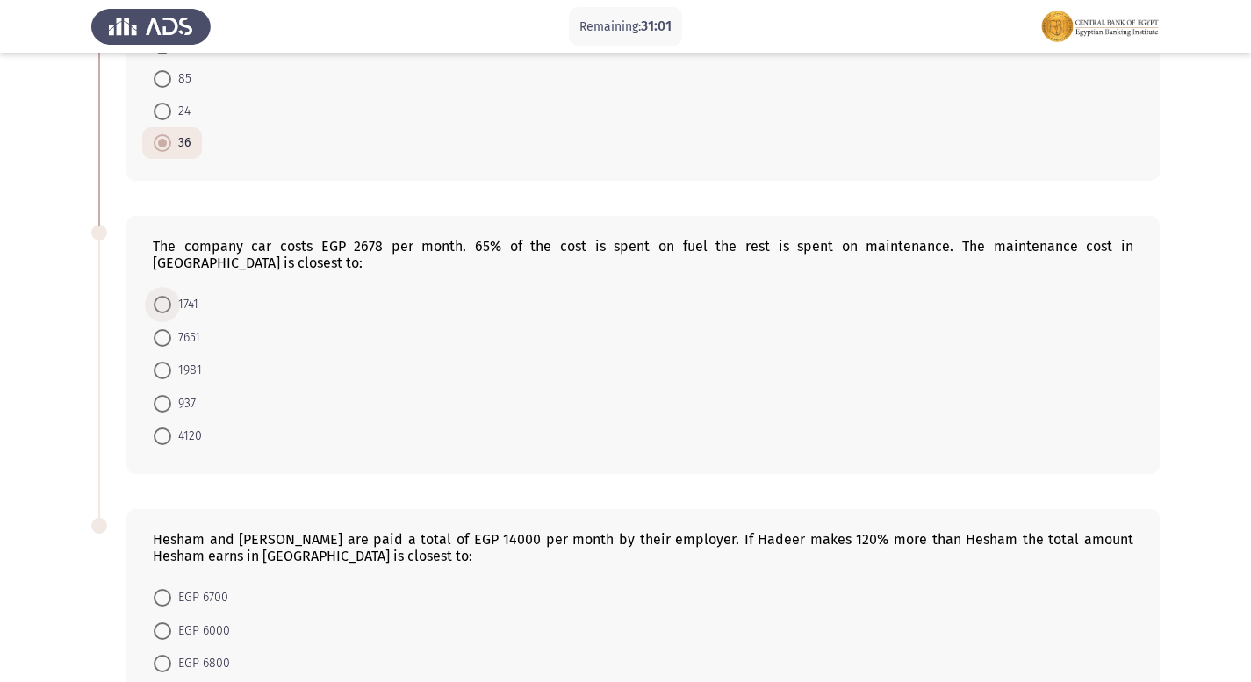
click at [166, 296] on span at bounding box center [163, 305] width 18 height 18
click at [166, 296] on input "1741" at bounding box center [163, 305] width 18 height 18
radio input "true"
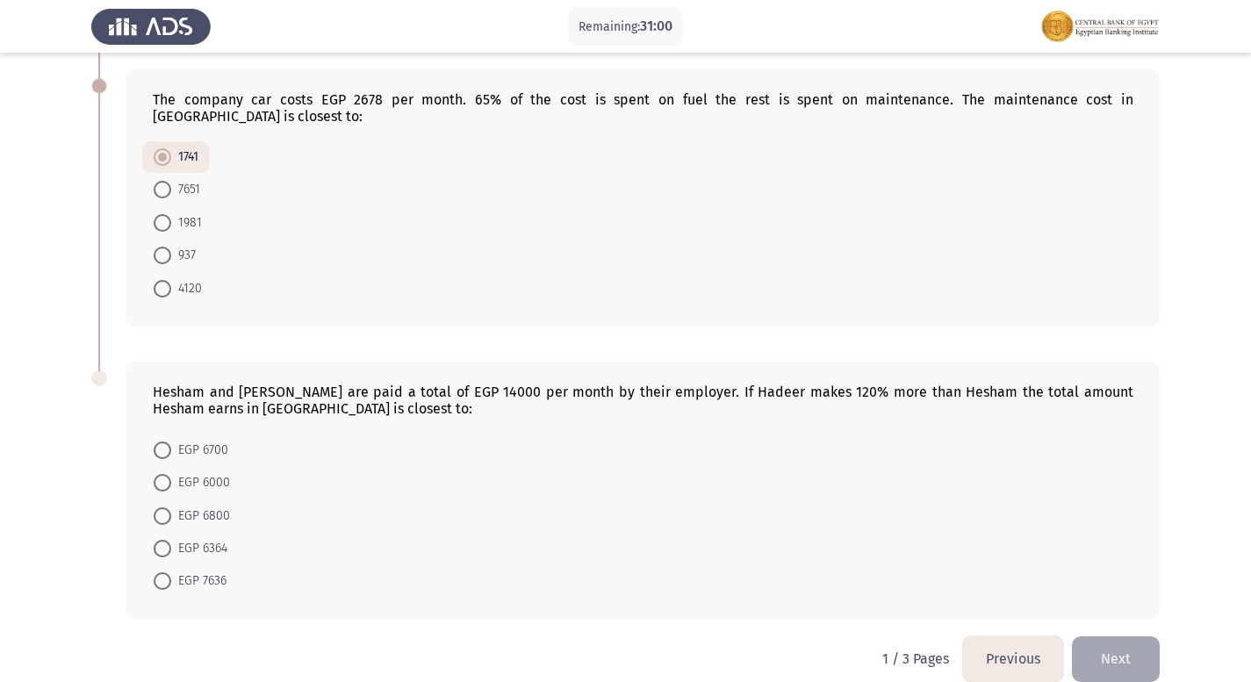
scroll to position [944, 0]
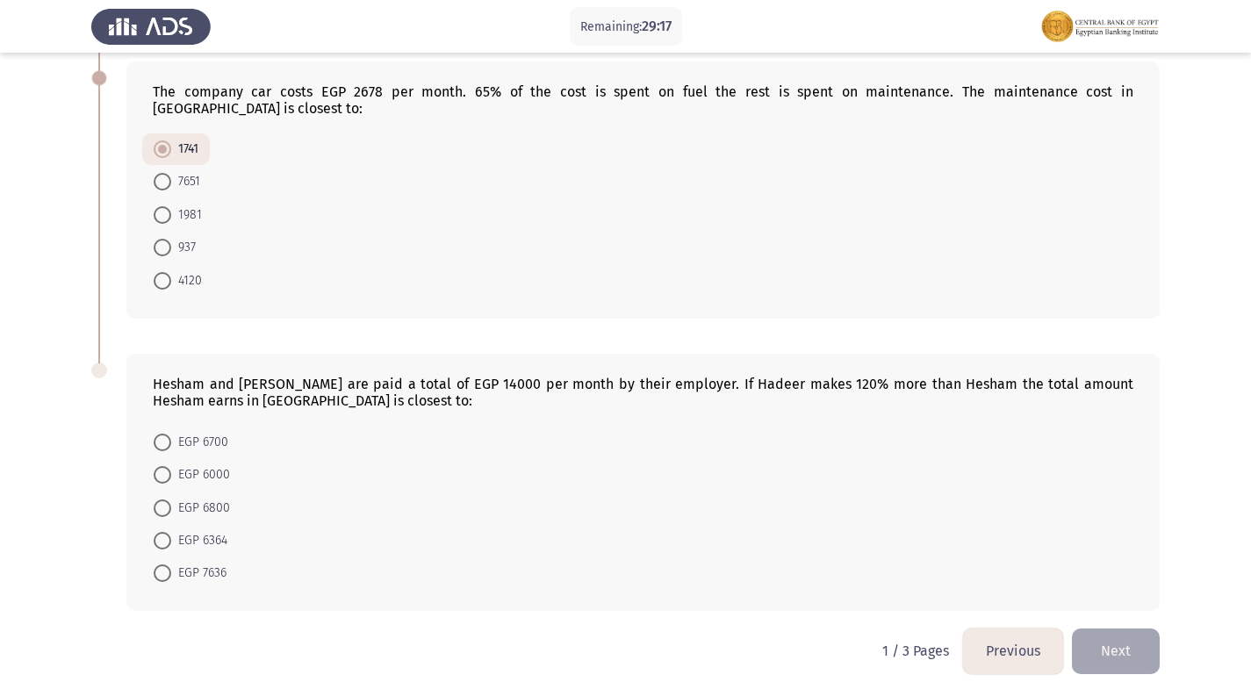
click at [173, 432] on span "EGP 6700" at bounding box center [199, 442] width 57 height 21
click at [171, 434] on input "EGP 6700" at bounding box center [163, 443] width 18 height 18
radio input "true"
click at [1102, 639] on button "Next" at bounding box center [1116, 650] width 88 height 45
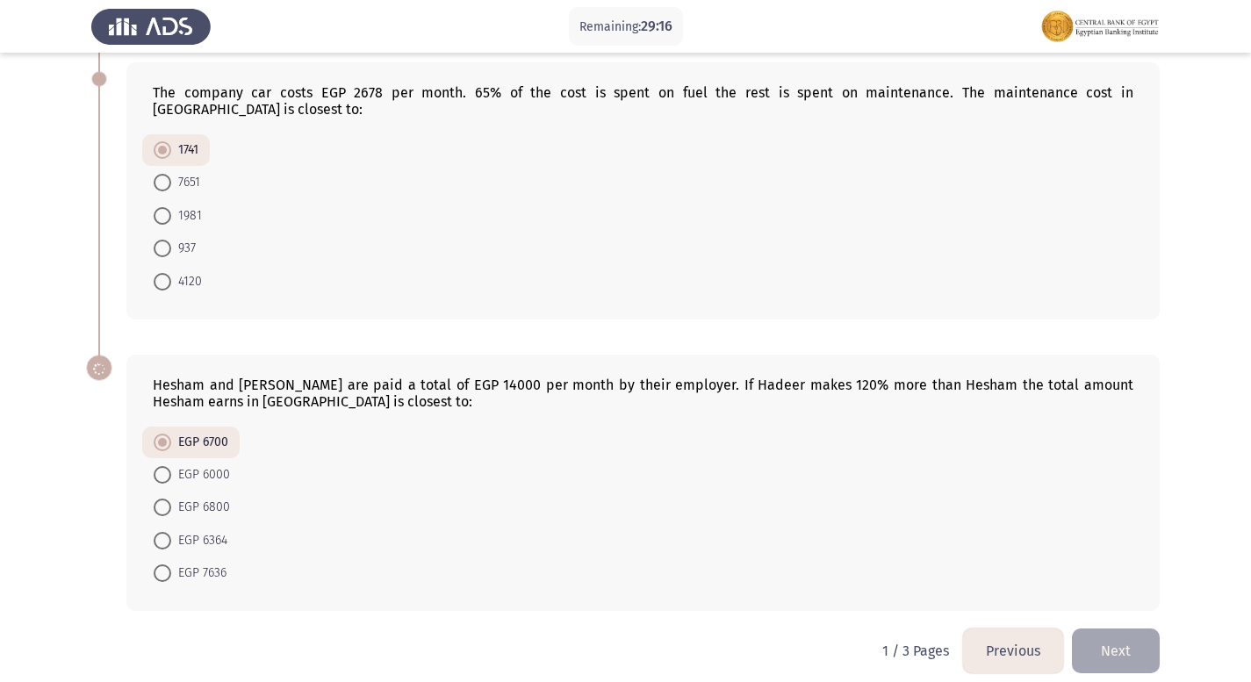
scroll to position [0, 0]
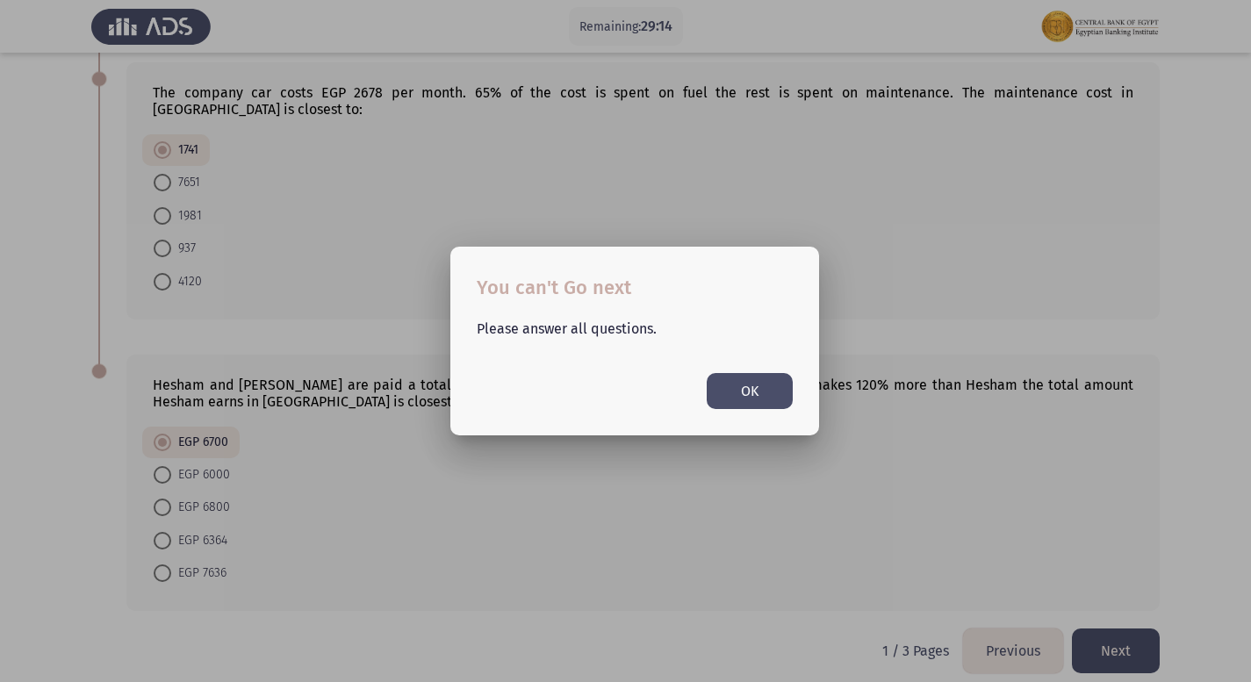
click at [749, 391] on button "OK" at bounding box center [750, 391] width 86 height 36
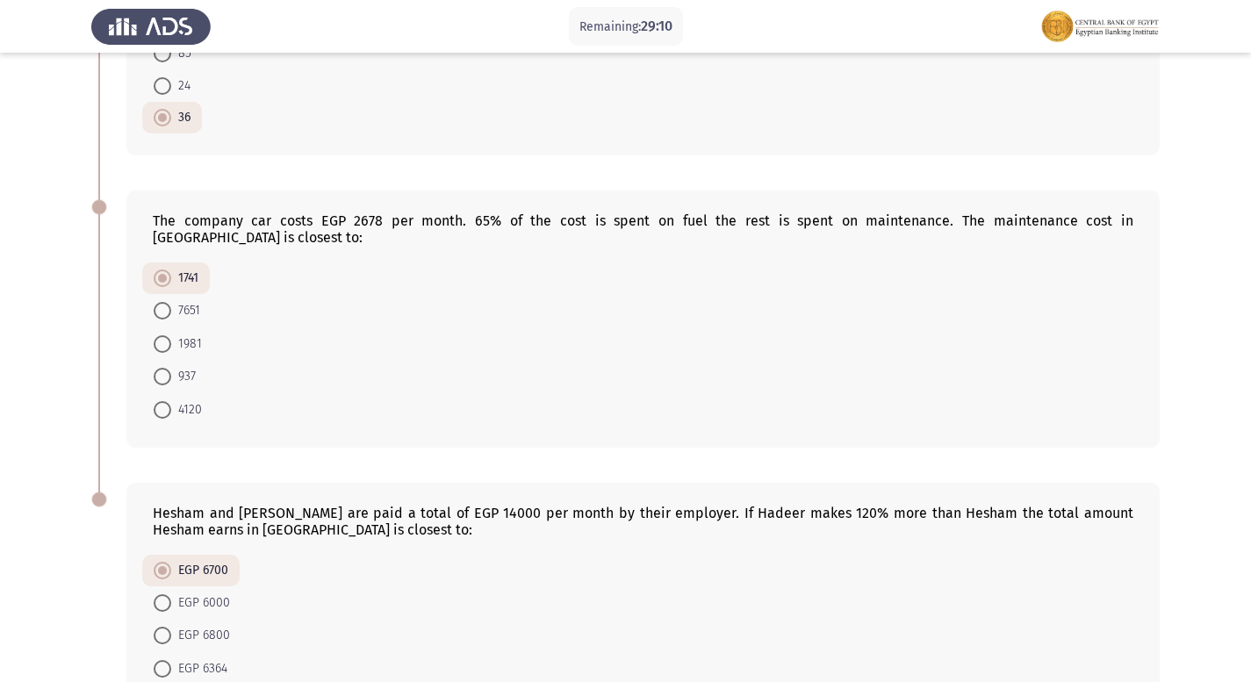
scroll to position [944, 0]
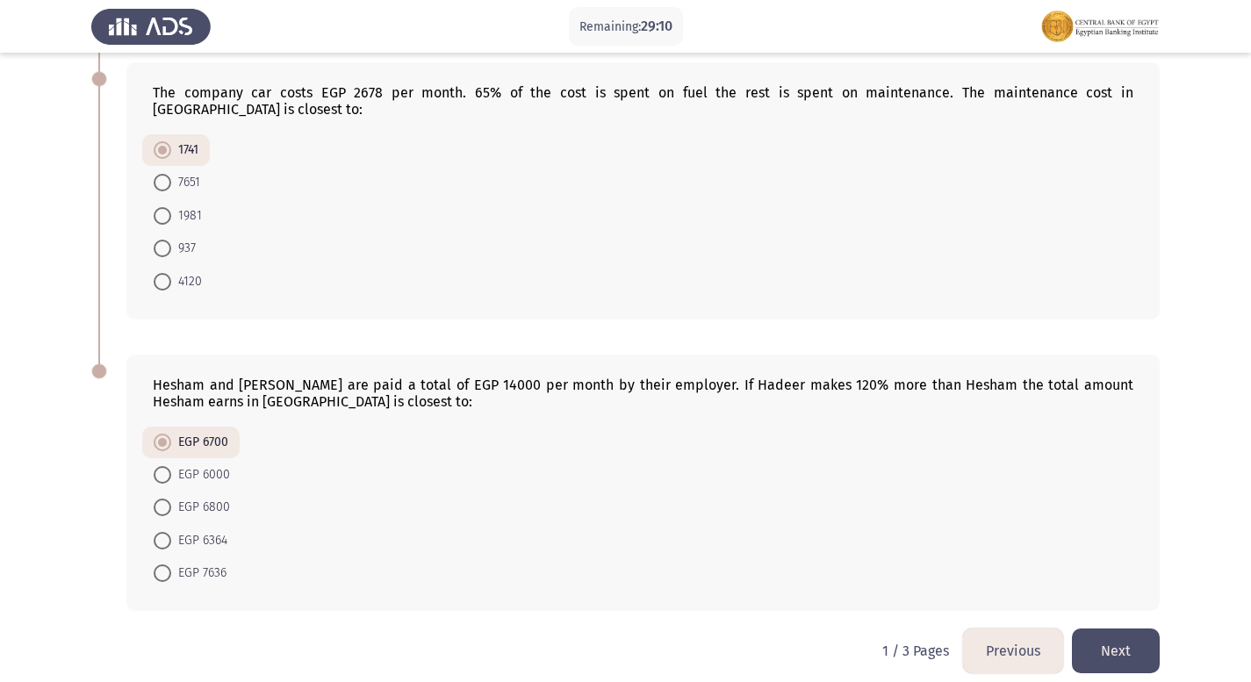
click at [1135, 642] on button "Next" at bounding box center [1116, 650] width 88 height 45
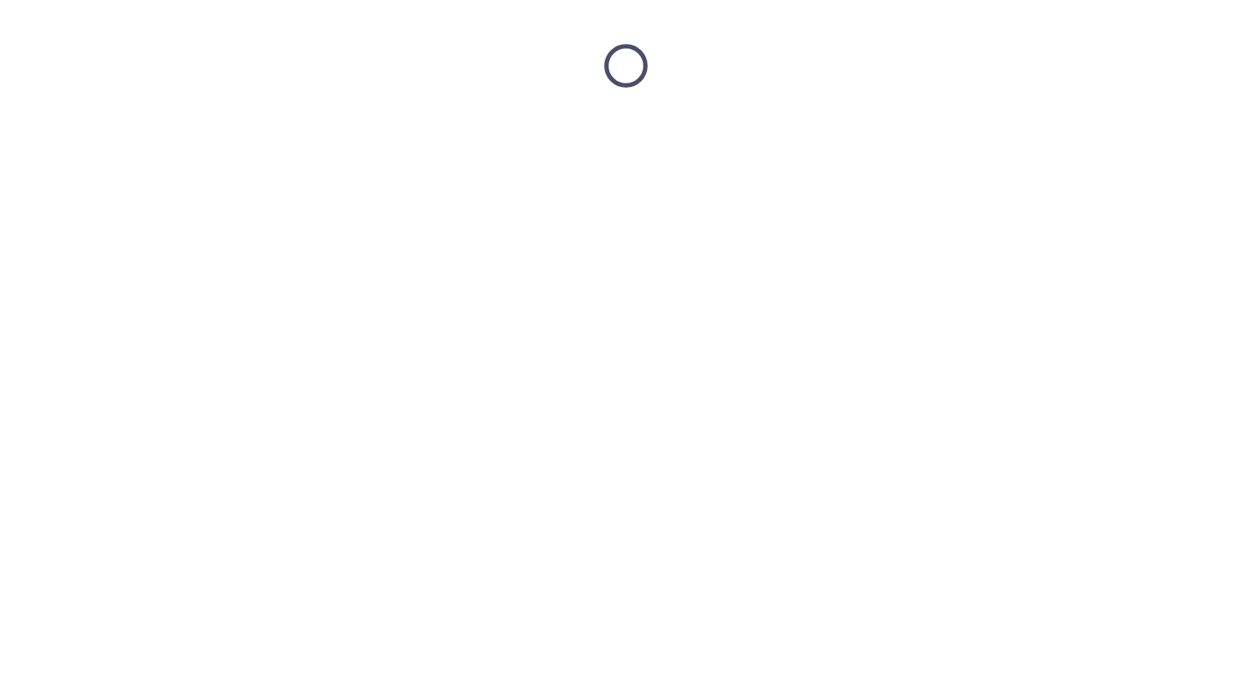
scroll to position [0, 0]
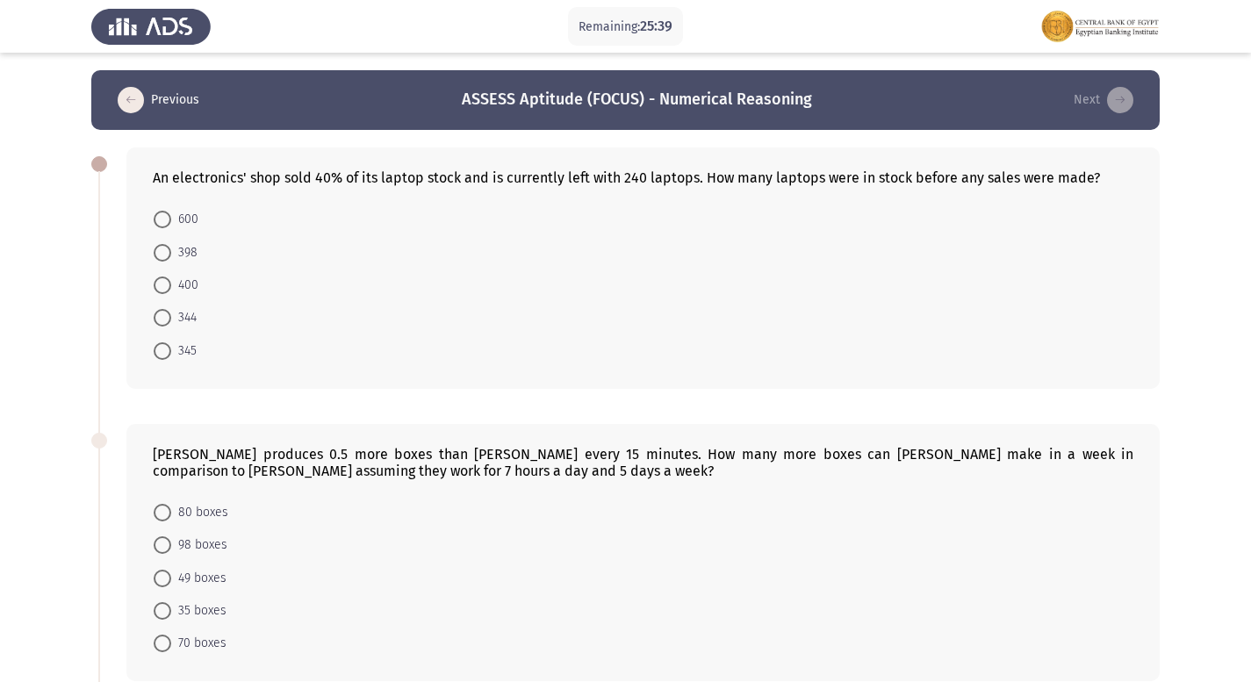
drag, startPoint x: 163, startPoint y: 277, endPoint x: 178, endPoint y: 278, distance: 14.9
click at [165, 277] on span at bounding box center [163, 286] width 18 height 18
click at [165, 277] on input "400" at bounding box center [163, 286] width 18 height 18
radio input "true"
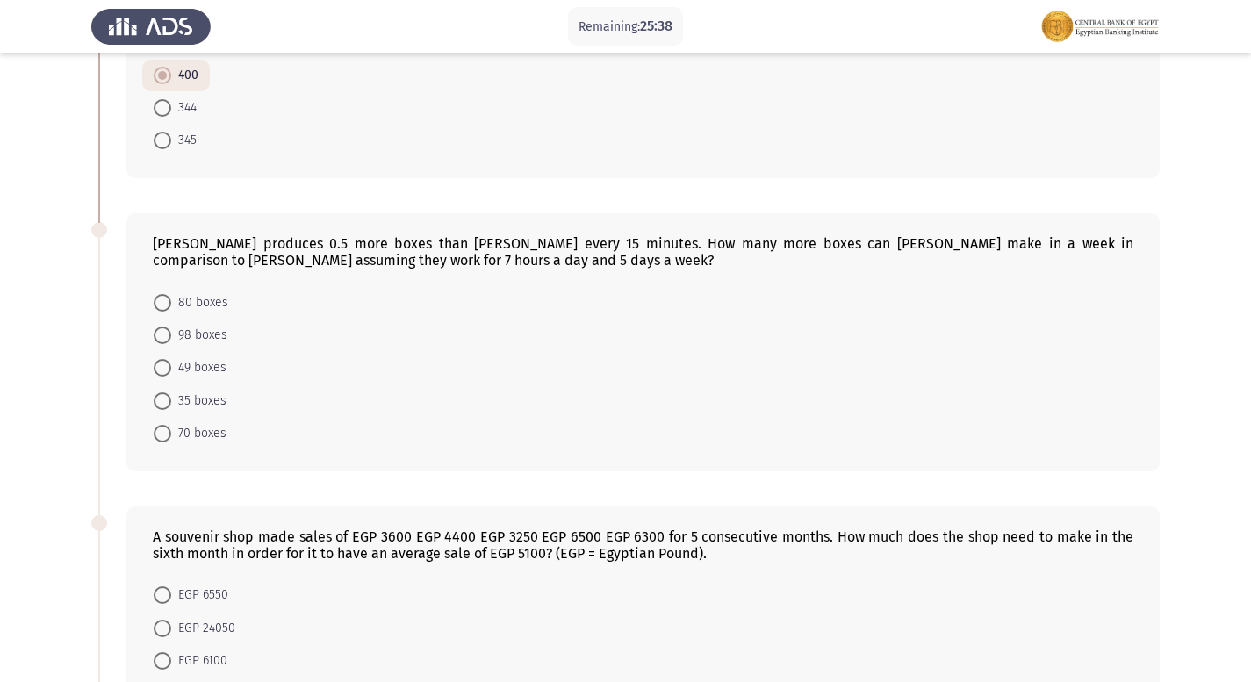
scroll to position [263, 0]
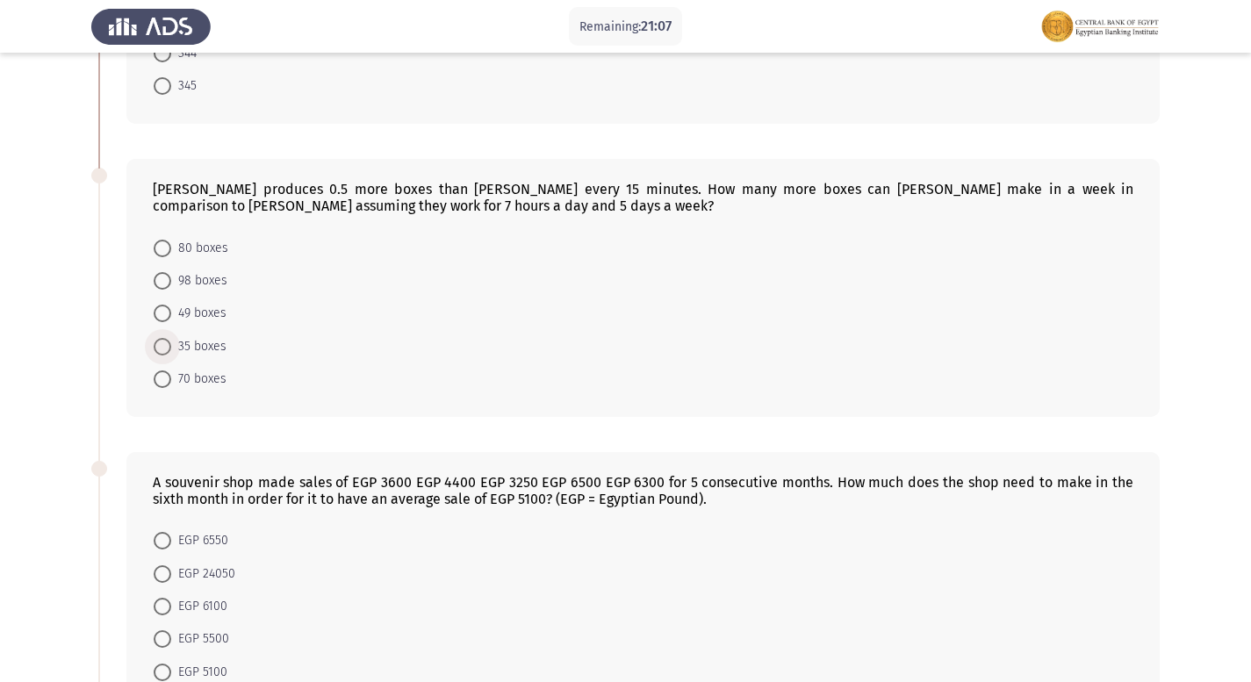
click at [165, 347] on span at bounding box center [163, 347] width 18 height 18
click at [165, 347] on input "35 boxes" at bounding box center [163, 347] width 18 height 18
radio input "true"
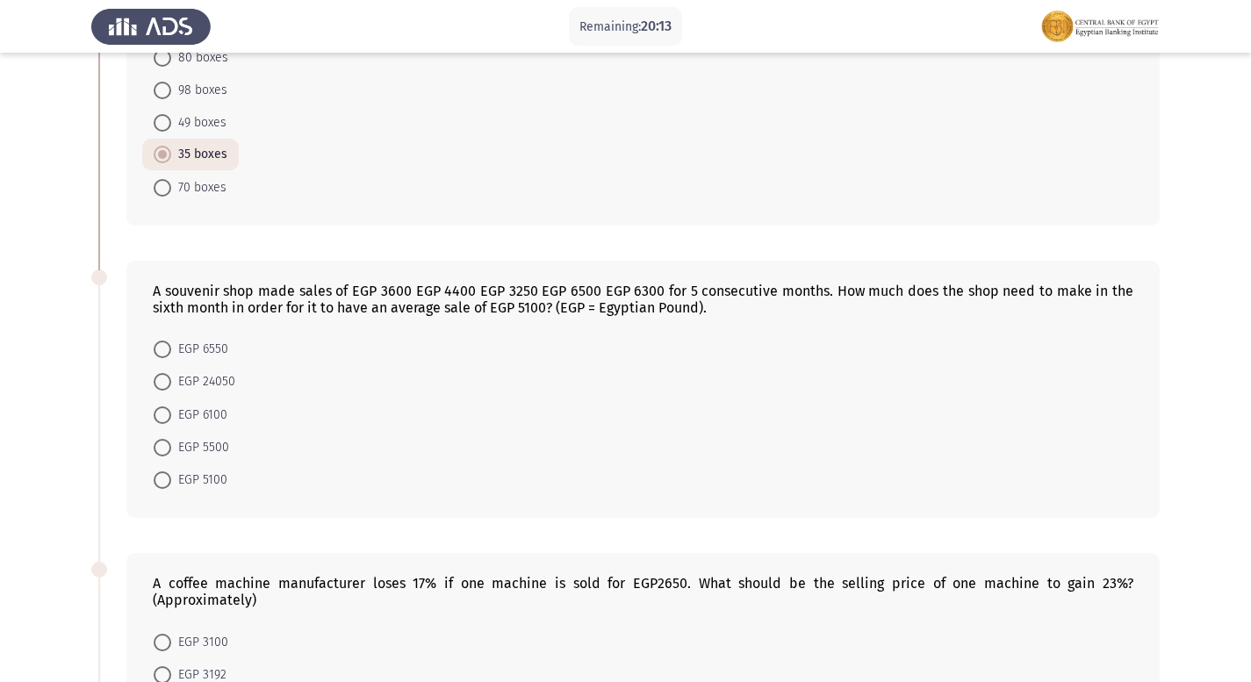
scroll to position [437, 0]
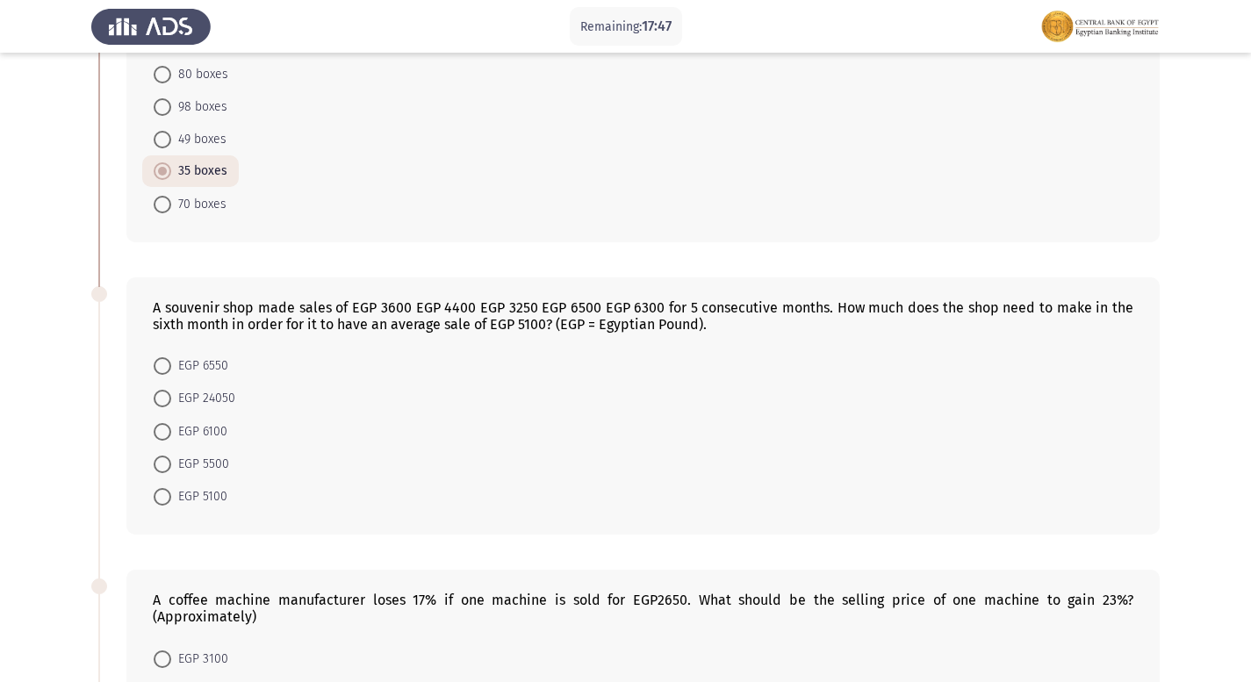
click at [173, 501] on span "EGP 5100" at bounding box center [199, 496] width 56 height 21
click at [171, 501] on input "EGP 5100" at bounding box center [163, 497] width 18 height 18
radio input "true"
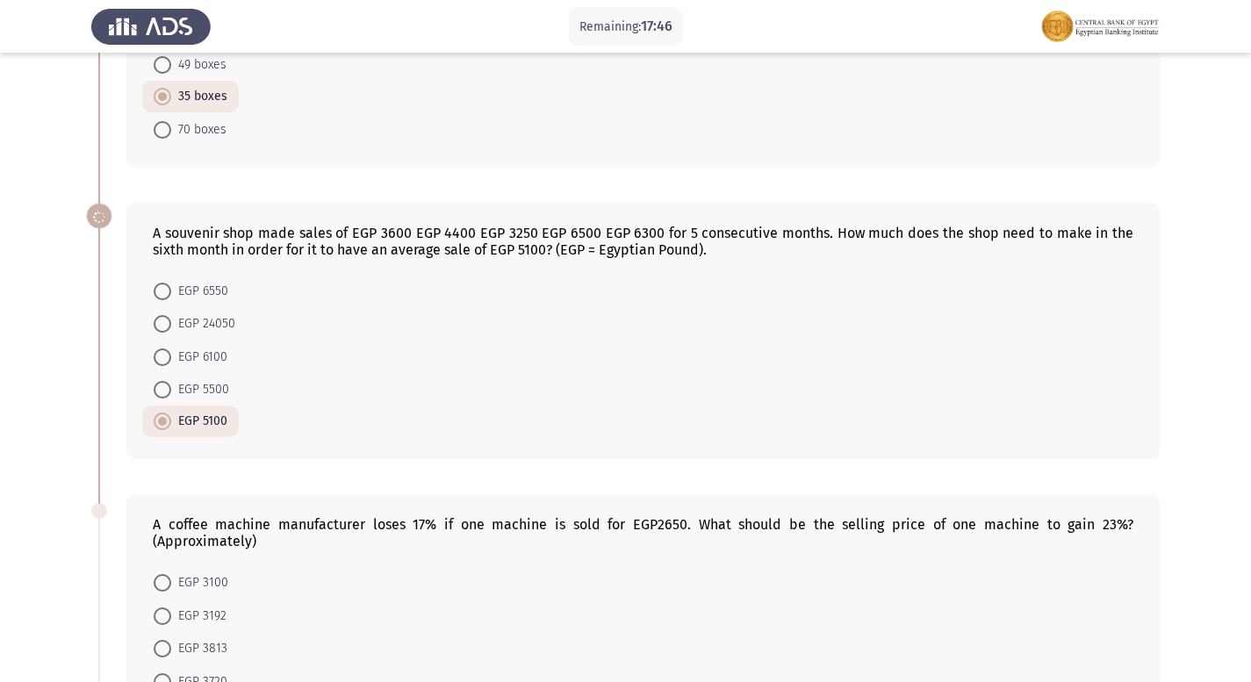
scroll to position [613, 0]
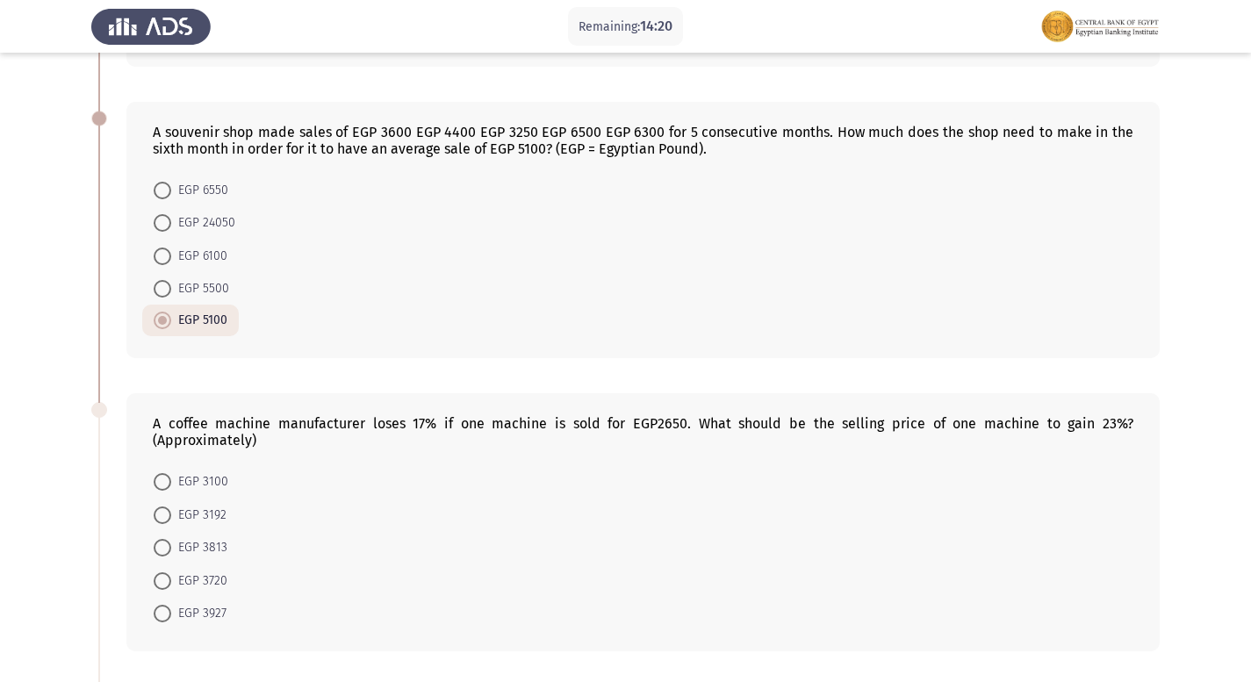
click at [178, 484] on span "EGP 3100" at bounding box center [199, 481] width 57 height 21
click at [171, 484] on input "EGP 3100" at bounding box center [163, 482] width 18 height 18
radio input "true"
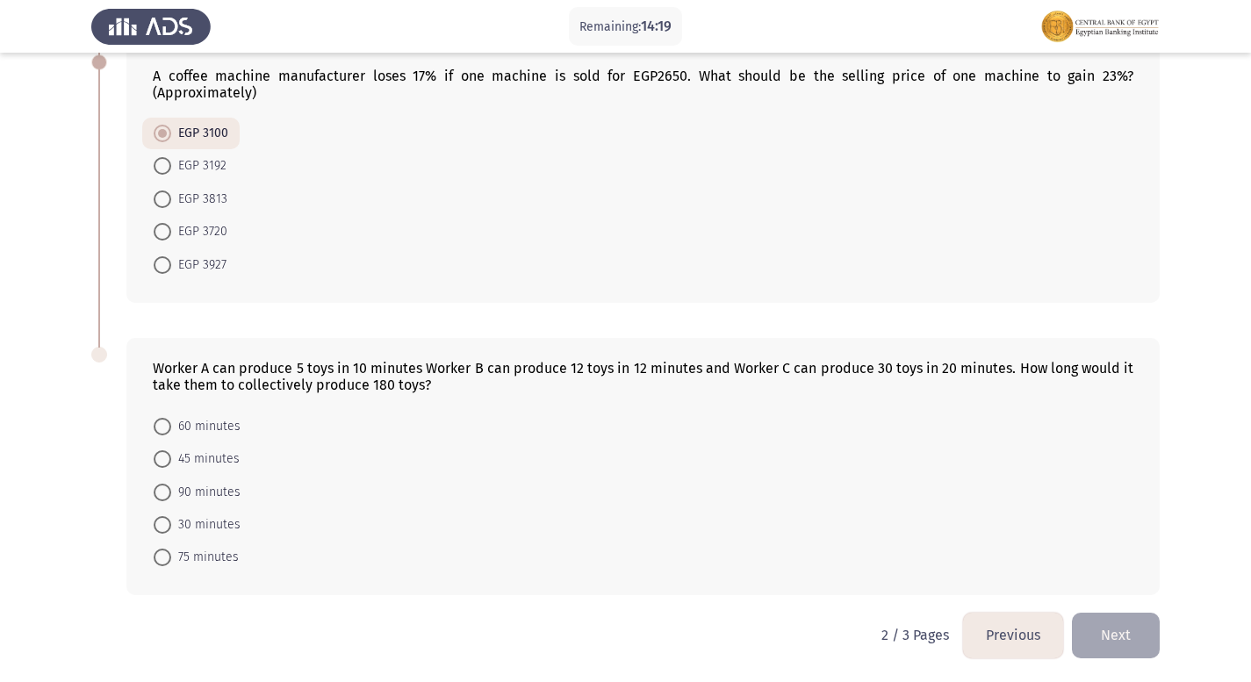
scroll to position [961, 0]
click at [200, 413] on mat-radio-button "60 minutes" at bounding box center [197, 425] width 110 height 32
click at [198, 419] on span "60 minutes" at bounding box center [205, 425] width 69 height 21
click at [171, 419] on input "60 minutes" at bounding box center [163, 426] width 18 height 18
radio input "true"
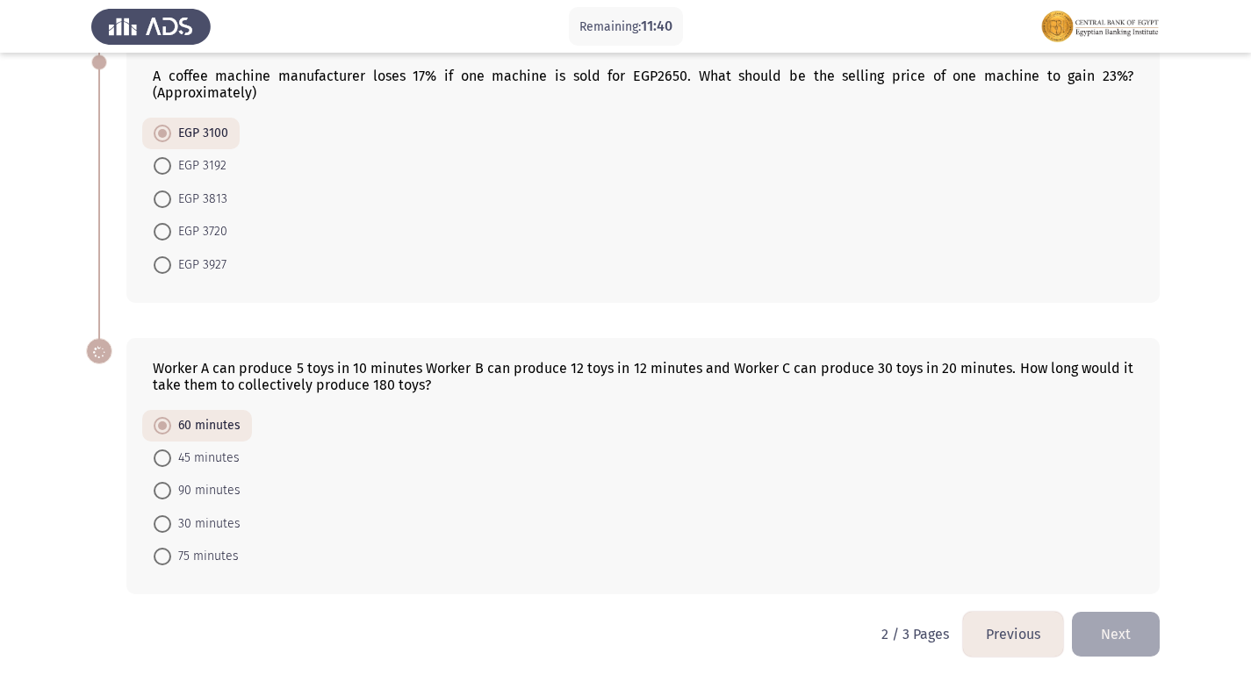
scroll to position [960, 0]
click at [1115, 617] on button "Next" at bounding box center [1116, 634] width 88 height 45
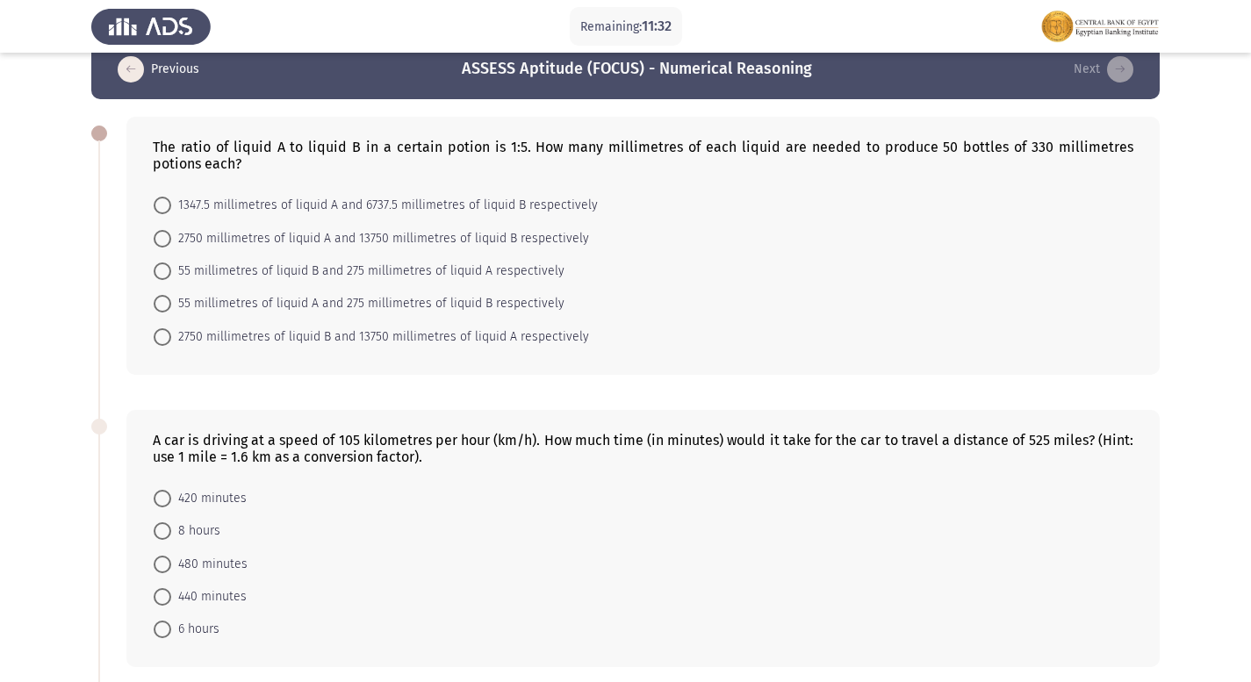
scroll to position [0, 0]
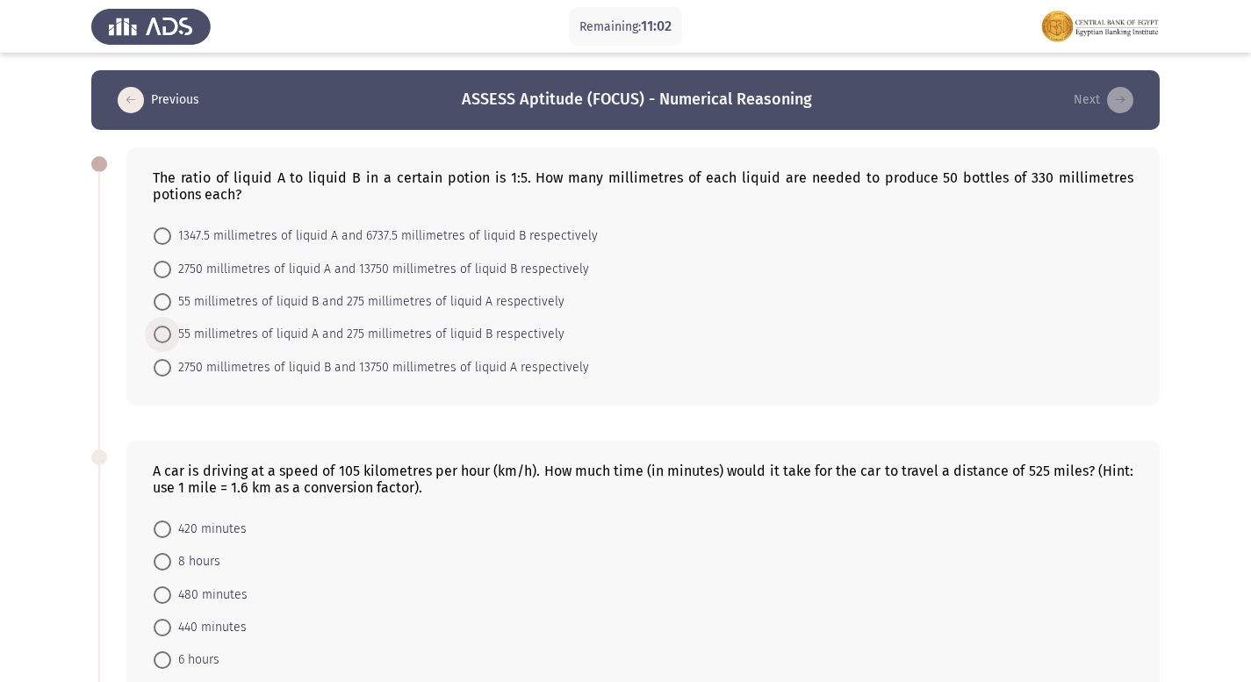
click at [305, 335] on span "55 millimetres of liquid A and 275 millimetres of liquid B respectively" at bounding box center [367, 334] width 393 height 21
click at [171, 335] on input "55 millimetres of liquid A and 275 millimetres of liquid B respectively" at bounding box center [163, 335] width 18 height 18
radio input "true"
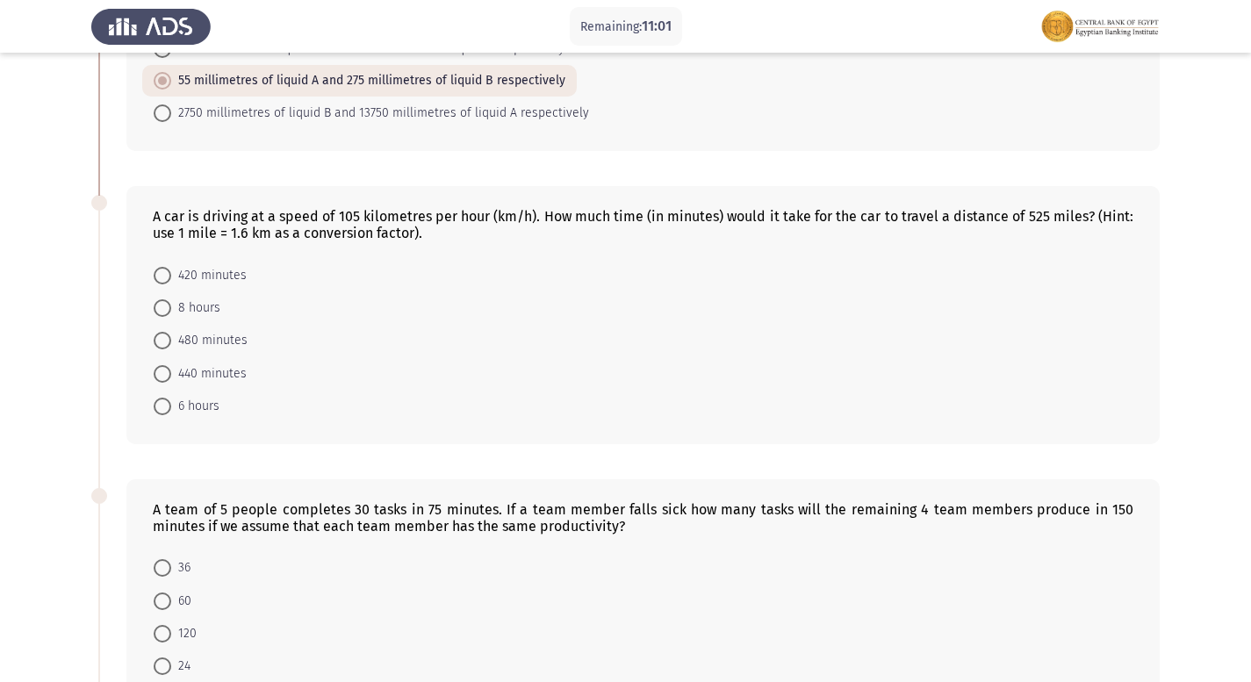
scroll to position [263, 0]
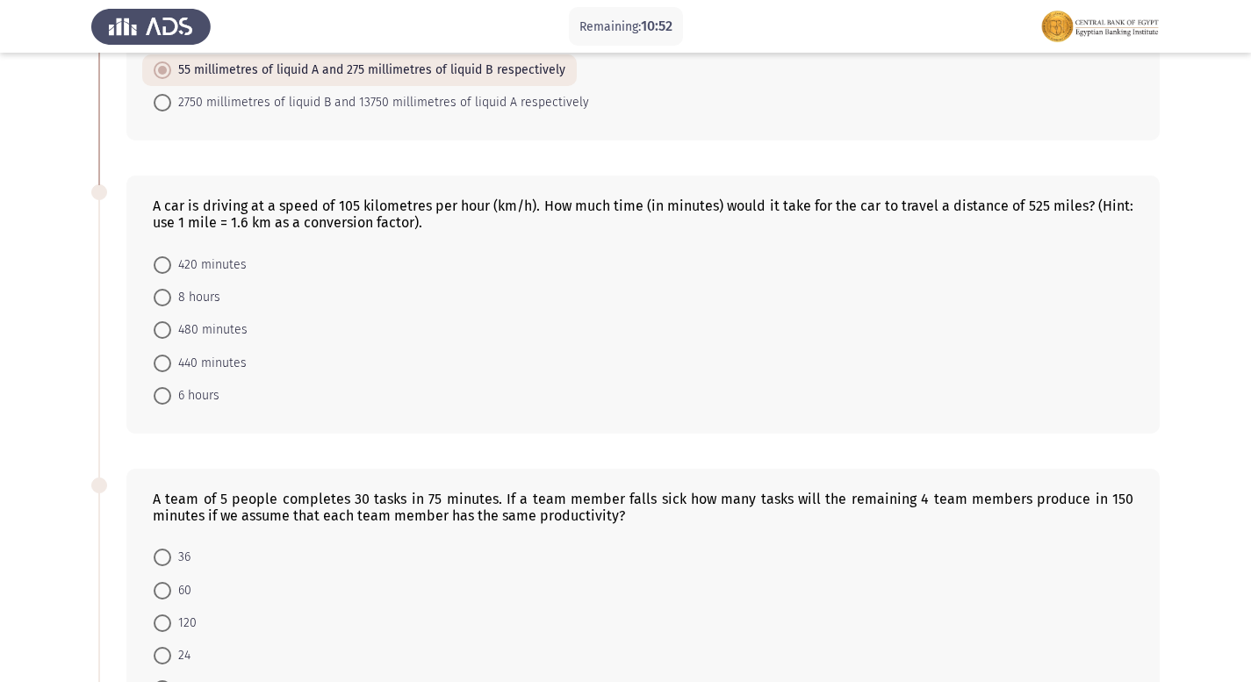
click at [222, 321] on span "480 minutes" at bounding box center [209, 330] width 76 height 21
click at [171, 321] on input "480 minutes" at bounding box center [163, 330] width 18 height 18
radio input "true"
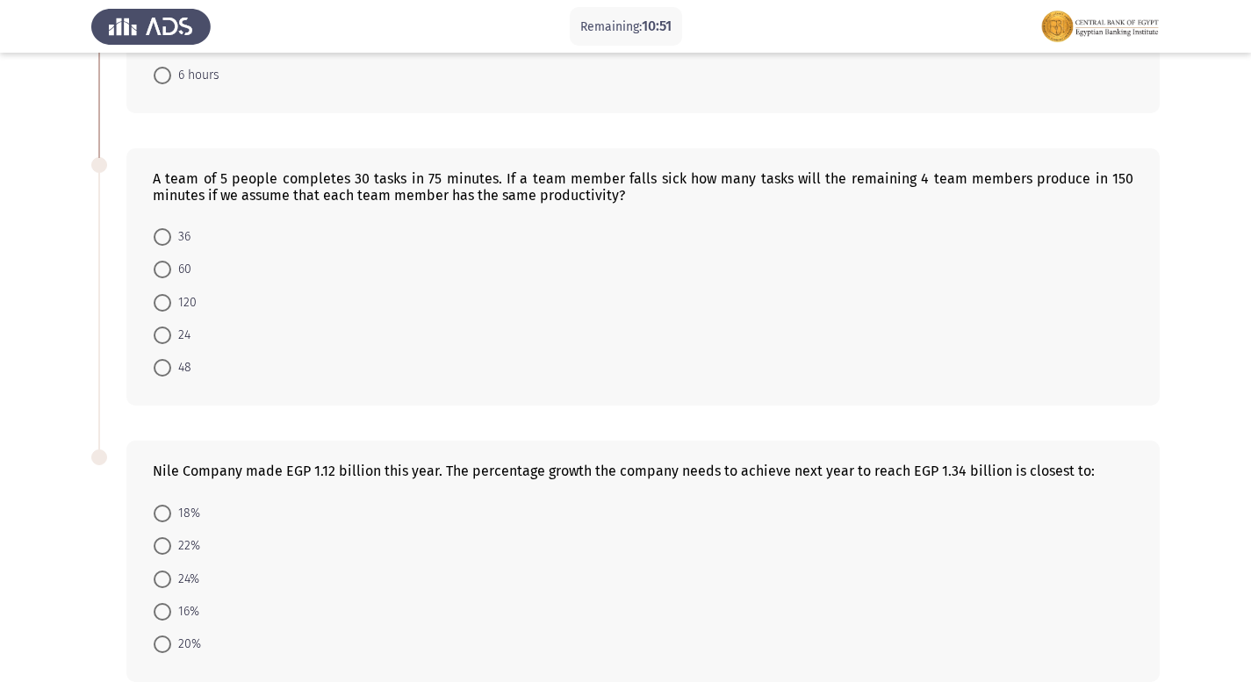
scroll to position [614, 0]
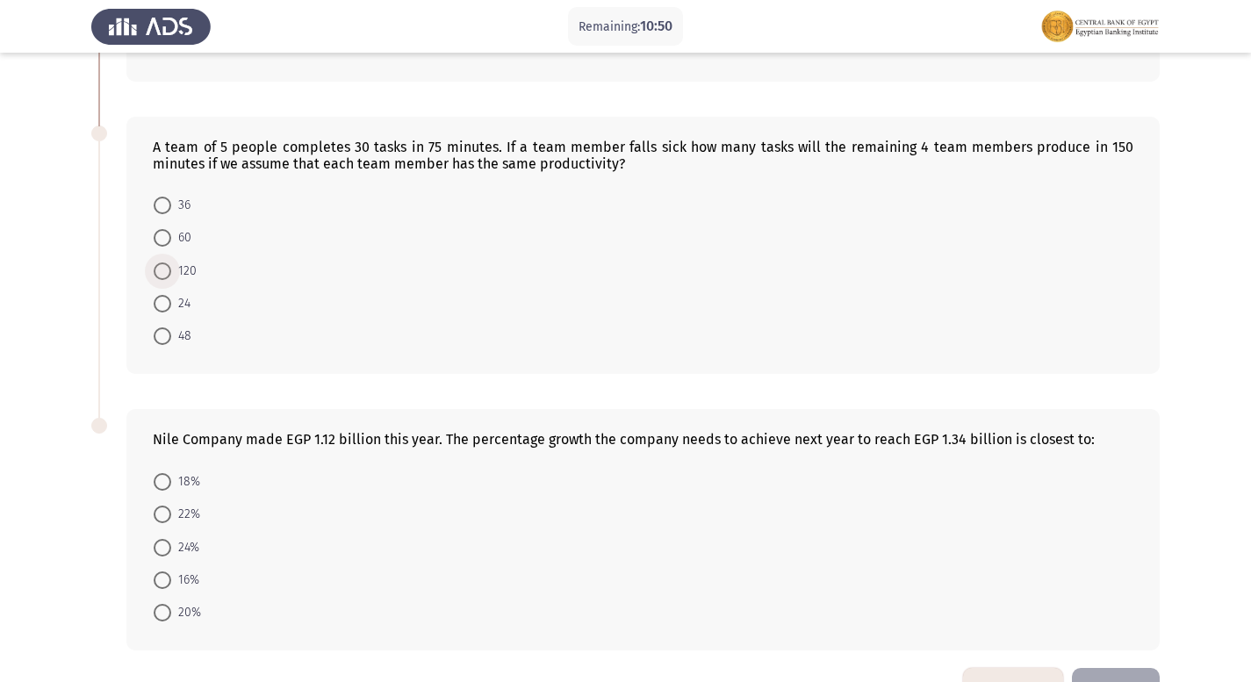
click at [170, 269] on span at bounding box center [163, 271] width 18 height 18
click at [170, 269] on input "120" at bounding box center [163, 271] width 18 height 18
radio input "true"
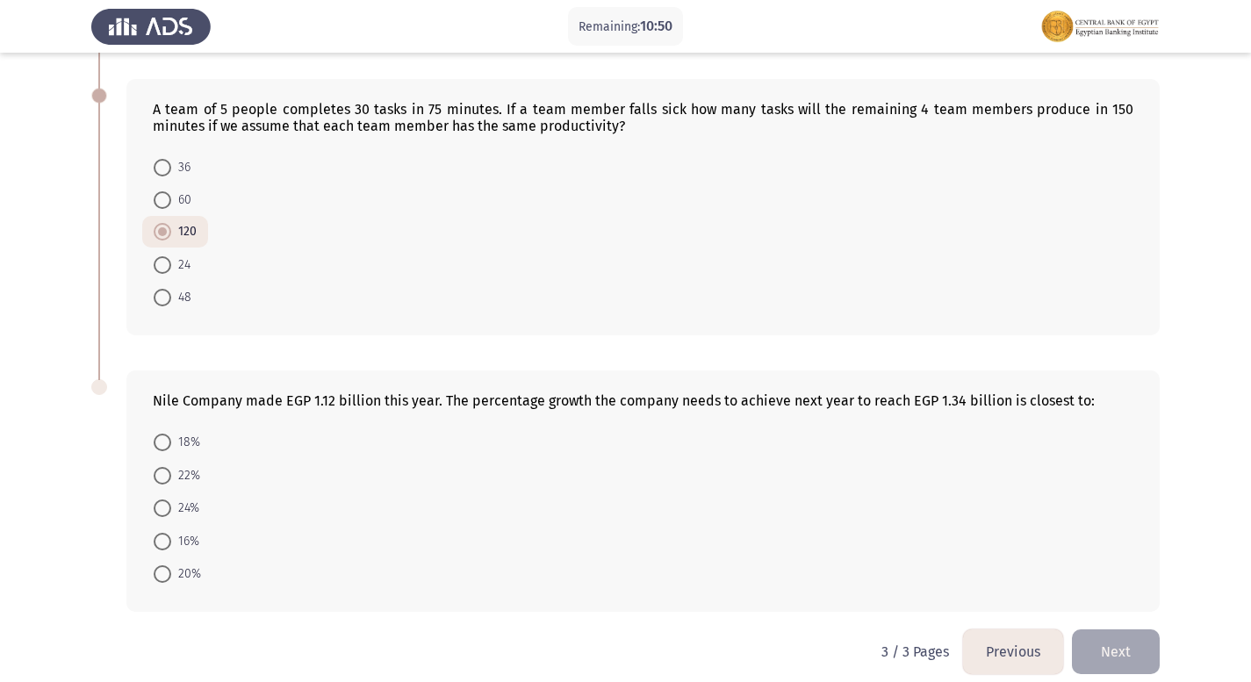
scroll to position [670, 0]
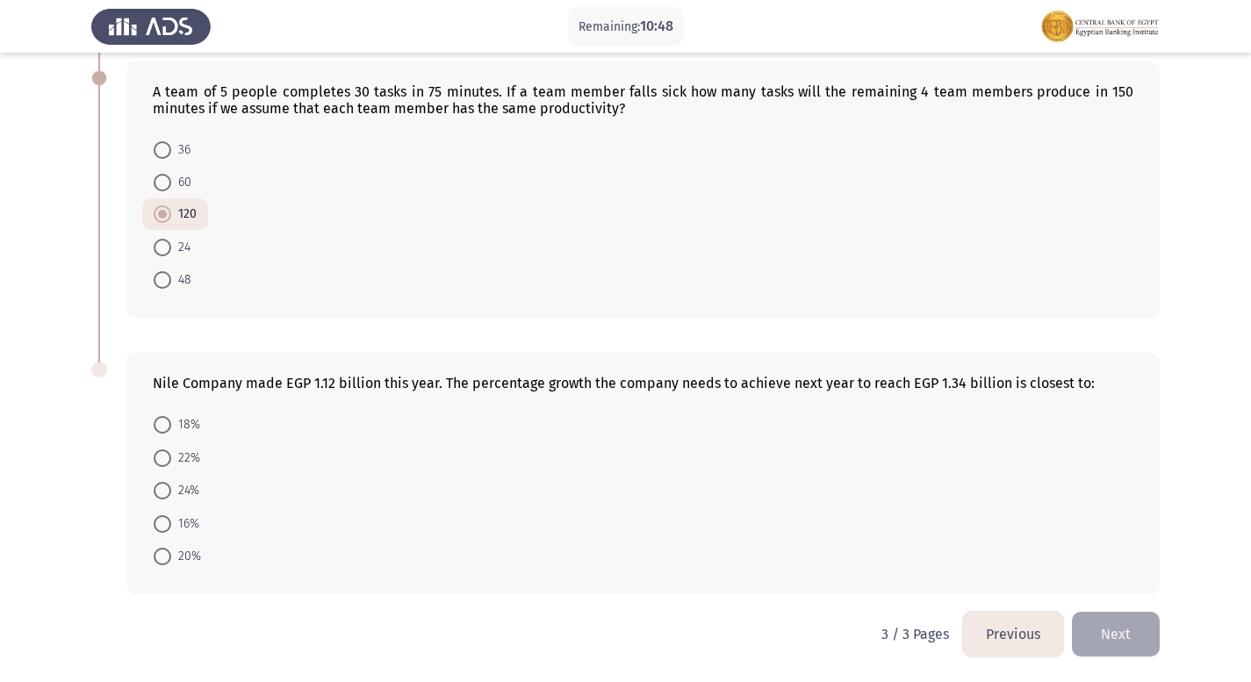
click at [185, 456] on span "22%" at bounding box center [185, 458] width 29 height 21
click at [171, 456] on input "22%" at bounding box center [163, 458] width 18 height 18
radio input "true"
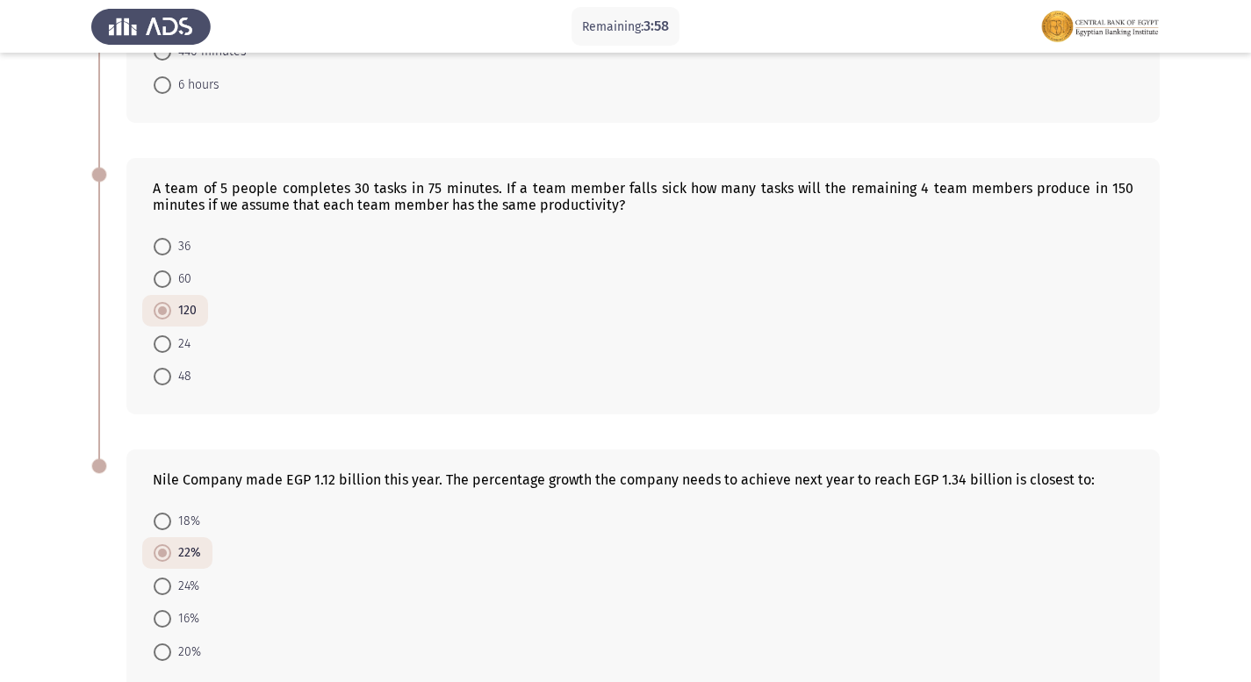
scroll to position [669, 0]
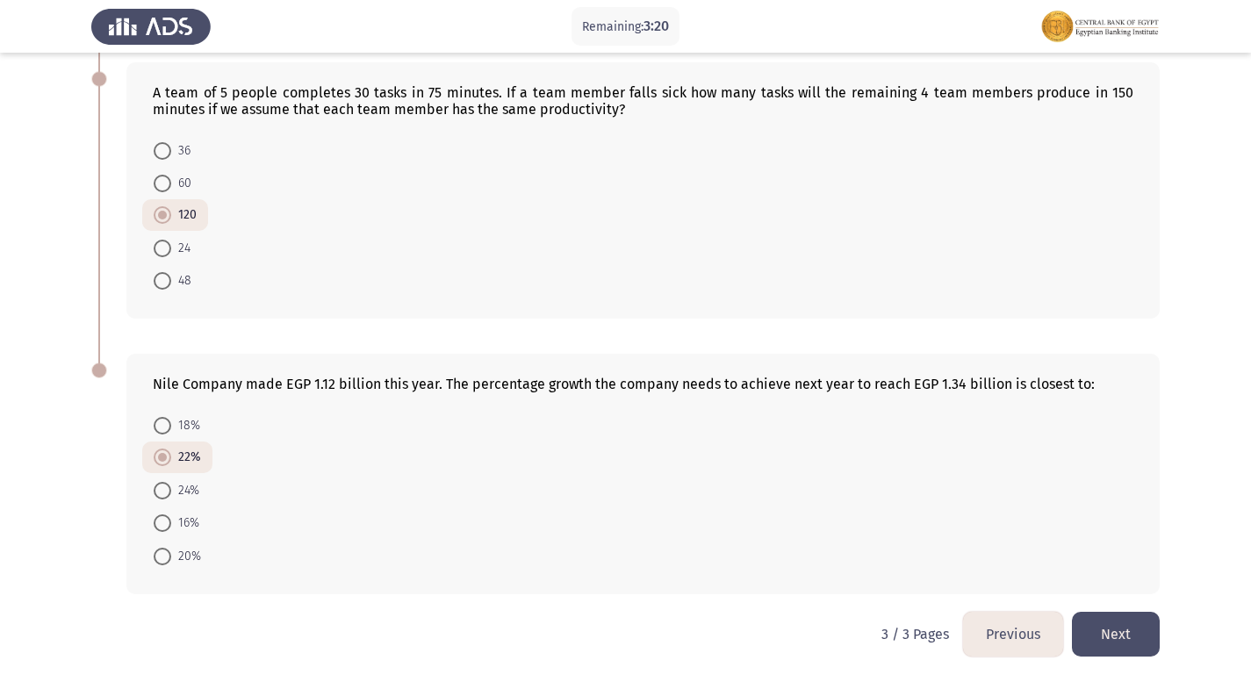
click at [1126, 642] on button "Next" at bounding box center [1116, 634] width 88 height 45
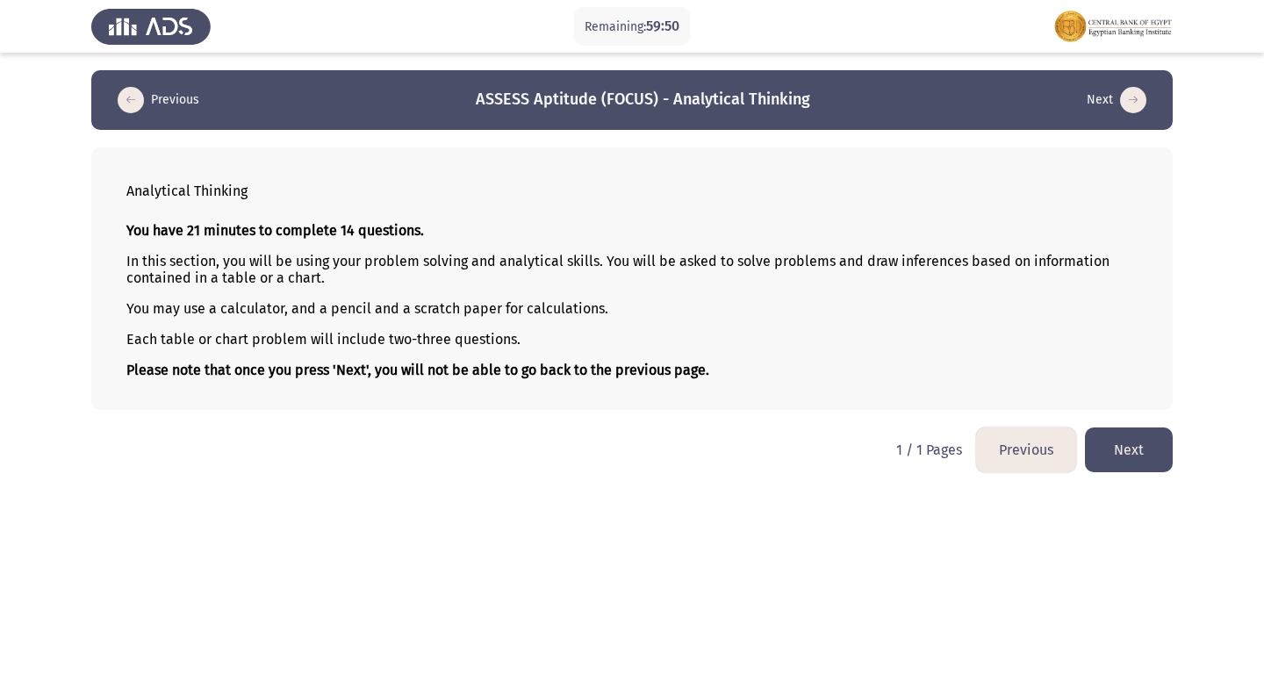
click at [1097, 442] on button "Next" at bounding box center [1129, 449] width 88 height 45
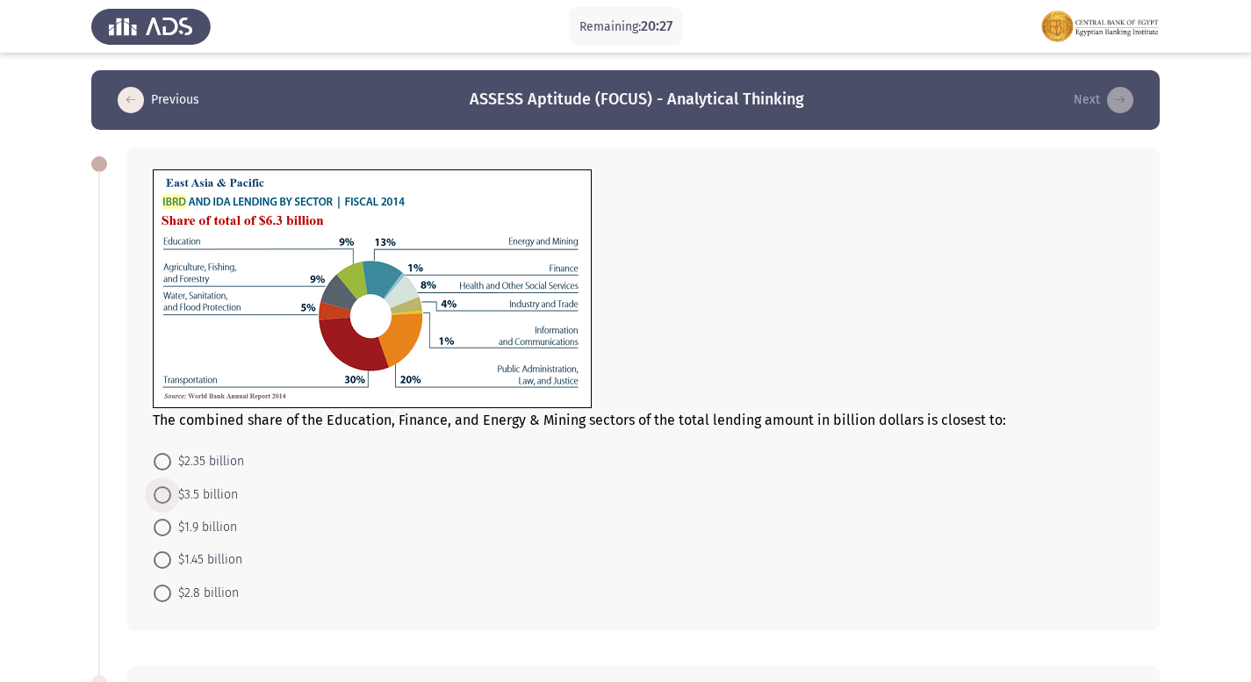
click at [188, 491] on span "$3.5 billion" at bounding box center [204, 495] width 67 height 21
click at [171, 491] on input "$3.5 billion" at bounding box center [163, 495] width 18 height 18
radio input "true"
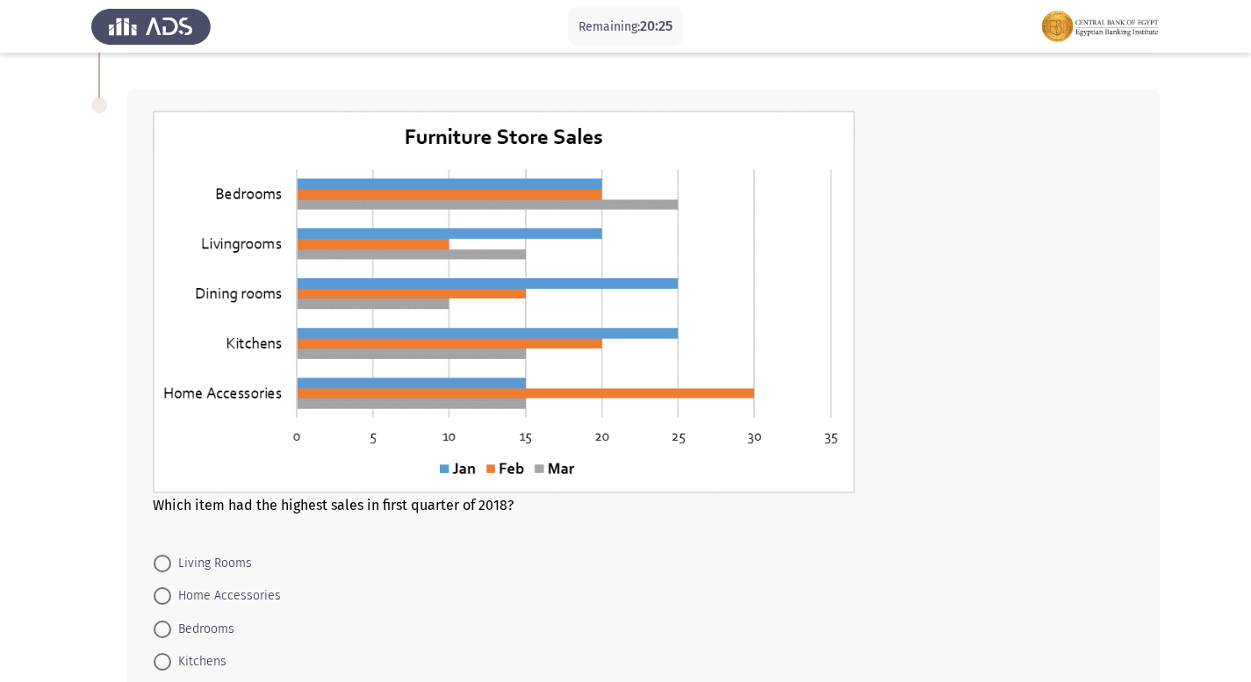
scroll to position [614, 0]
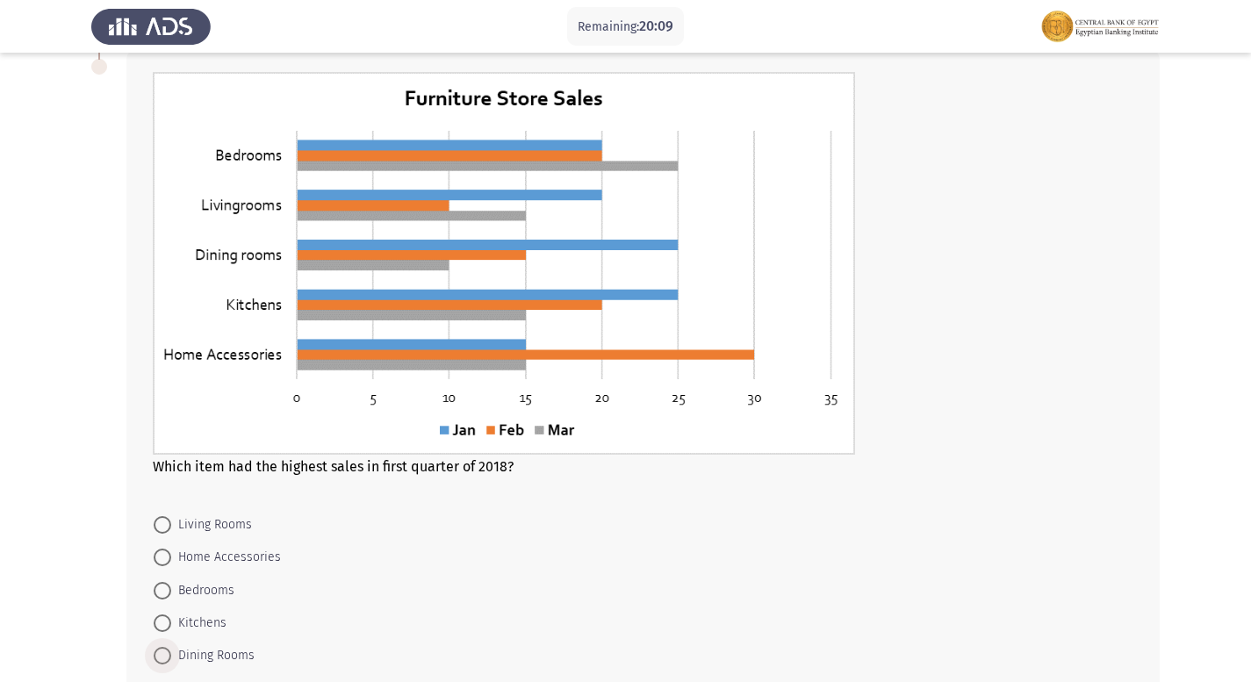
click at [225, 650] on span "Dining Rooms" at bounding box center [212, 655] width 83 height 21
click at [171, 650] on input "Dining Rooms" at bounding box center [163, 656] width 18 height 18
radio input "true"
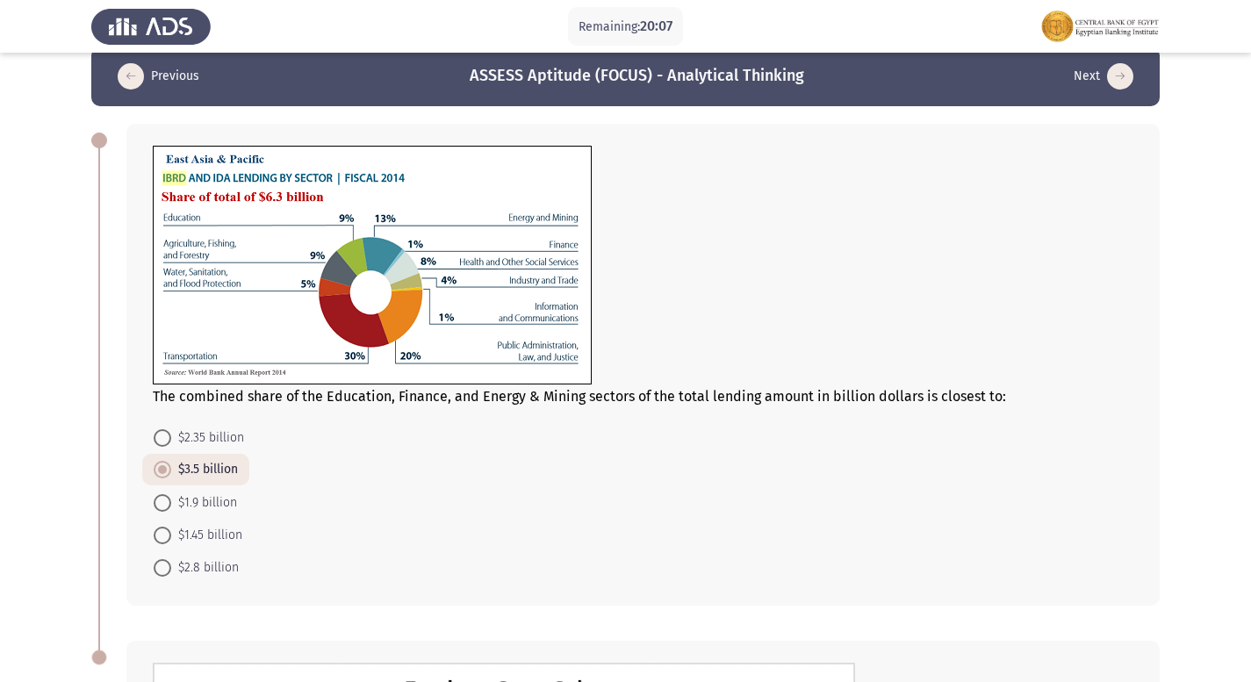
scroll to position [11, 0]
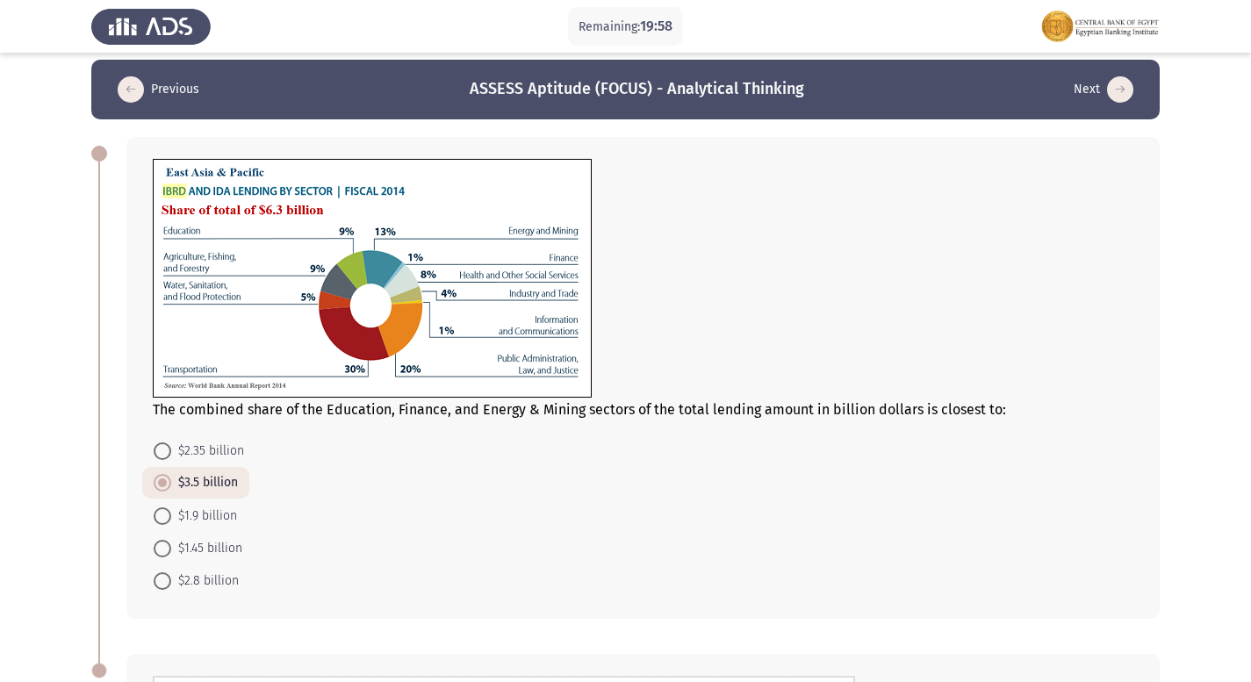
click at [305, 518] on form "$2.35 billion $3.5 billion $1.9 billion $1.45 billion $2.8 billion" at bounding box center [643, 516] width 980 height 162
click at [140, 547] on div "The combined share of the Education, Finance, and Energy & Mining sectors of th…" at bounding box center [642, 378] width 1033 height 482
click at [152, 549] on mat-radio-button "$1.45 billion" at bounding box center [197, 548] width 111 height 32
click at [182, 542] on span "$1.45 billion" at bounding box center [206, 548] width 71 height 21
click at [171, 542] on input "$1.45 billion" at bounding box center [163, 549] width 18 height 18
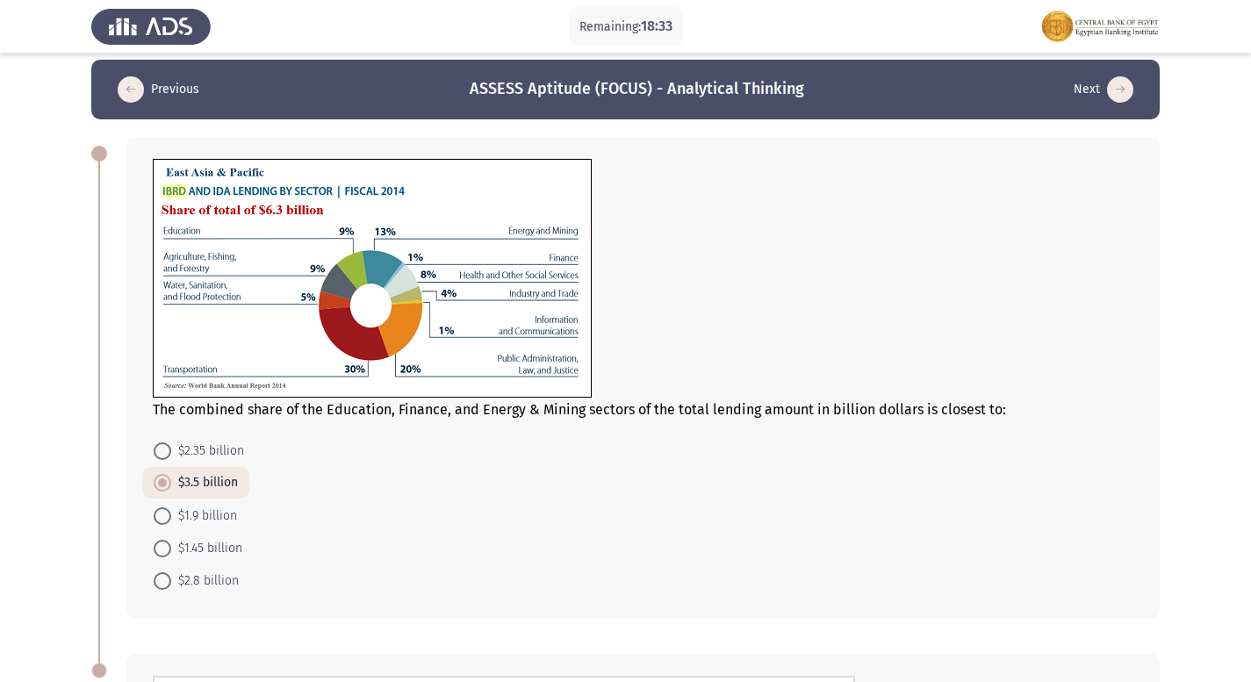
radio input "true"
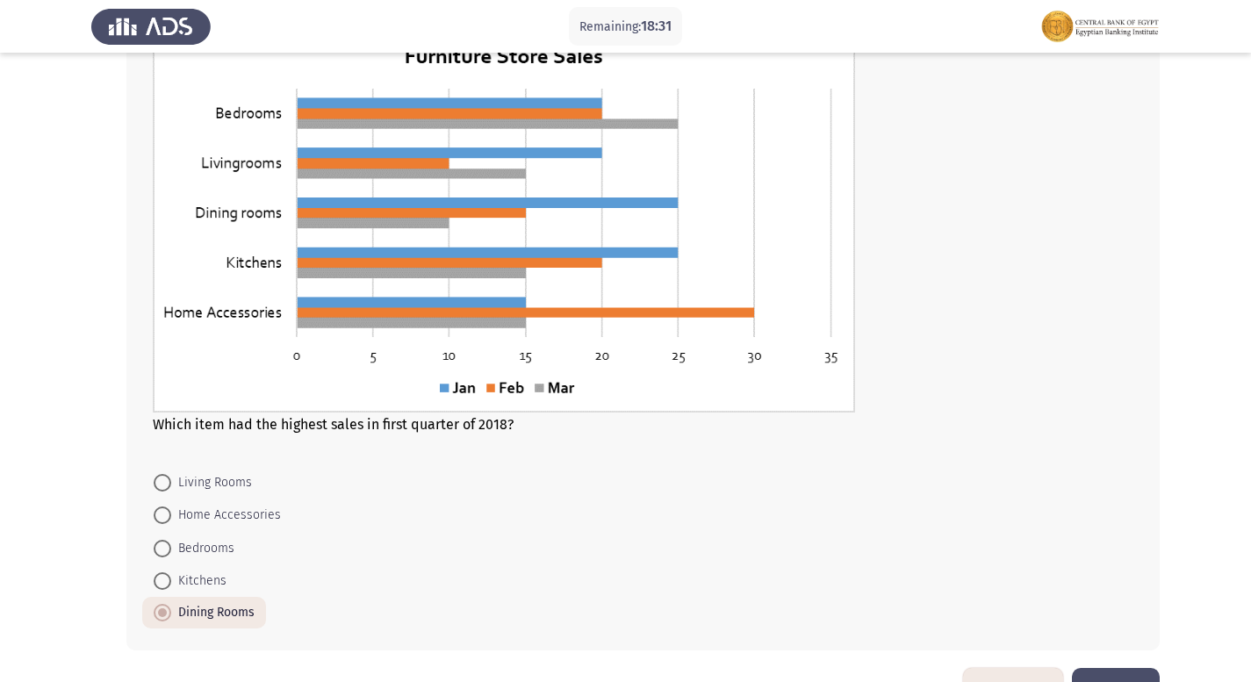
scroll to position [713, 0]
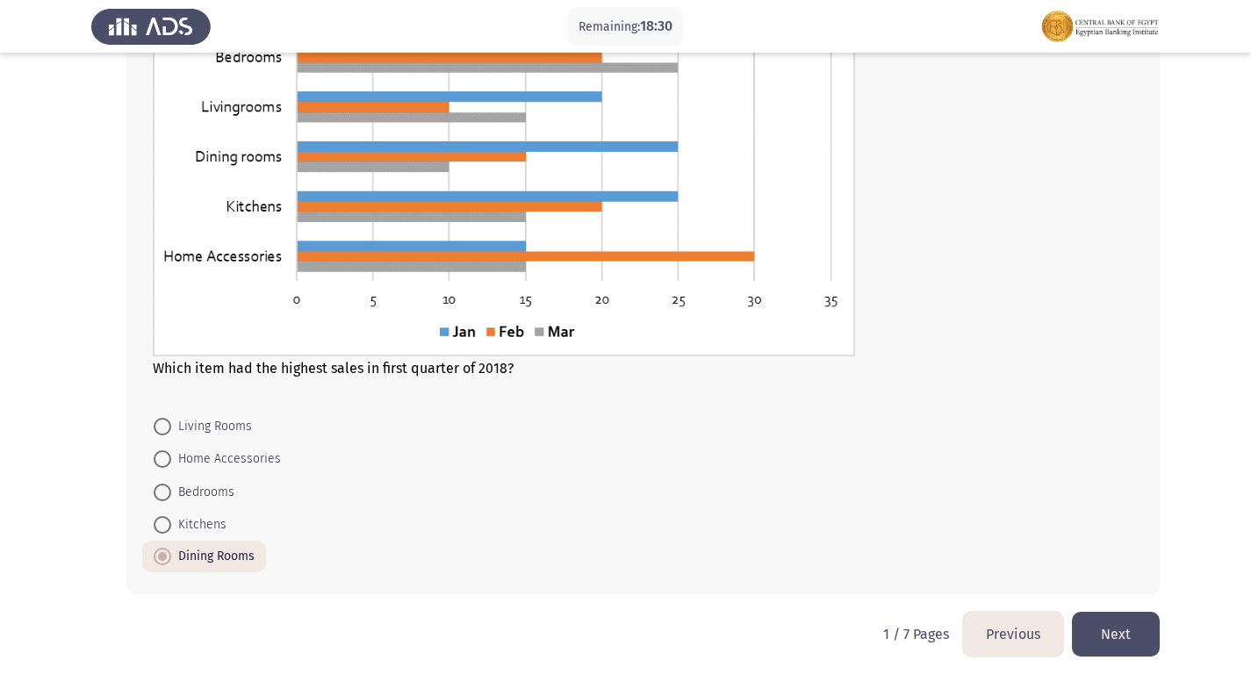
click at [1130, 636] on button "Next" at bounding box center [1116, 634] width 88 height 45
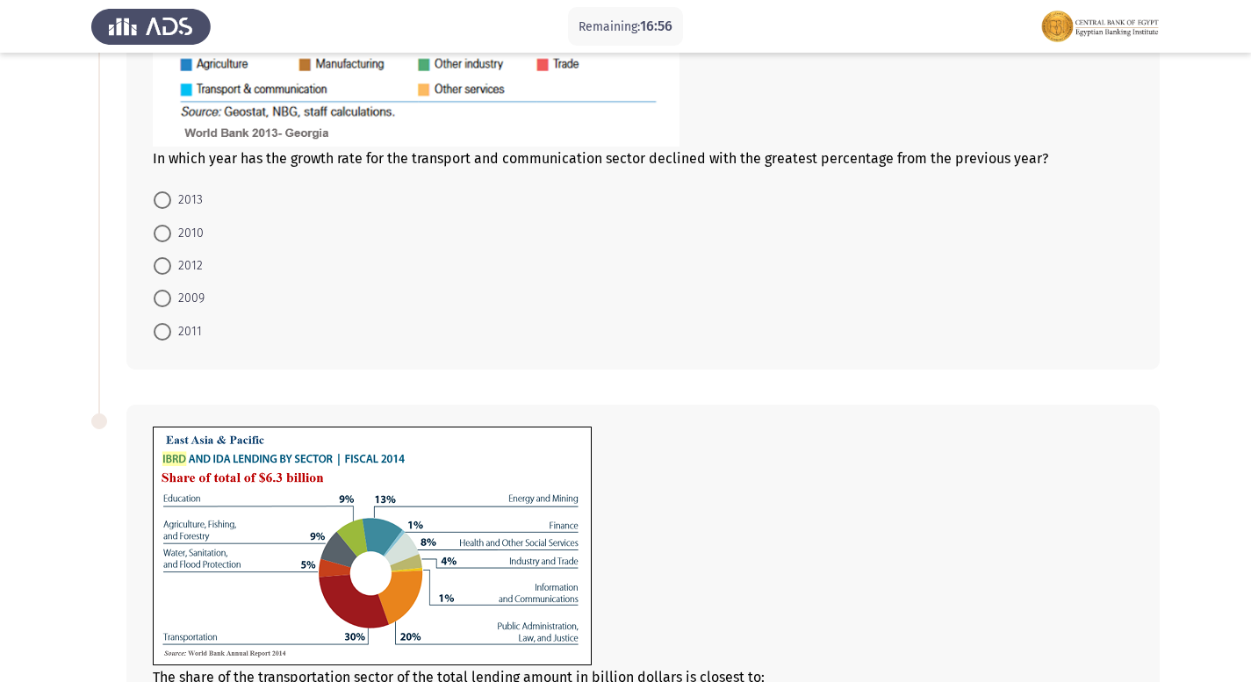
scroll to position [785, 0]
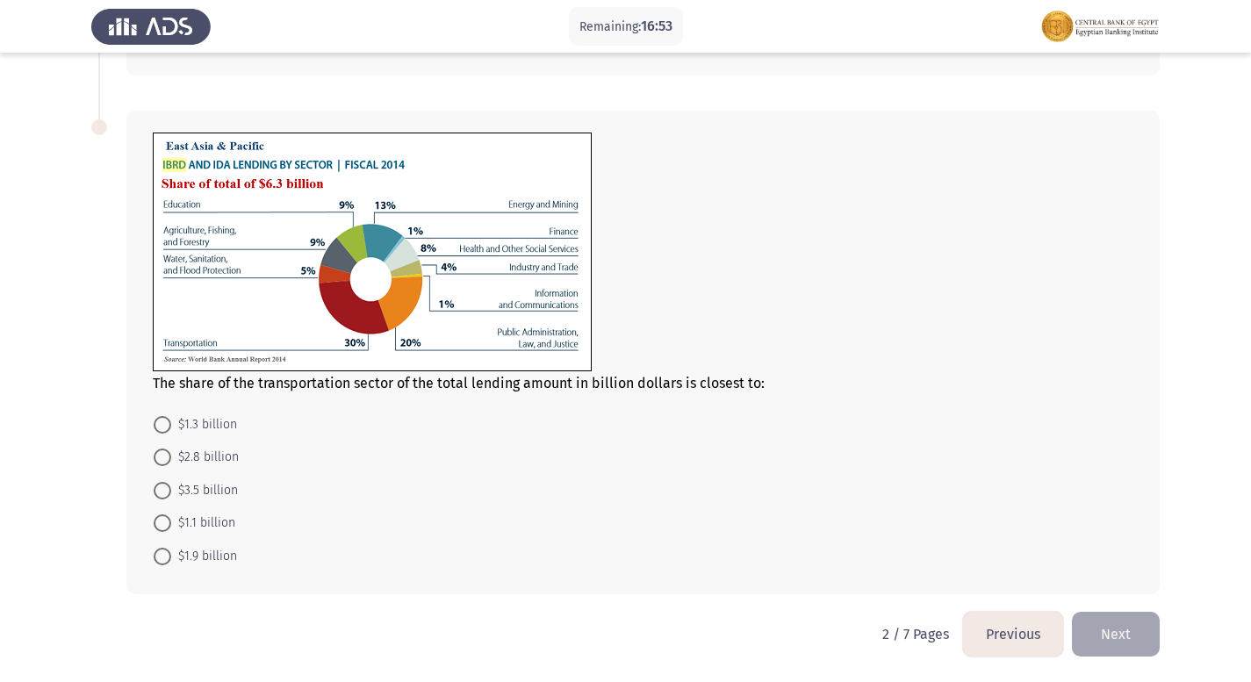
click at [209, 485] on span "$3.5 billion" at bounding box center [204, 490] width 67 height 21
click at [171, 485] on input "$3.5 billion" at bounding box center [163, 491] width 18 height 18
radio input "true"
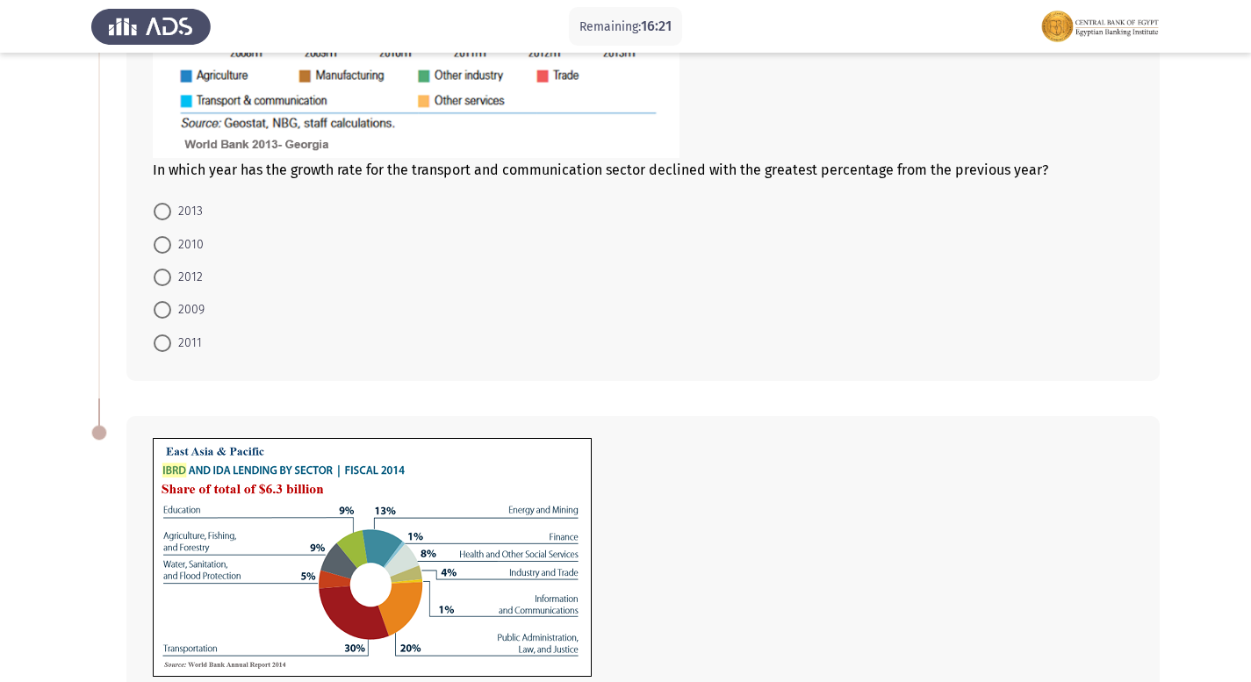
scroll to position [527, 0]
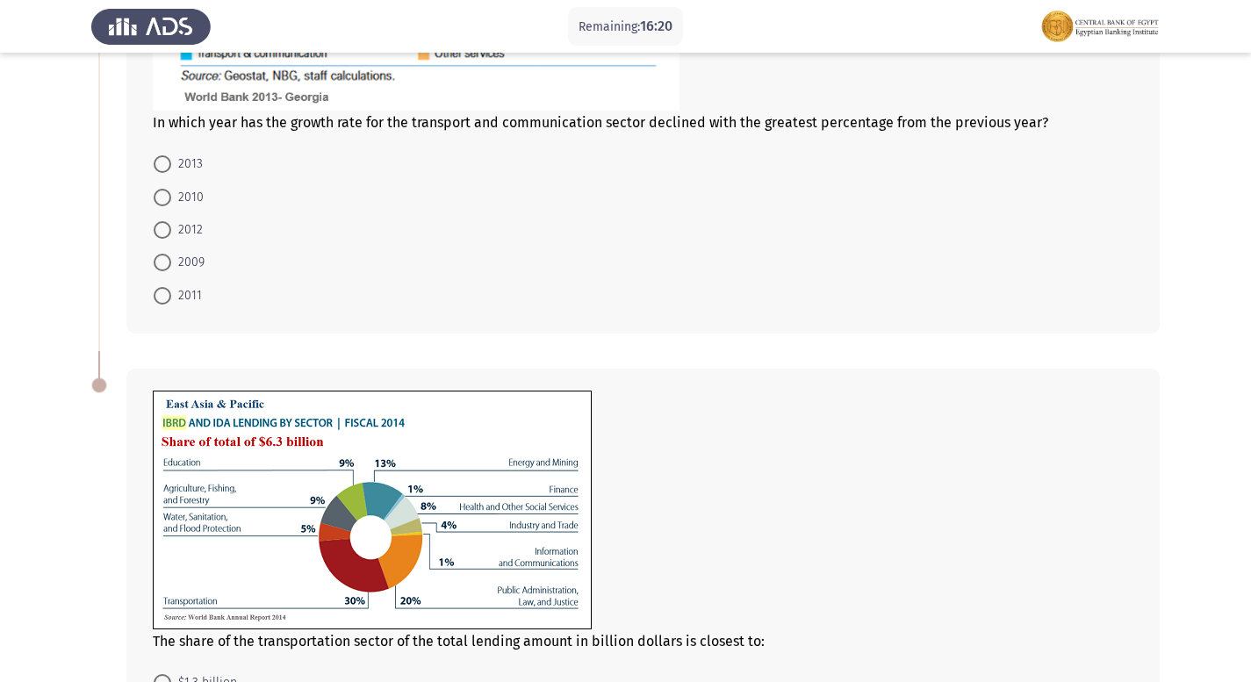
click at [157, 204] on span at bounding box center [163, 198] width 18 height 18
click at [157, 204] on input "2010" at bounding box center [163, 198] width 18 height 18
radio input "true"
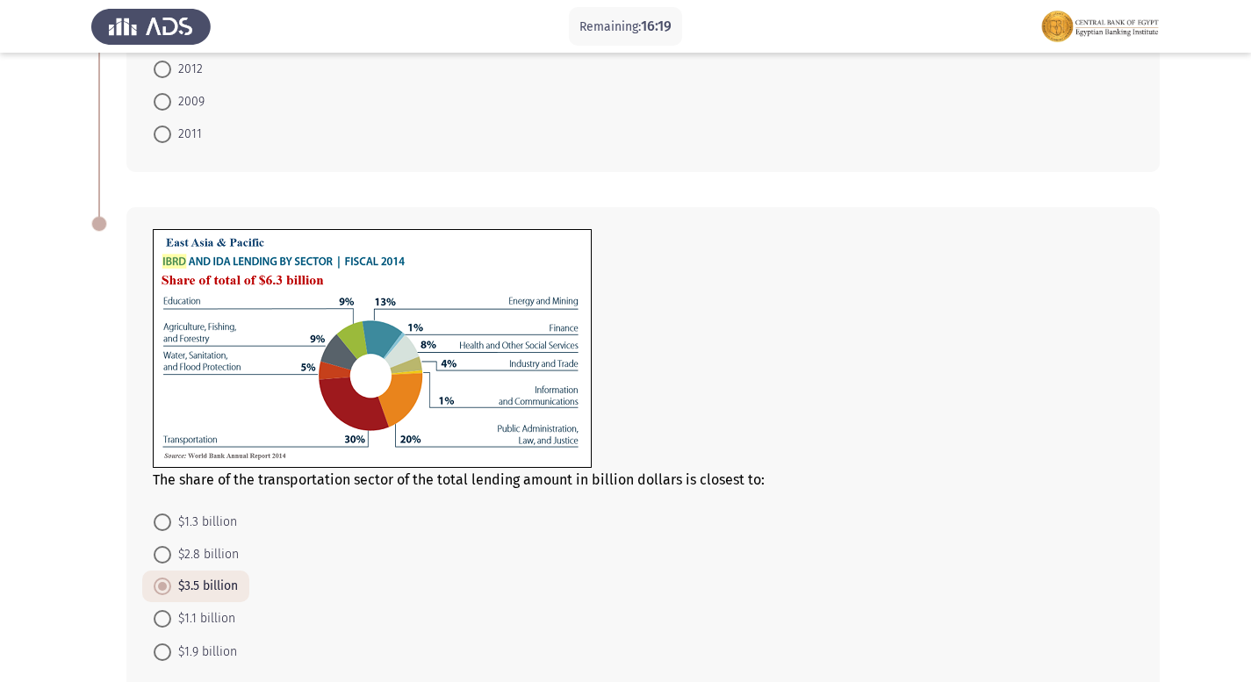
scroll to position [782, 0]
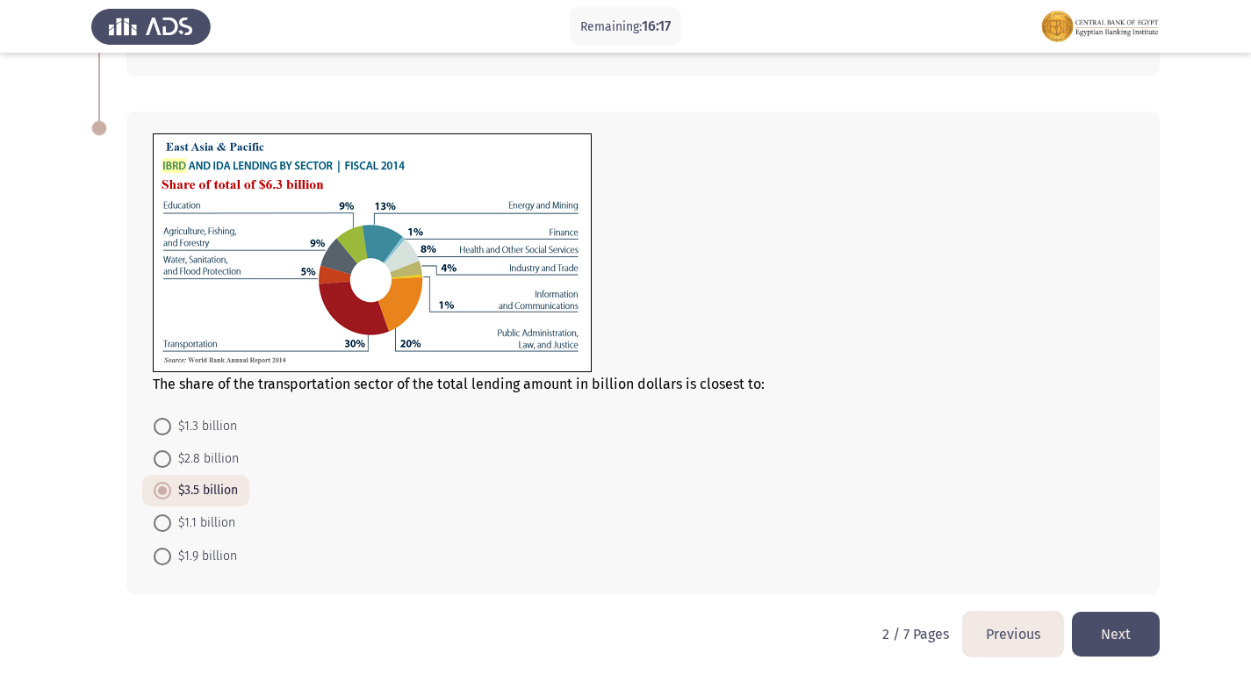
click at [1138, 627] on button "Next" at bounding box center [1116, 634] width 88 height 45
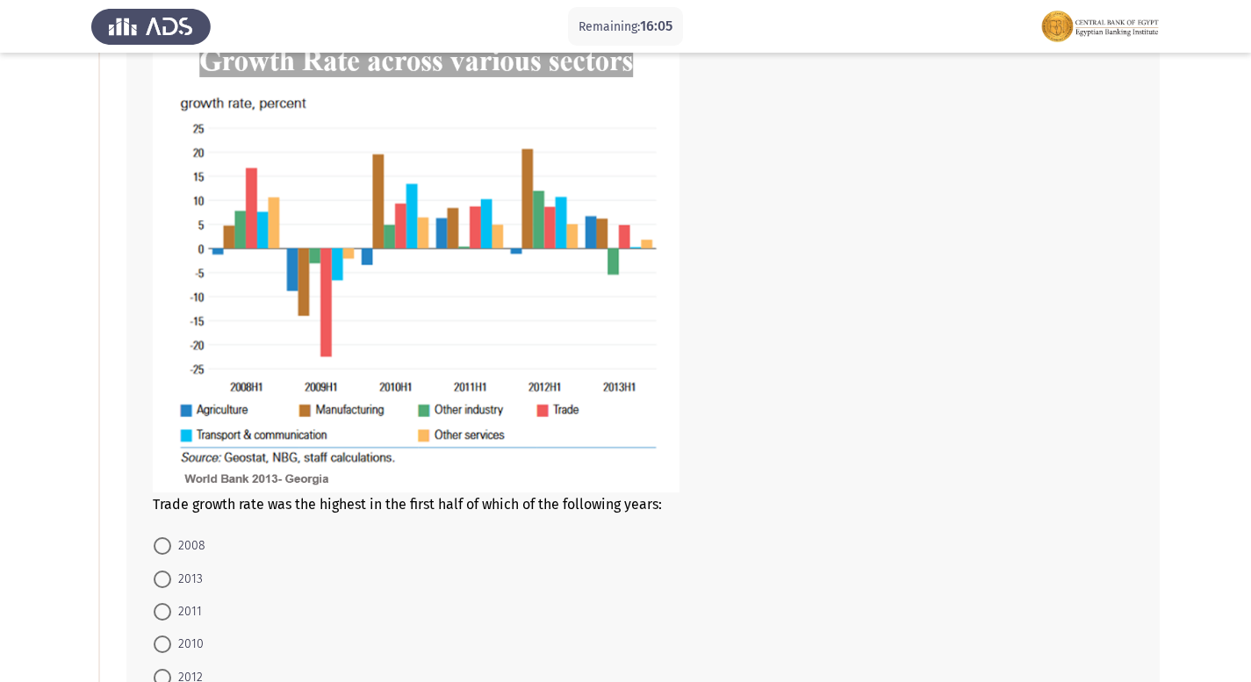
scroll to position [176, 0]
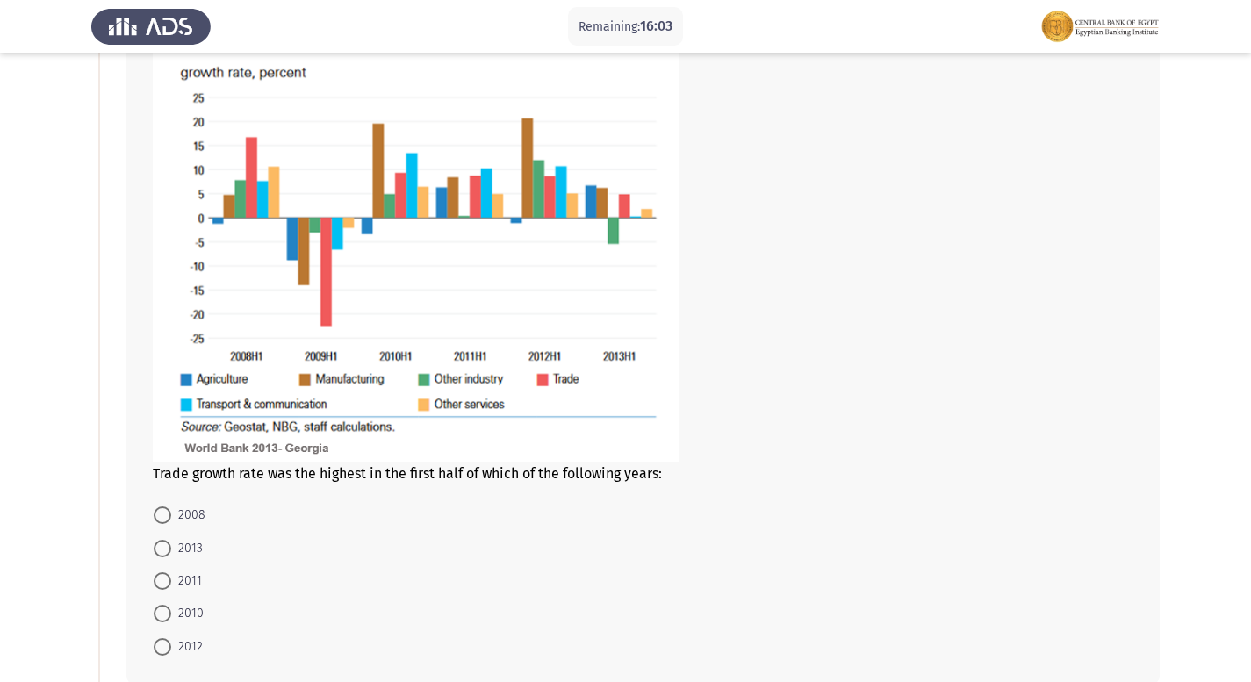
click at [172, 643] on span "2012" at bounding box center [187, 646] width 32 height 21
click at [171, 643] on input "2012" at bounding box center [163, 647] width 18 height 18
radio input "true"
click at [154, 508] on span at bounding box center [163, 515] width 18 height 18
click at [154, 508] on input "2008" at bounding box center [163, 515] width 18 height 18
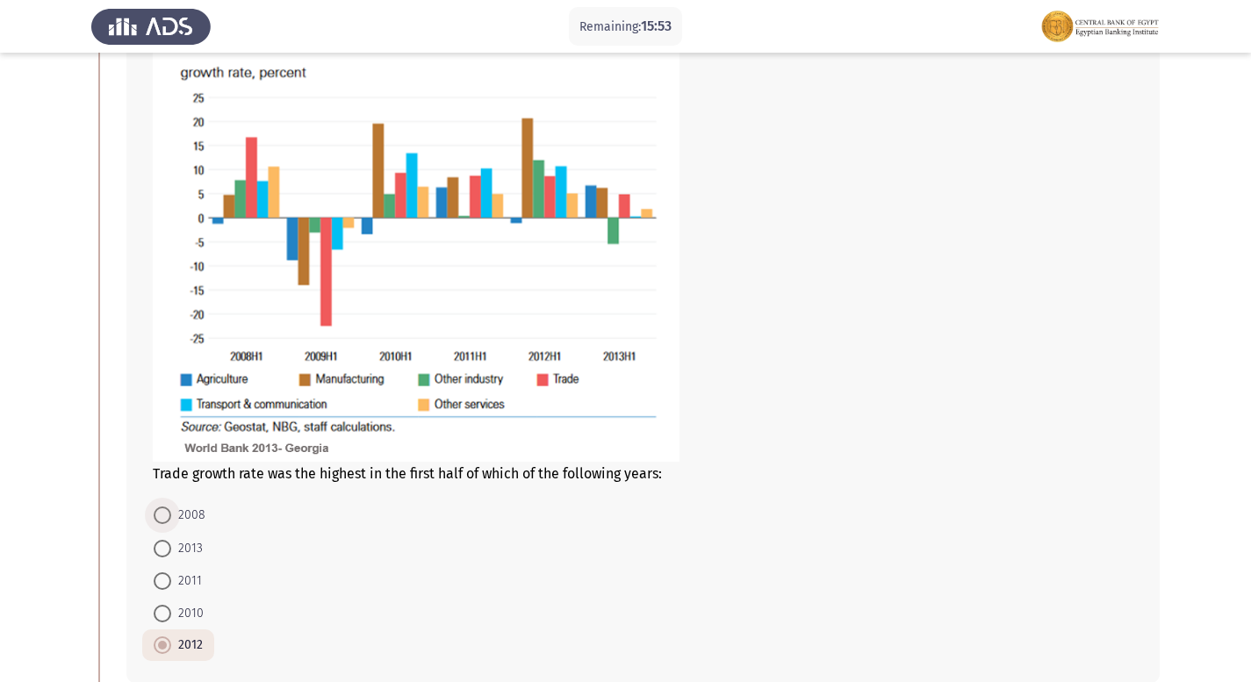
radio input "true"
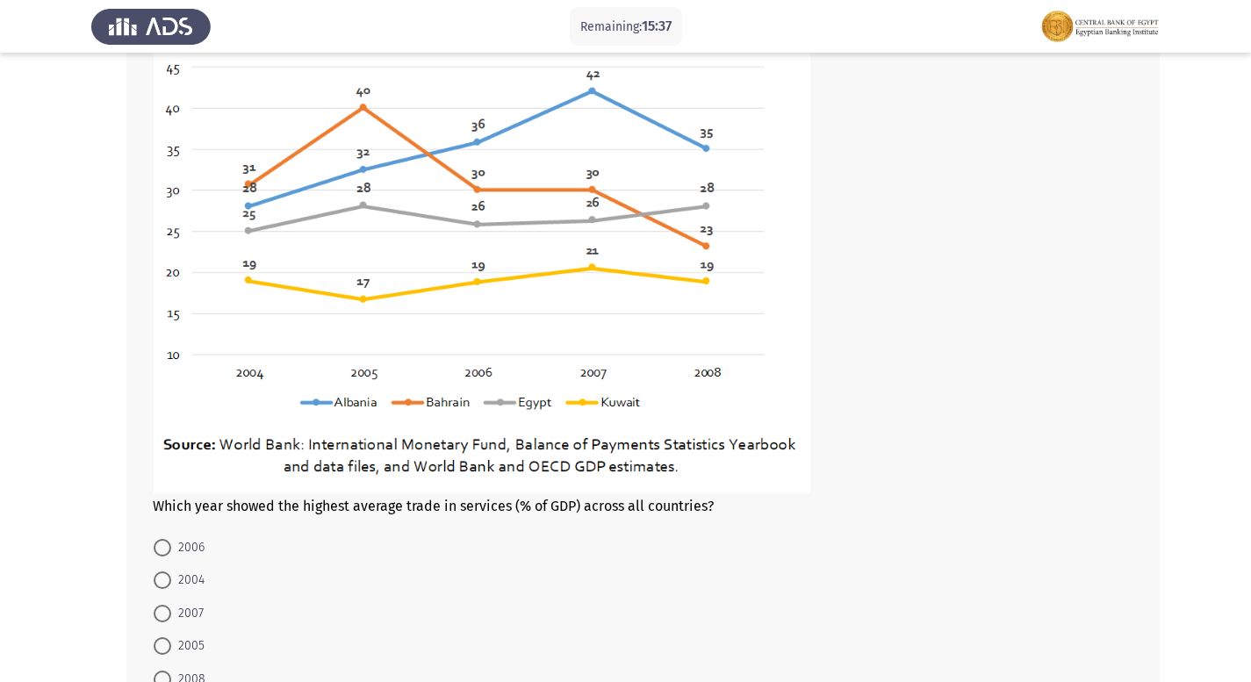
scroll to position [966, 0]
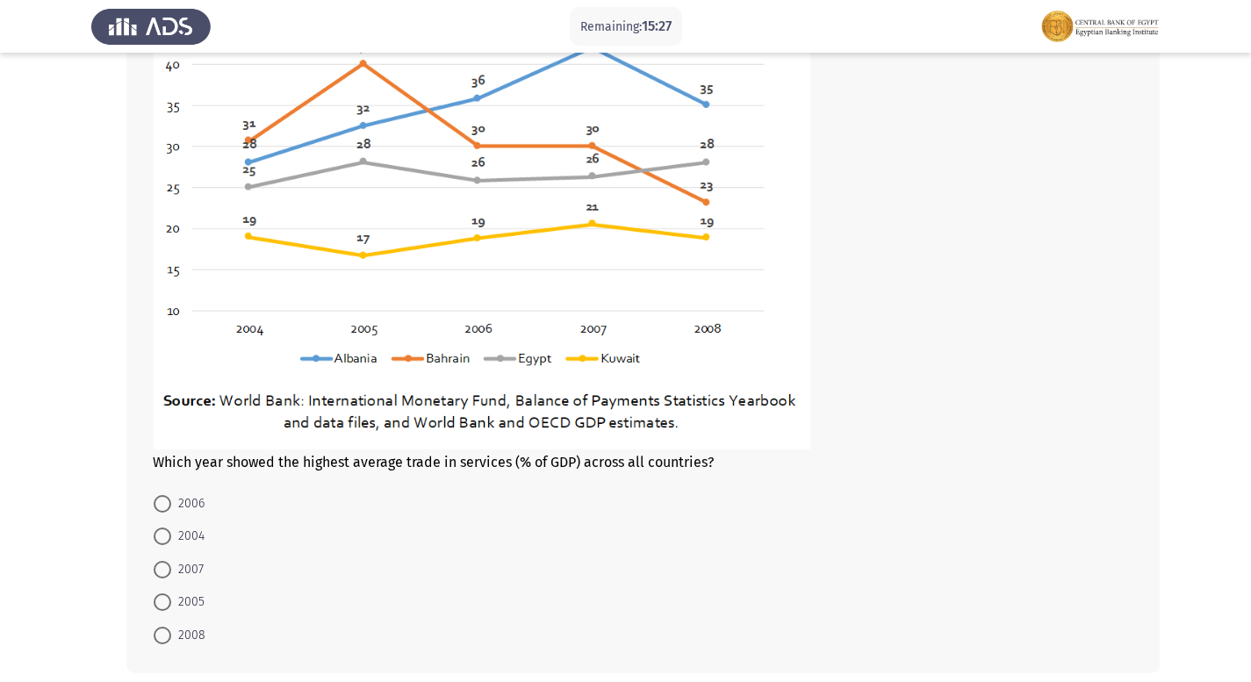
click at [174, 602] on span "2005" at bounding box center [187, 602] width 33 height 21
click at [171, 602] on input "2005" at bounding box center [163, 602] width 18 height 18
radio input "true"
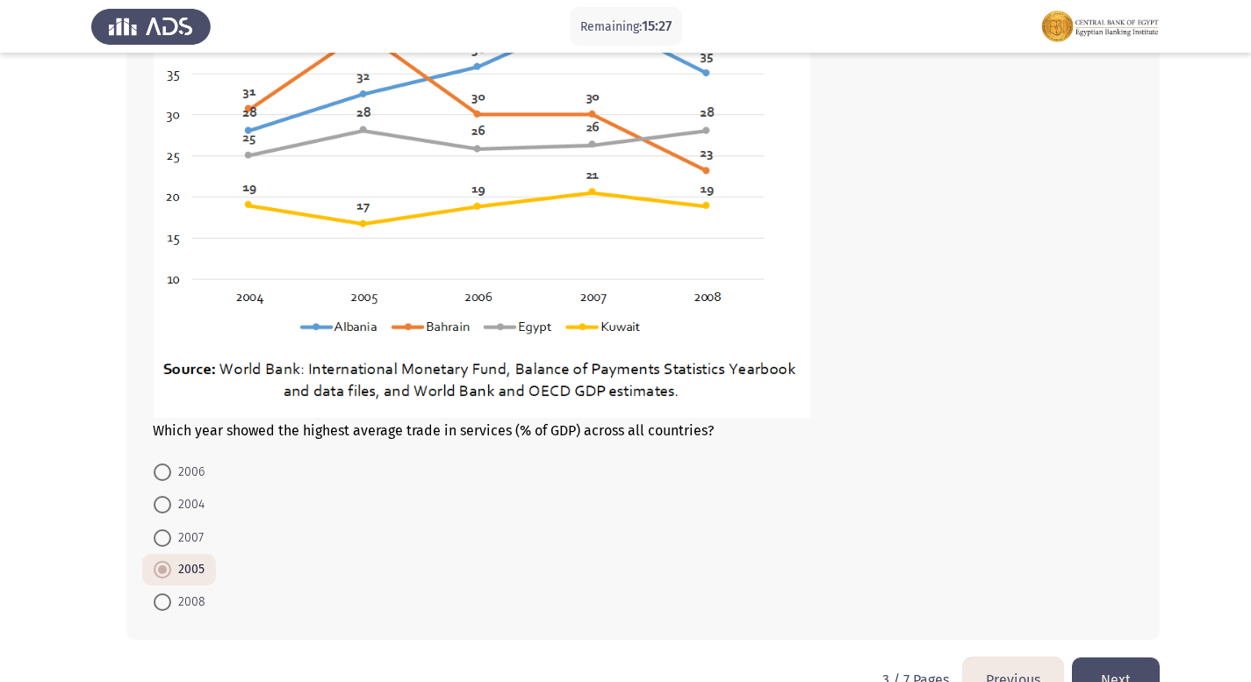
scroll to position [1043, 0]
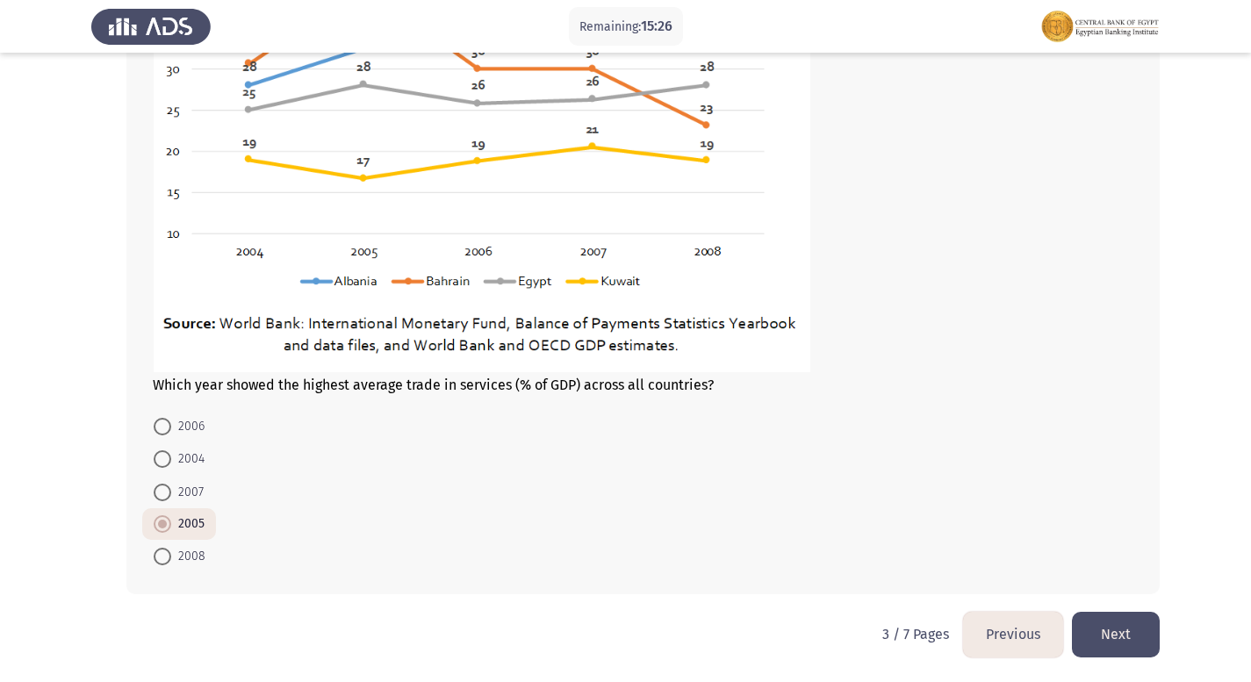
click at [1127, 632] on button "Next" at bounding box center [1116, 634] width 88 height 45
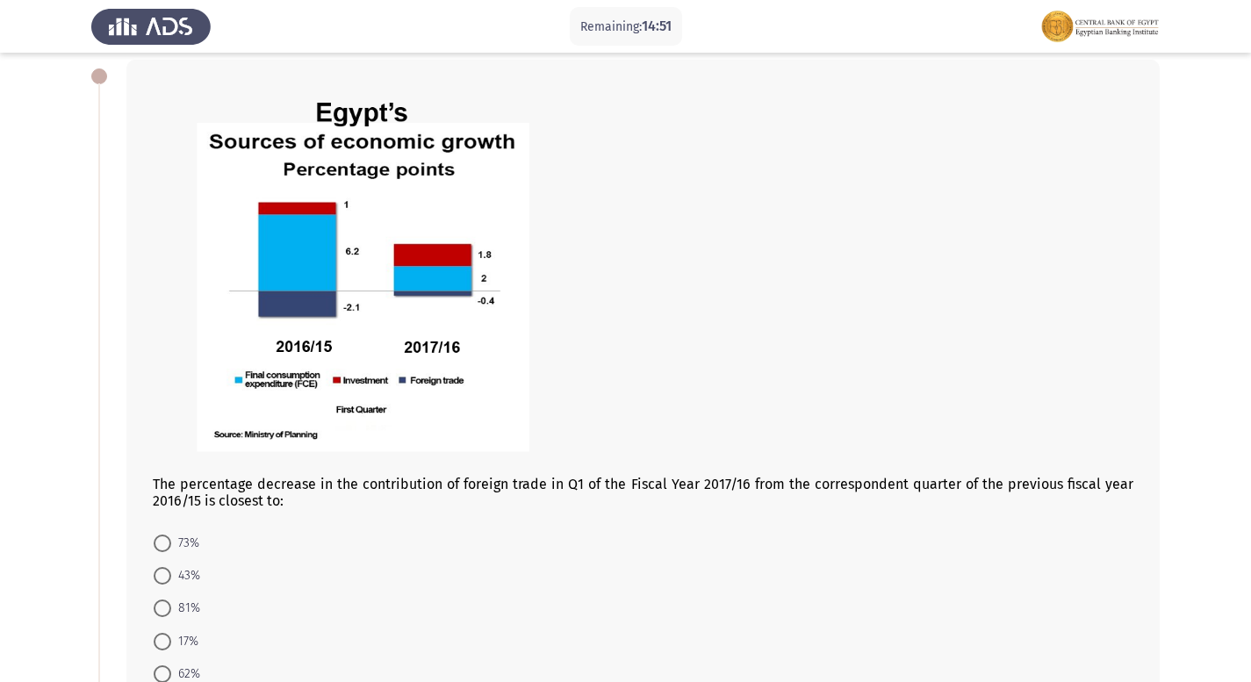
scroll to position [176, 0]
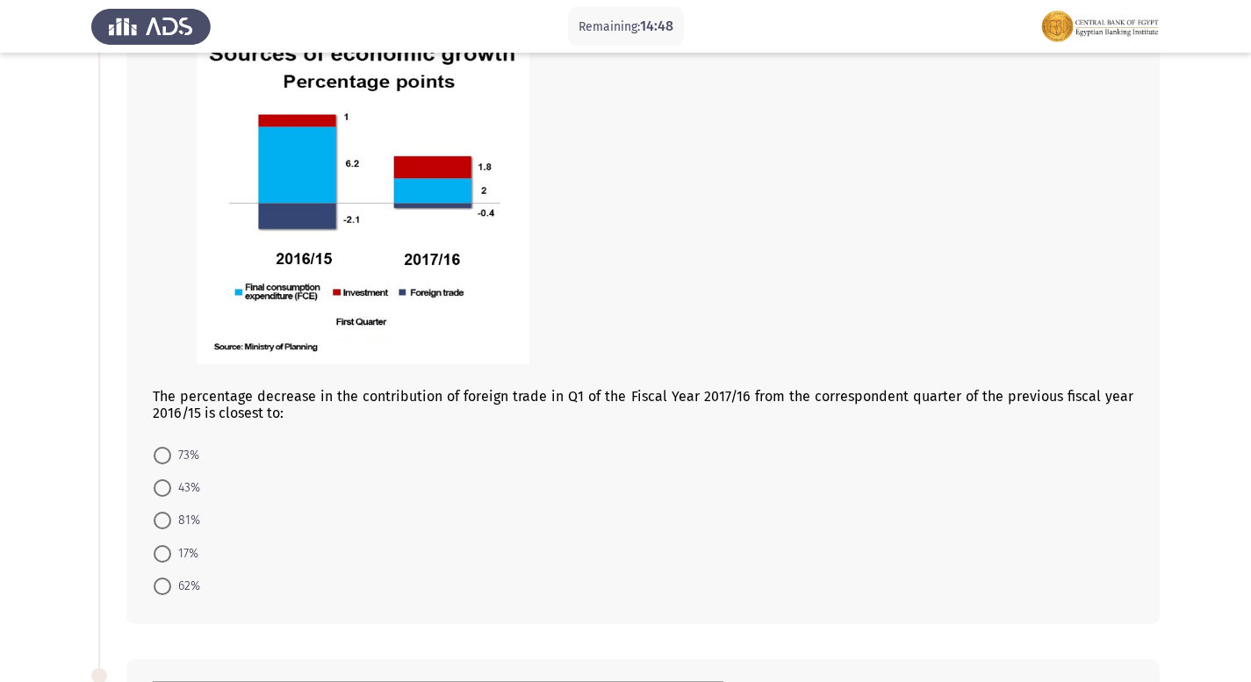
click at [168, 463] on span at bounding box center [163, 456] width 18 height 18
click at [168, 463] on input "73%" at bounding box center [163, 456] width 18 height 18
radio input "true"
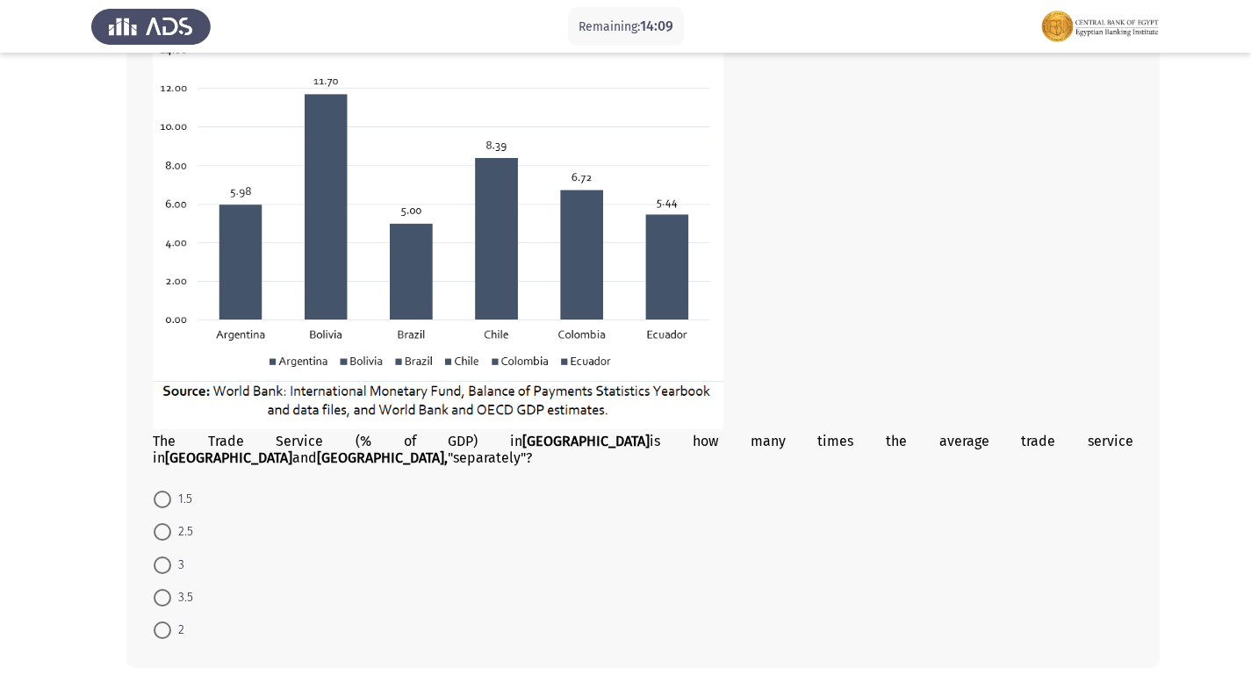
scroll to position [860, 0]
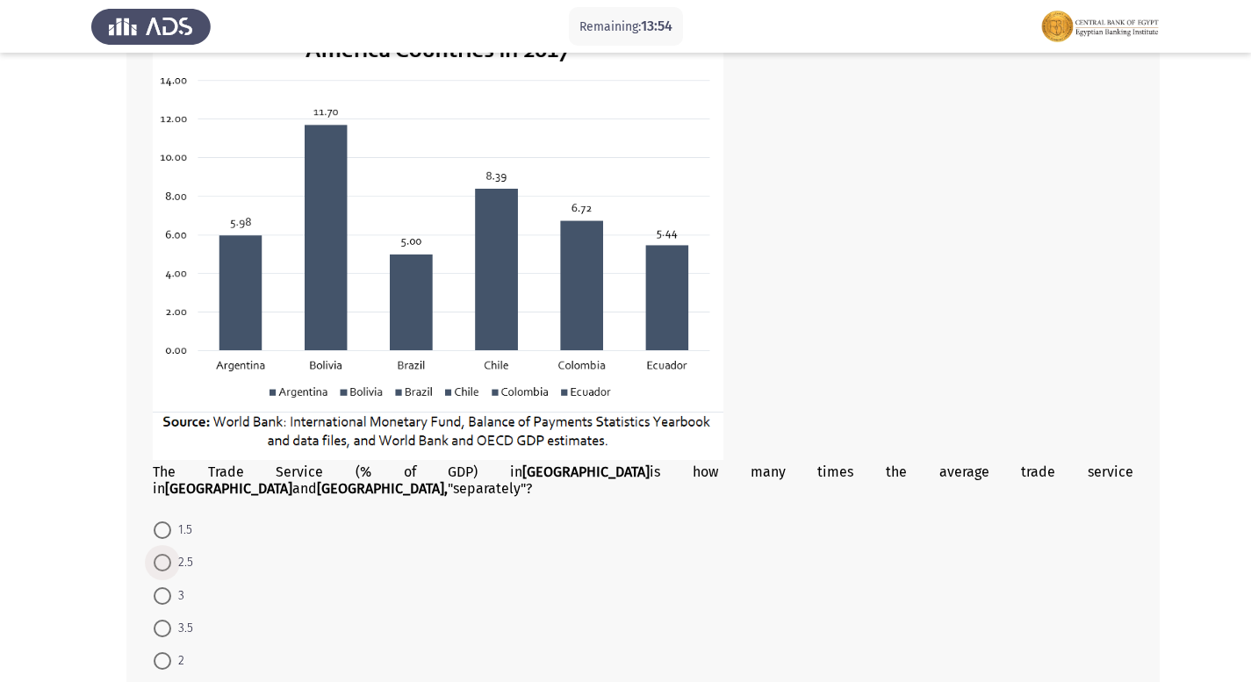
click at [190, 553] on span "2.5" at bounding box center [182, 562] width 22 height 21
click at [171, 554] on input "2.5" at bounding box center [163, 563] width 18 height 18
radio input "true"
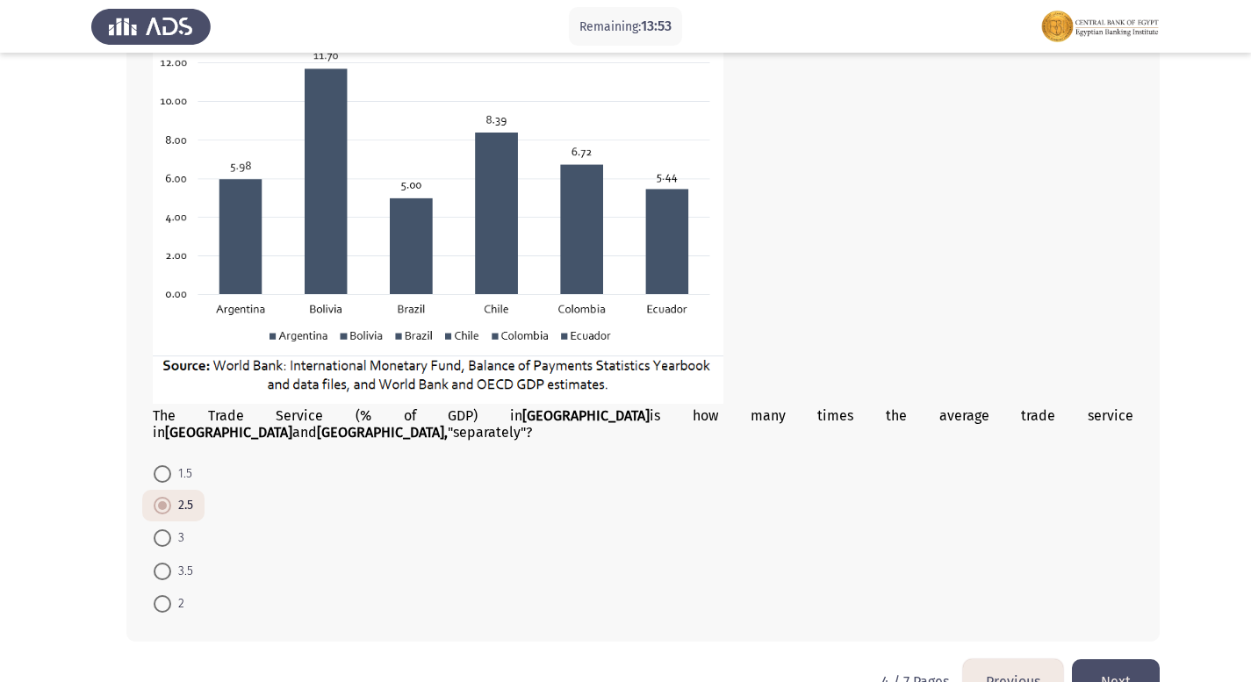
scroll to position [947, 0]
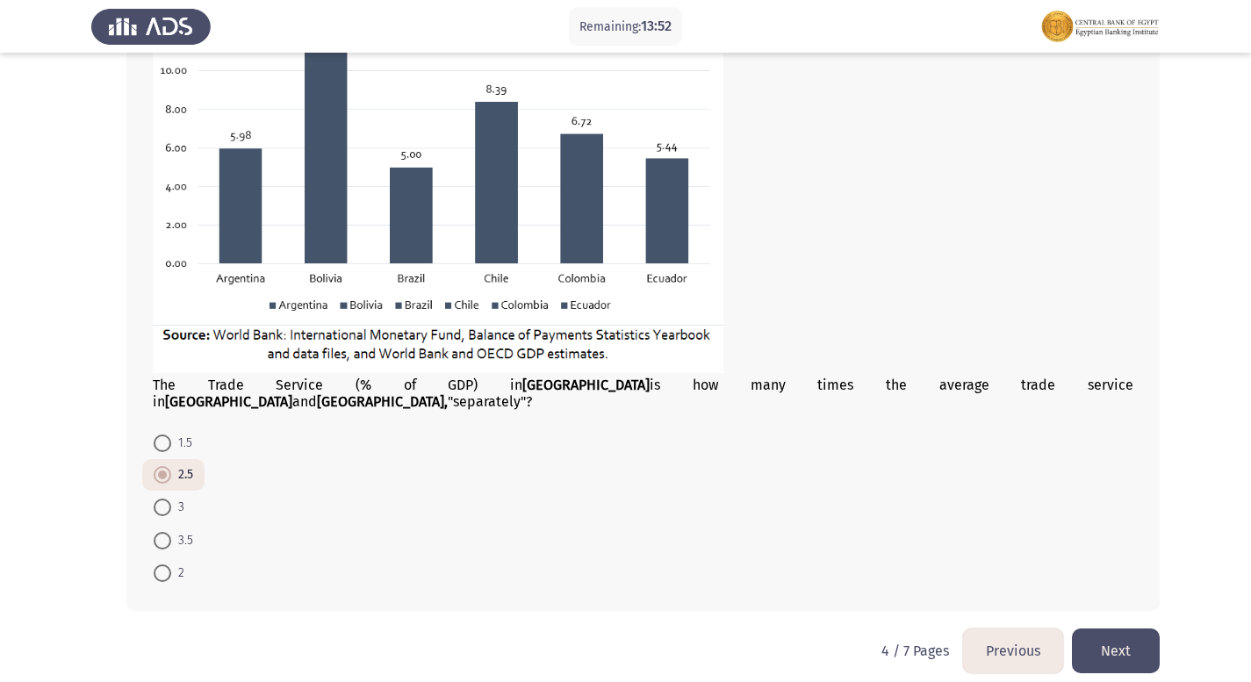
click at [1133, 628] on button "Next" at bounding box center [1116, 650] width 88 height 45
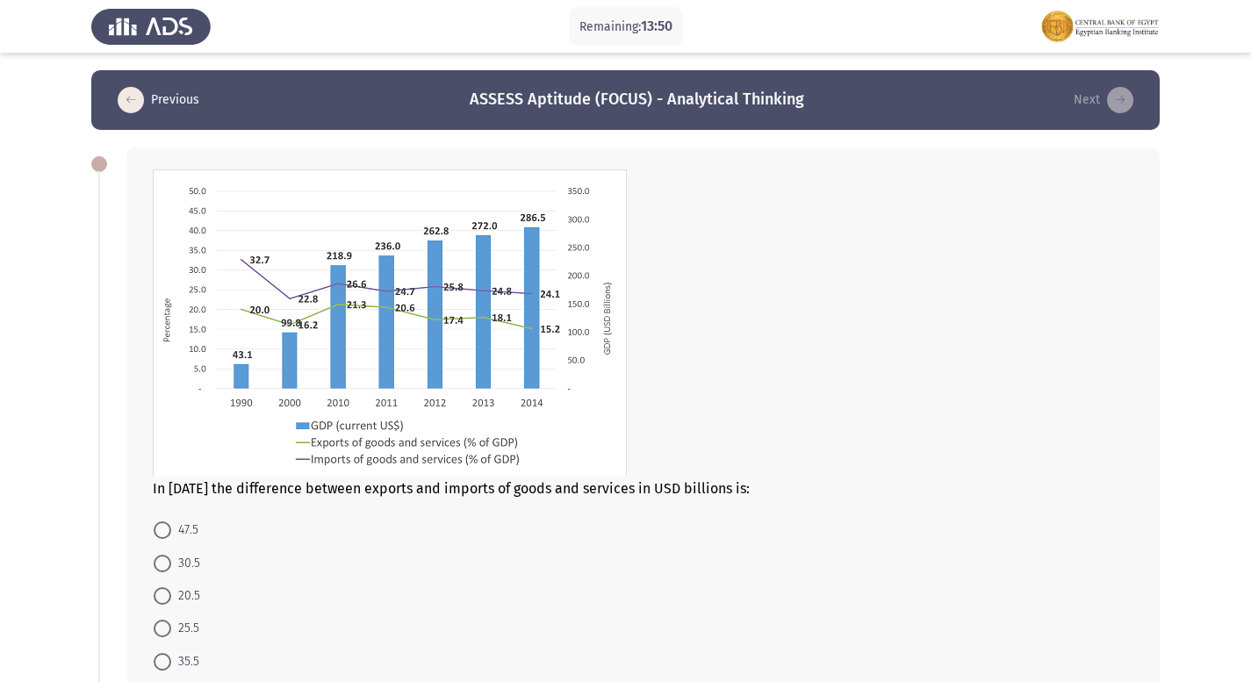
click at [191, 609] on mat-radio-button "20.5" at bounding box center [176, 595] width 69 height 32
click at [189, 587] on span "20.5" at bounding box center [185, 595] width 29 height 21
click at [171, 587] on input "20.5" at bounding box center [163, 596] width 18 height 18
radio input "true"
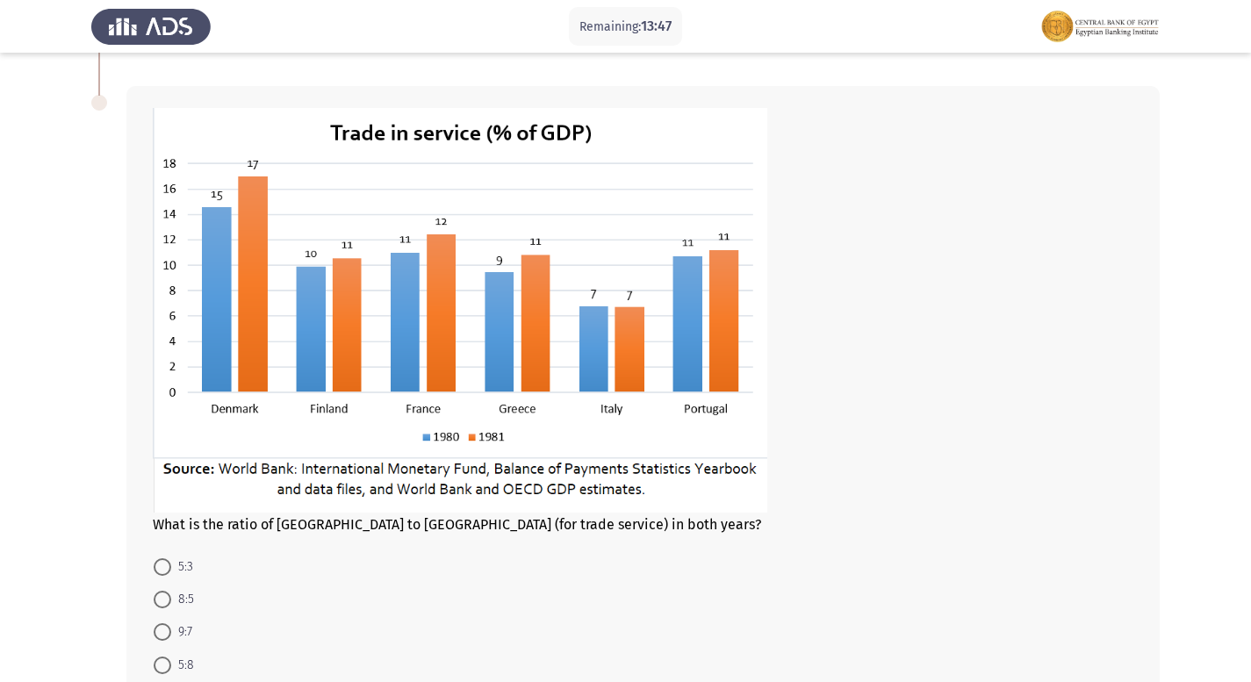
scroll to position [702, 0]
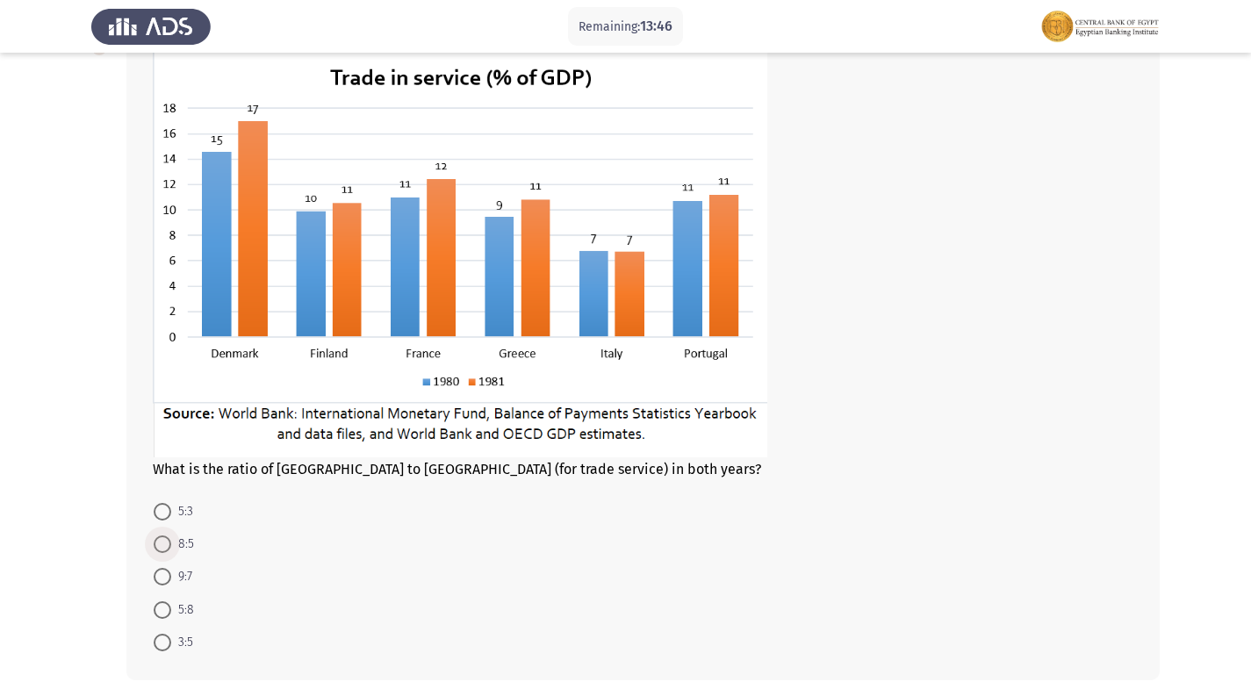
click at [179, 553] on span "8:5" at bounding box center [182, 544] width 23 height 21
click at [171, 553] on input "8:5" at bounding box center [163, 544] width 18 height 18
radio input "true"
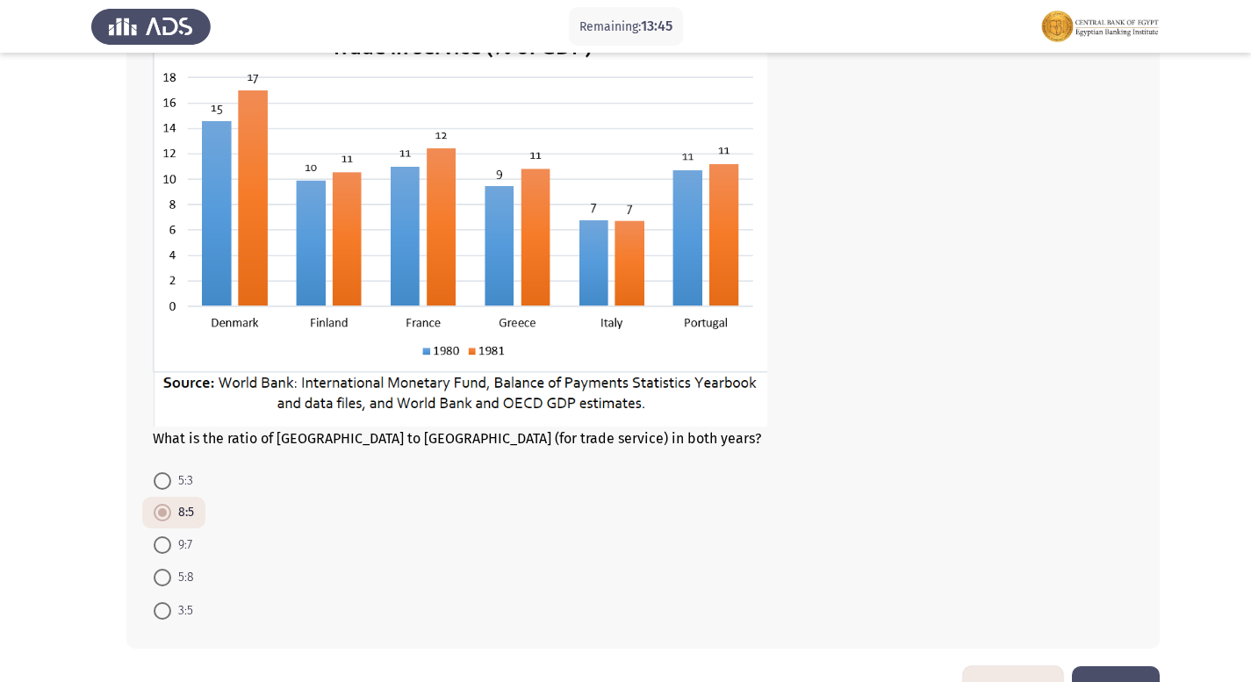
scroll to position [787, 0]
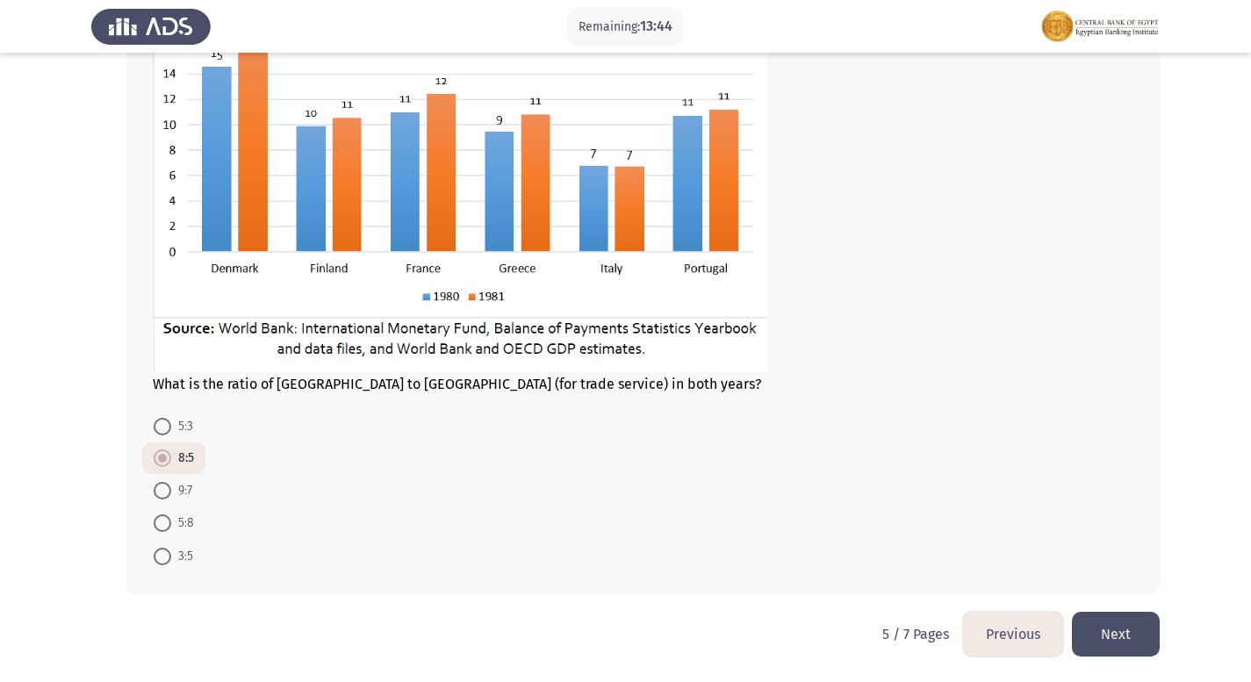
click at [1125, 626] on button "Next" at bounding box center [1116, 634] width 88 height 45
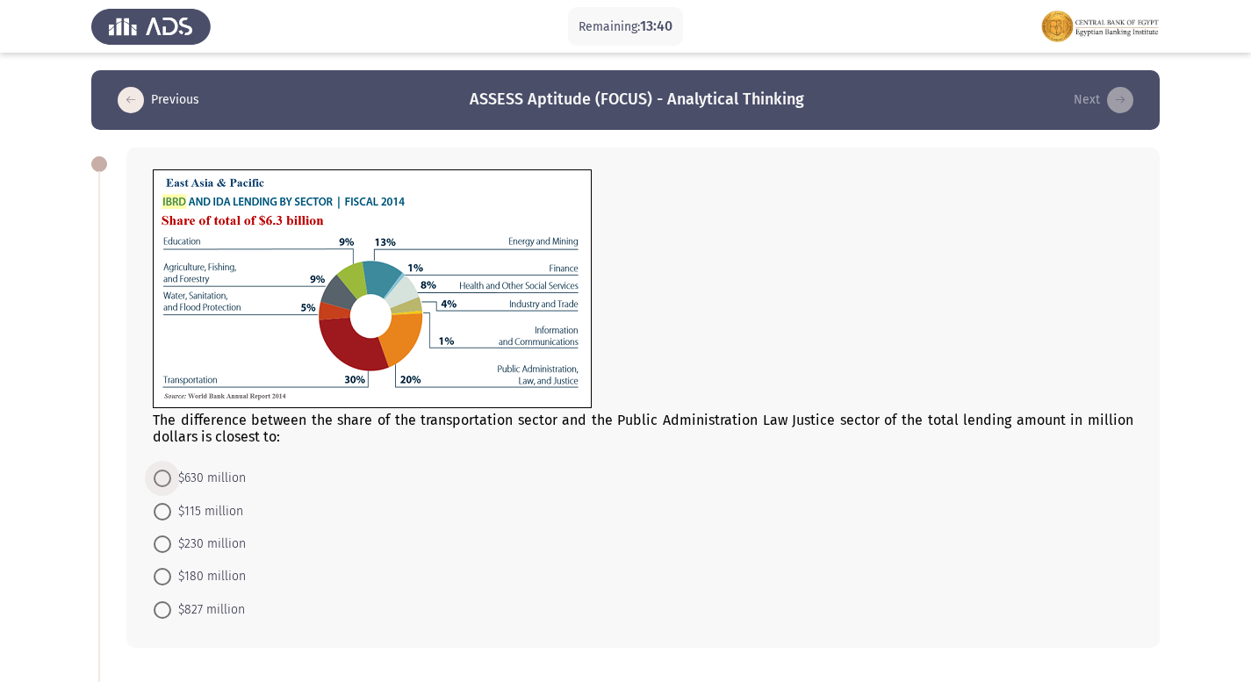
click at [181, 484] on span "$630 million" at bounding box center [208, 478] width 75 height 21
click at [171, 484] on input "$630 million" at bounding box center [163, 479] width 18 height 18
radio input "true"
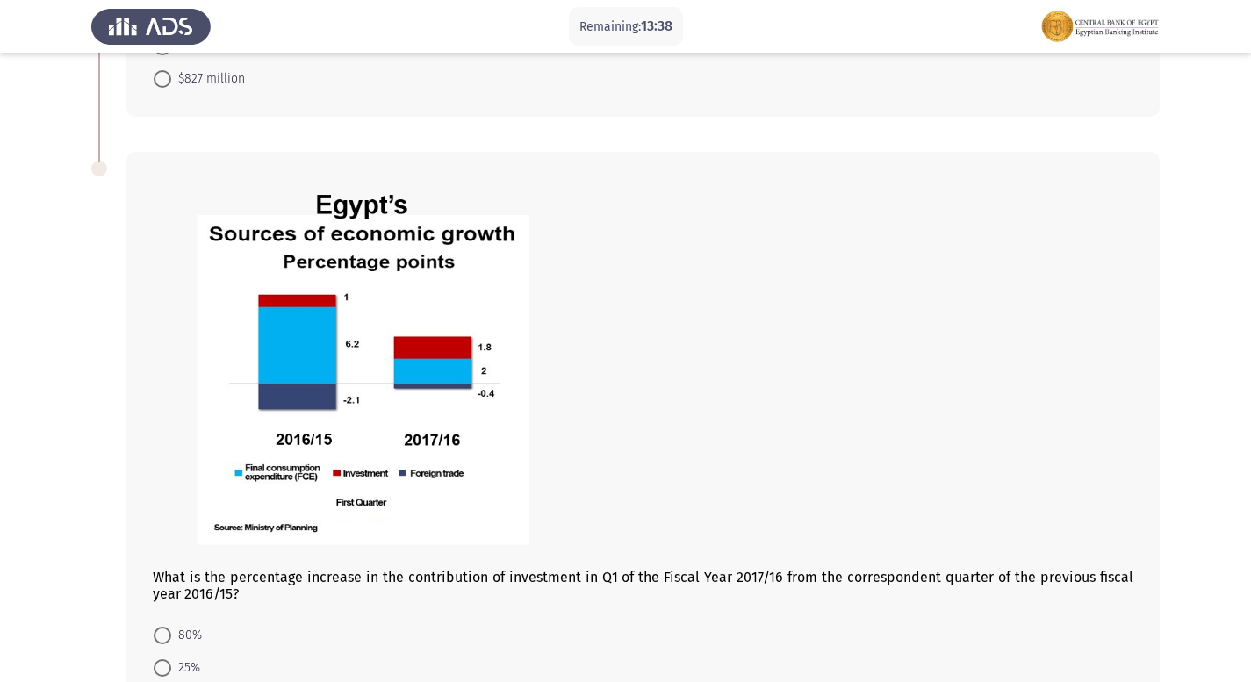
scroll to position [614, 0]
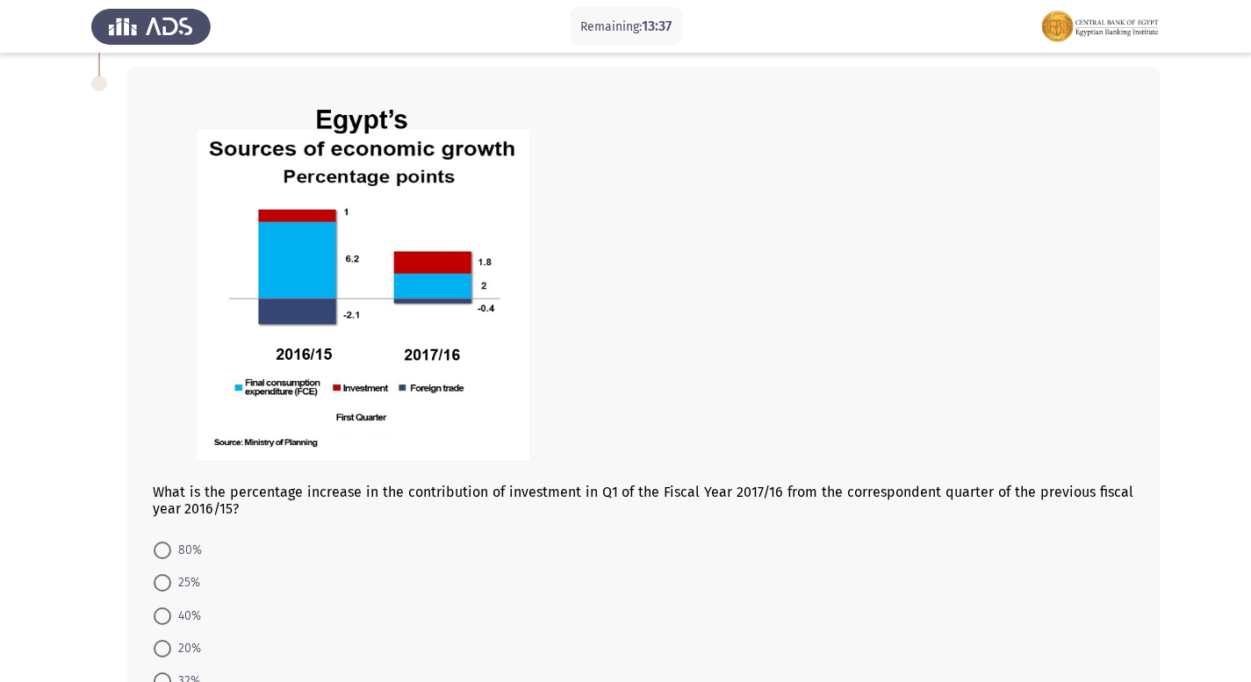
click at [179, 548] on span "80%" at bounding box center [186, 550] width 31 height 21
click at [171, 548] on input "80%" at bounding box center [163, 551] width 18 height 18
radio input "true"
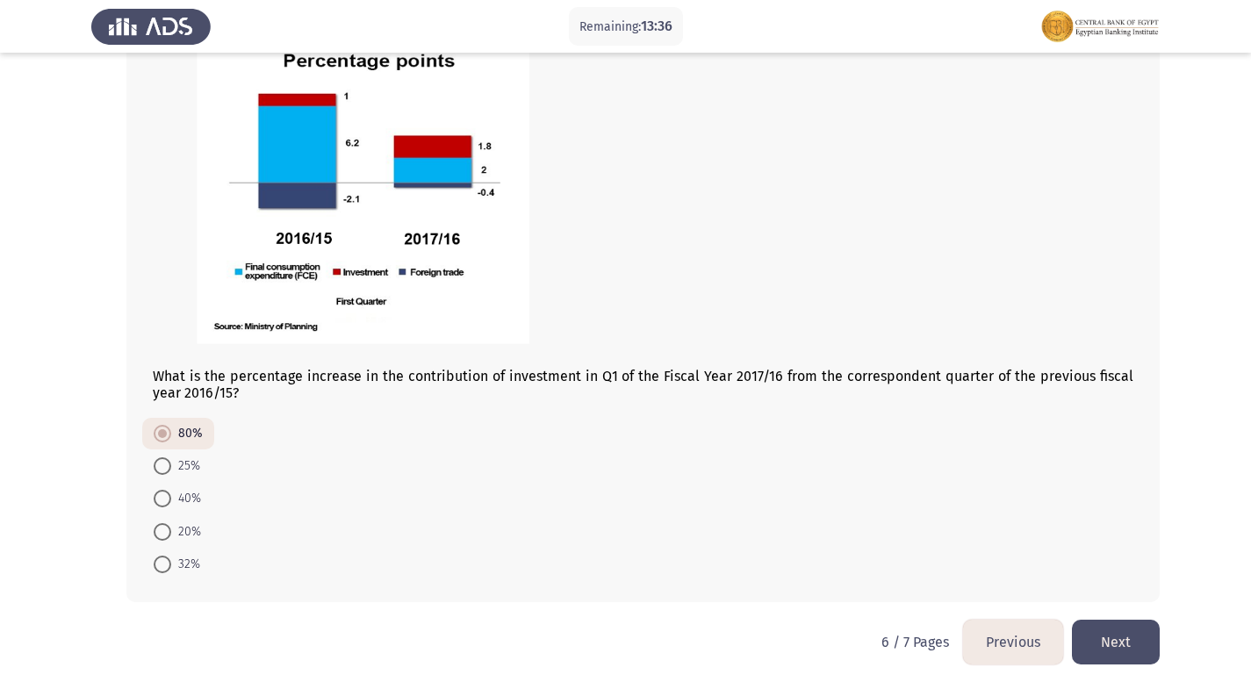
scroll to position [738, 0]
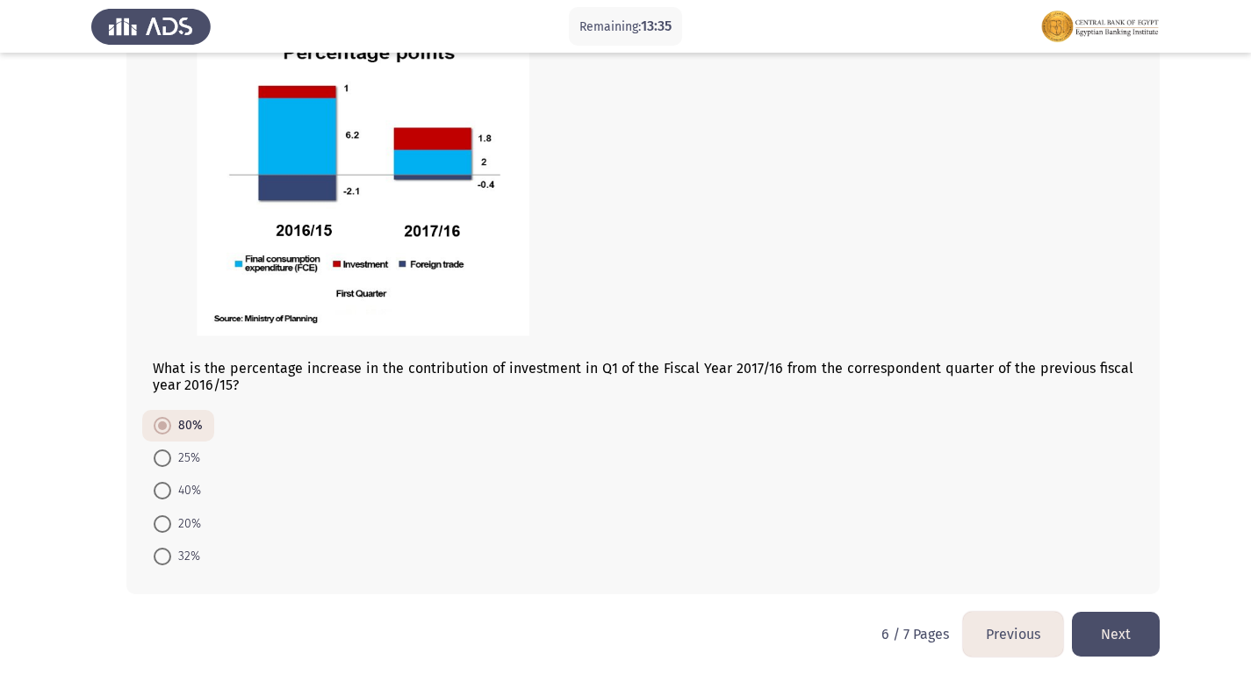
click at [1134, 617] on button "Next" at bounding box center [1116, 634] width 88 height 45
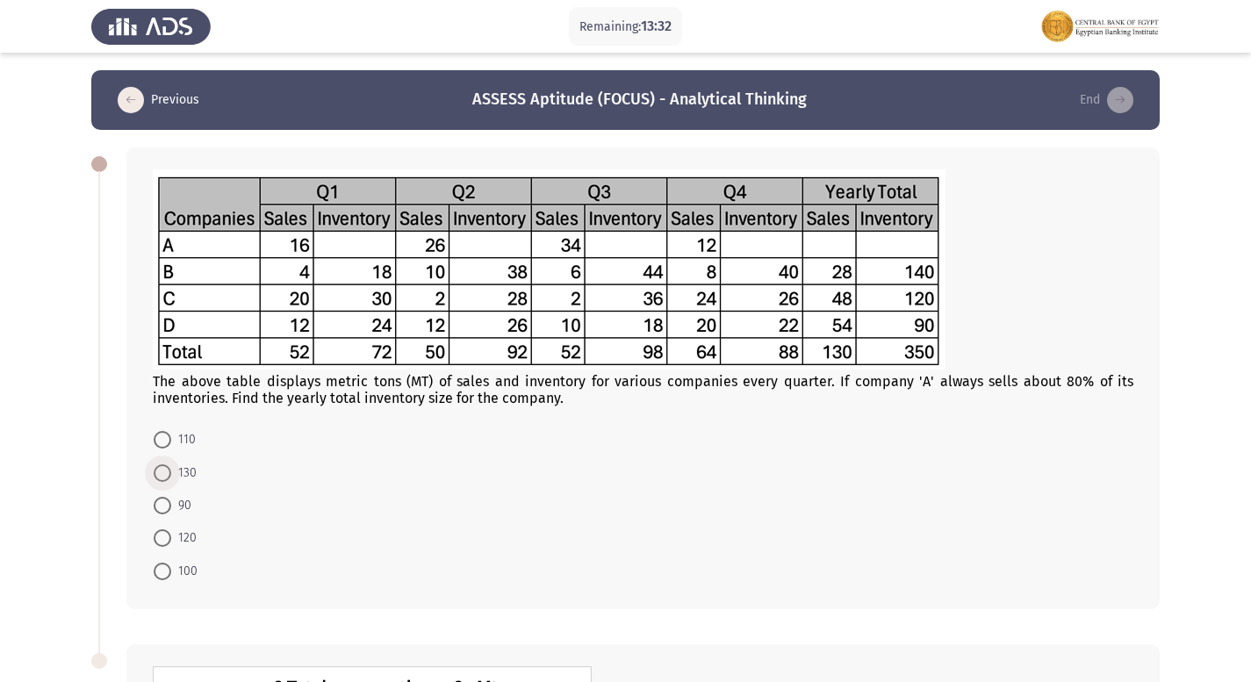
click at [169, 481] on span at bounding box center [163, 473] width 18 height 18
click at [169, 481] on input "130" at bounding box center [163, 473] width 18 height 18
radio input "true"
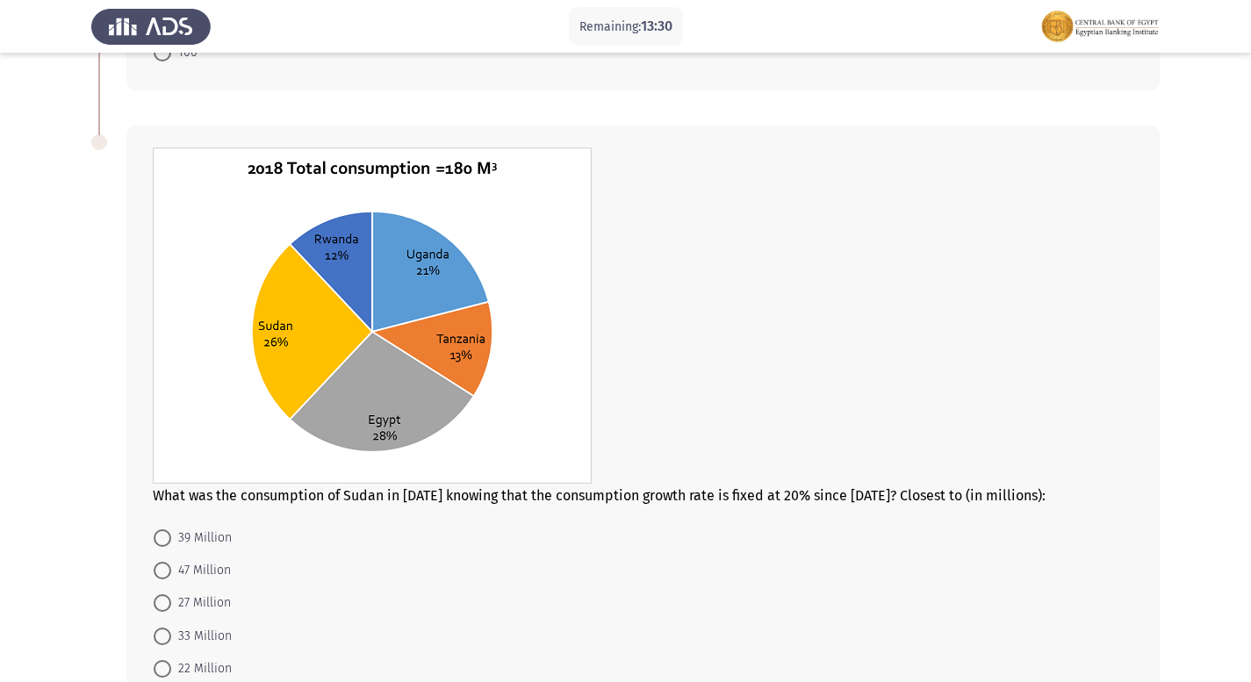
scroll to position [527, 0]
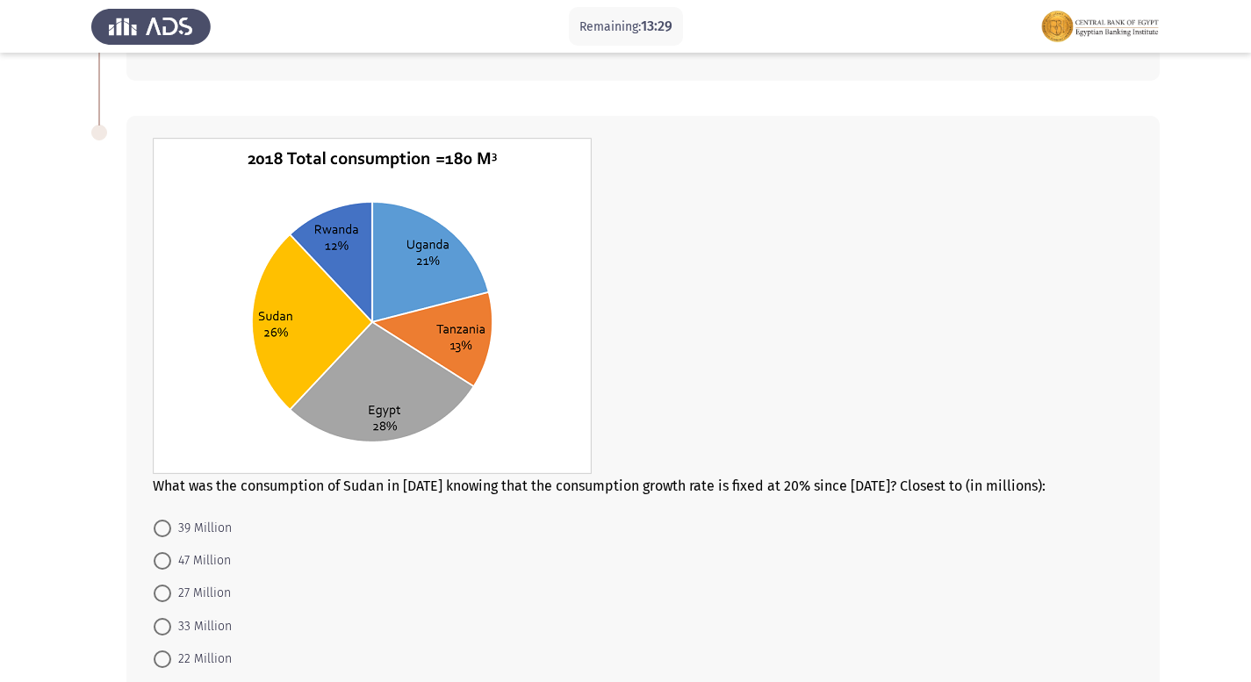
click at [166, 533] on span at bounding box center [163, 529] width 18 height 18
click at [166, 533] on input "39 Million" at bounding box center [163, 529] width 18 height 18
radio input "true"
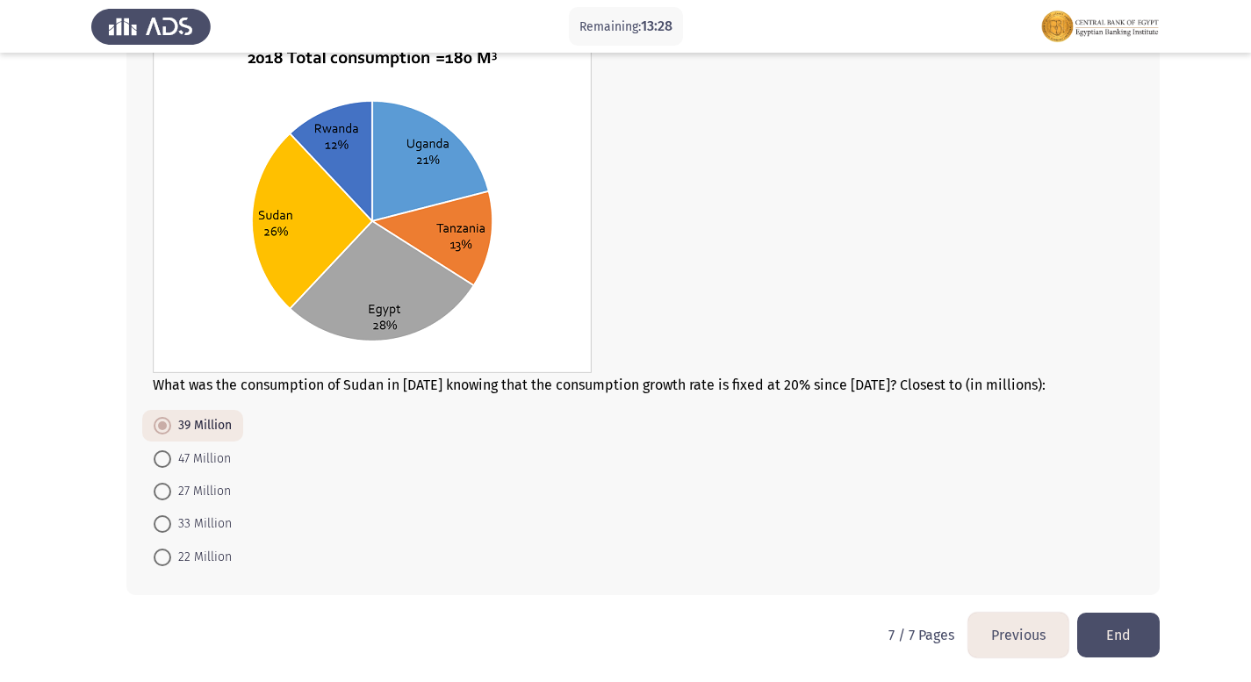
scroll to position [628, 0]
click at [1131, 629] on button "End" at bounding box center [1118, 634] width 83 height 45
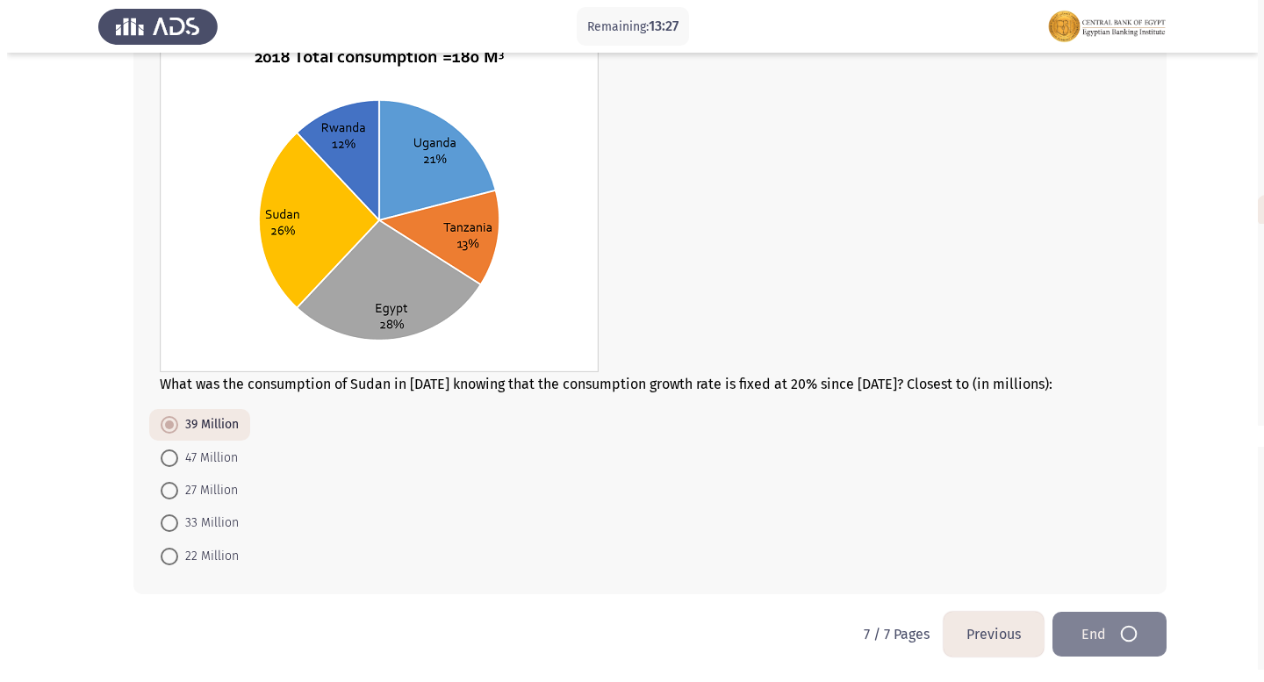
scroll to position [0, 0]
